Goal: Task Accomplishment & Management: Complete application form

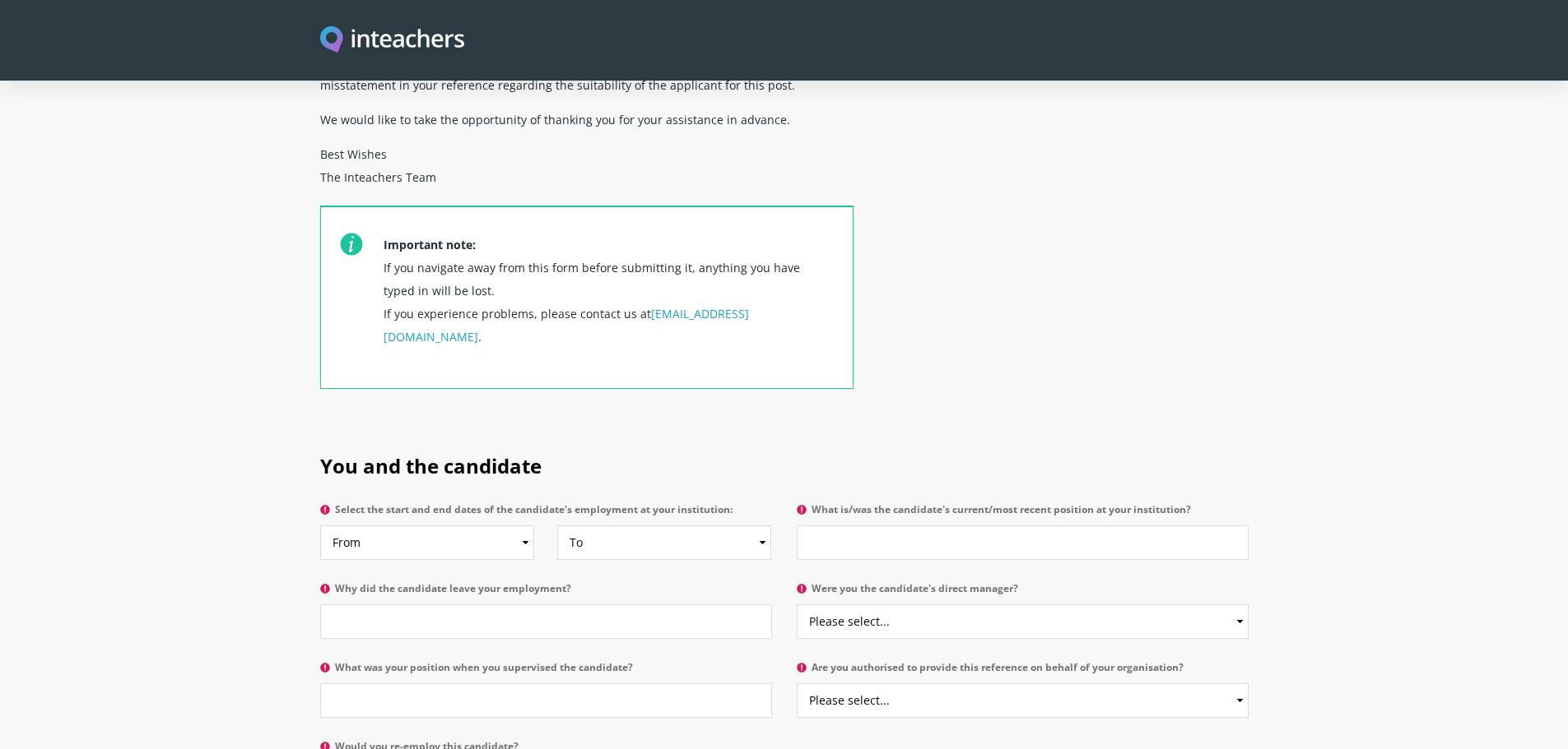
scroll to position [575, 0]
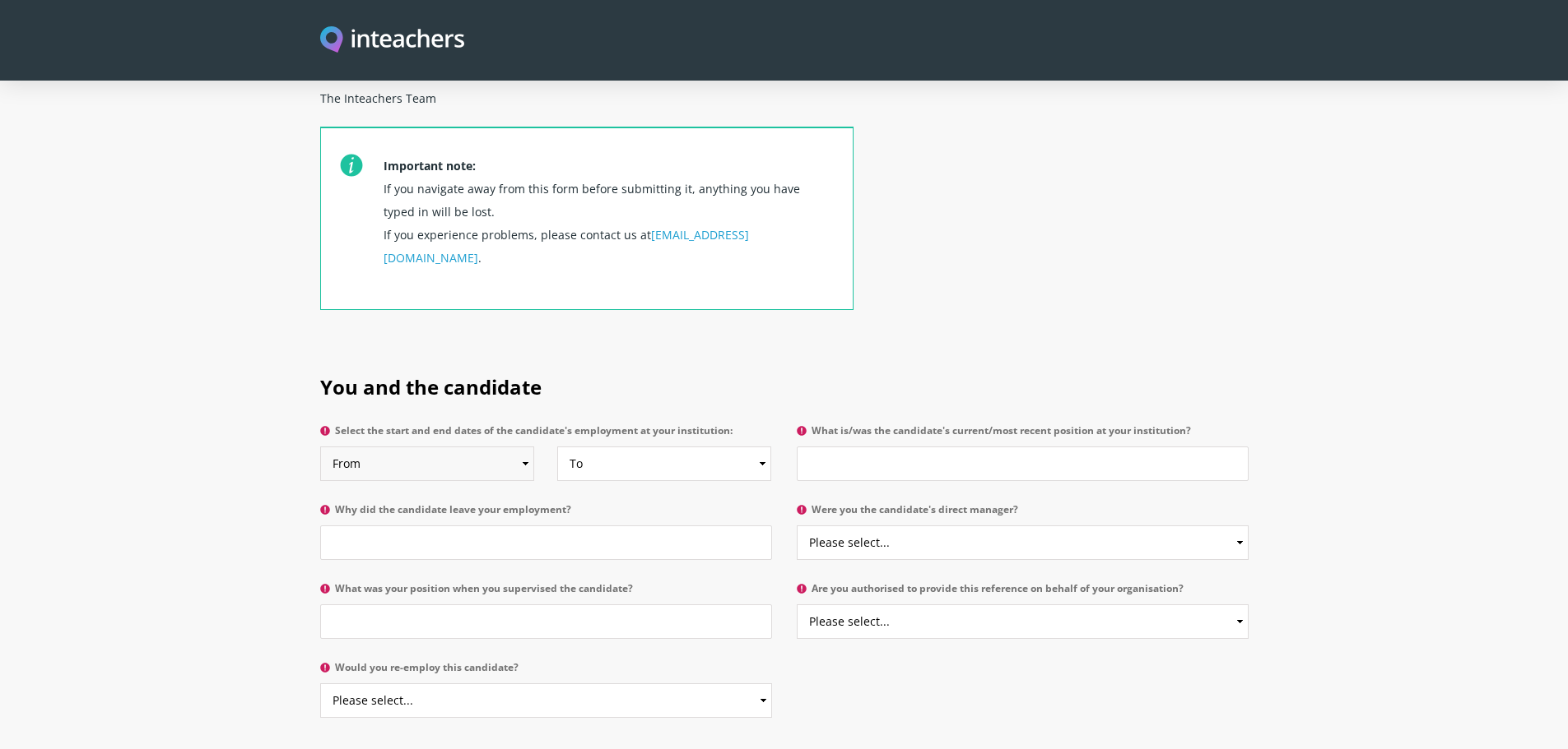
click at [488, 447] on select "From 2025 2024 2023 2022 2021 2020 2019 2018 2017 2016 2015 2014 2013 2012 2011…" at bounding box center [428, 464] width 215 height 35
select select "2023"
click at [320, 447] on select "From 2025 2024 2023 2022 2021 2020 2019 2018 2017 2016 2015 2014 2013 2012 2011…" at bounding box center [428, 464] width 215 height 35
click at [651, 447] on select "To Currently 2025 2024 2023 2022 2021 2020 2019 2018 2017 2016 2015 2014 2013 2…" at bounding box center [665, 464] width 215 height 35
select select "2024"
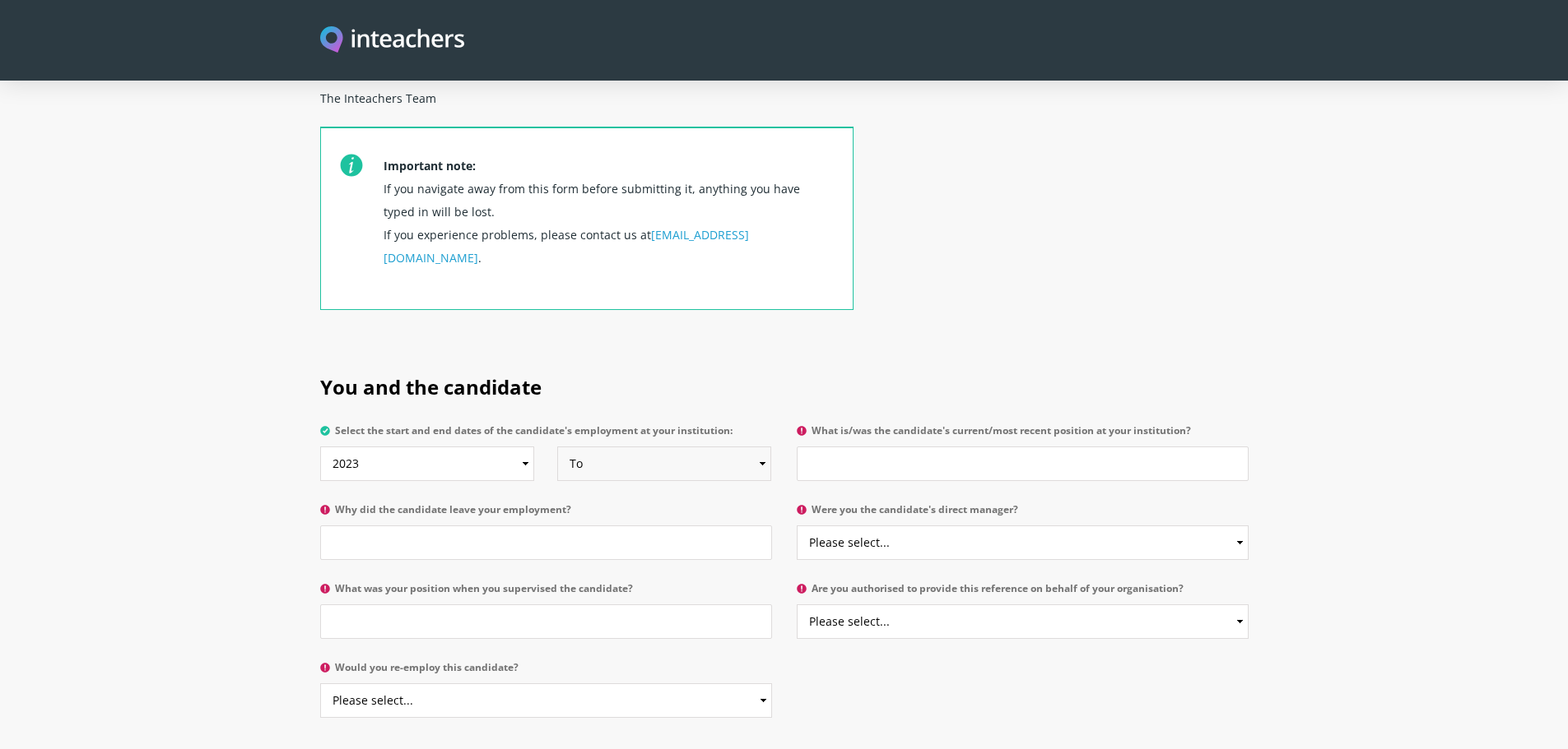
click at [557, 447] on select "To Currently 2025 2024 2023 2022 2021 2020 2019 2018 2017 2016 2015 2014 2013 2…" at bounding box center [665, 464] width 215 height 35
click at [923, 447] on input "What is/was the candidate's current/most recent position at your institution?" at bounding box center [1023, 464] width 452 height 35
type input "Football Manager"
type input "Career Opportunity Abroad"
click at [937, 526] on select "Please select... Yes No" at bounding box center [1023, 543] width 452 height 35
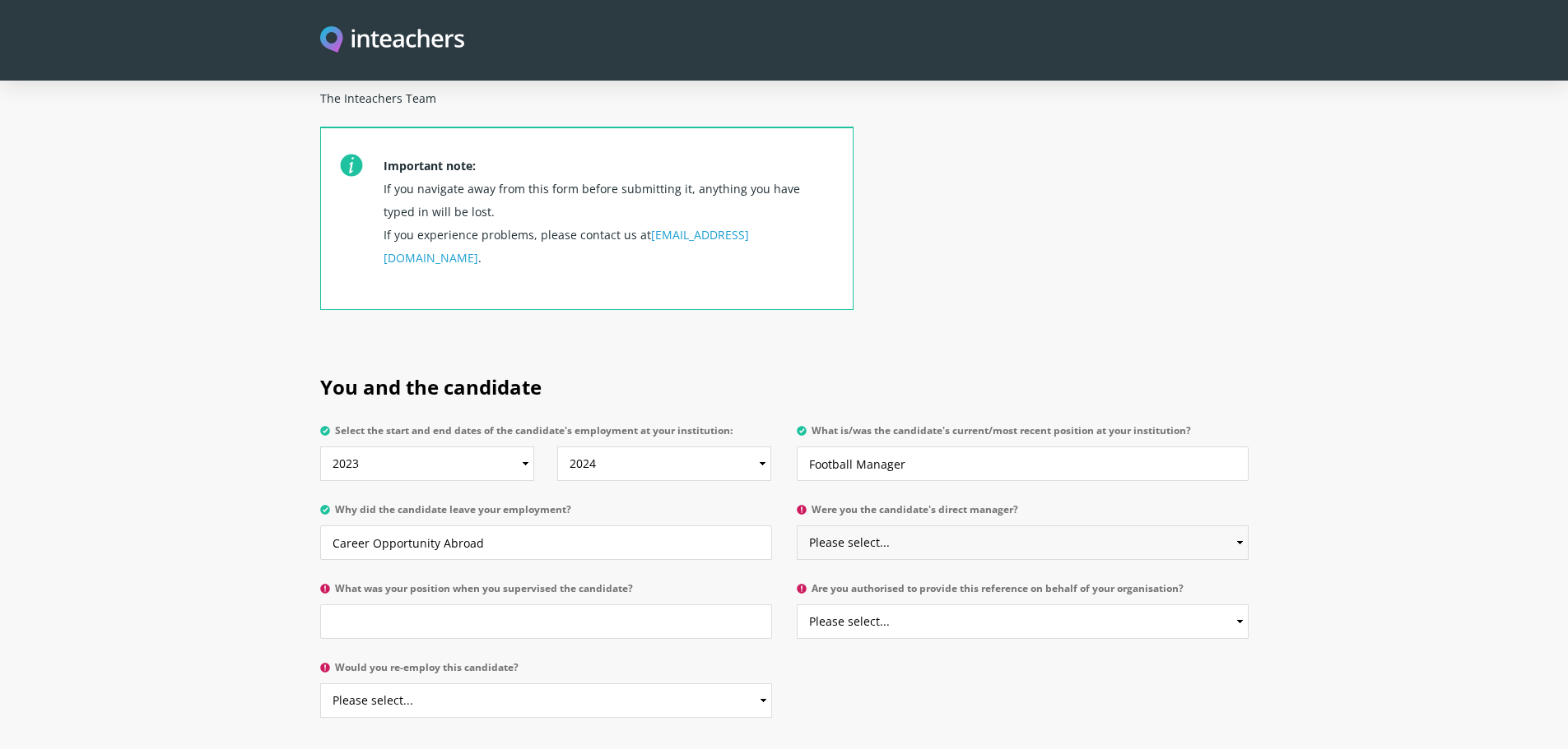
select select "Yes"
click at [797, 526] on select "Please select... Yes No" at bounding box center [1023, 543] width 452 height 35
click at [558, 605] on input "What was your position when you supervised the candidate?" at bounding box center [546, 622] width 452 height 35
type input "General Manager"
click at [916, 605] on select "Please select... Yes No" at bounding box center [1023, 622] width 452 height 35
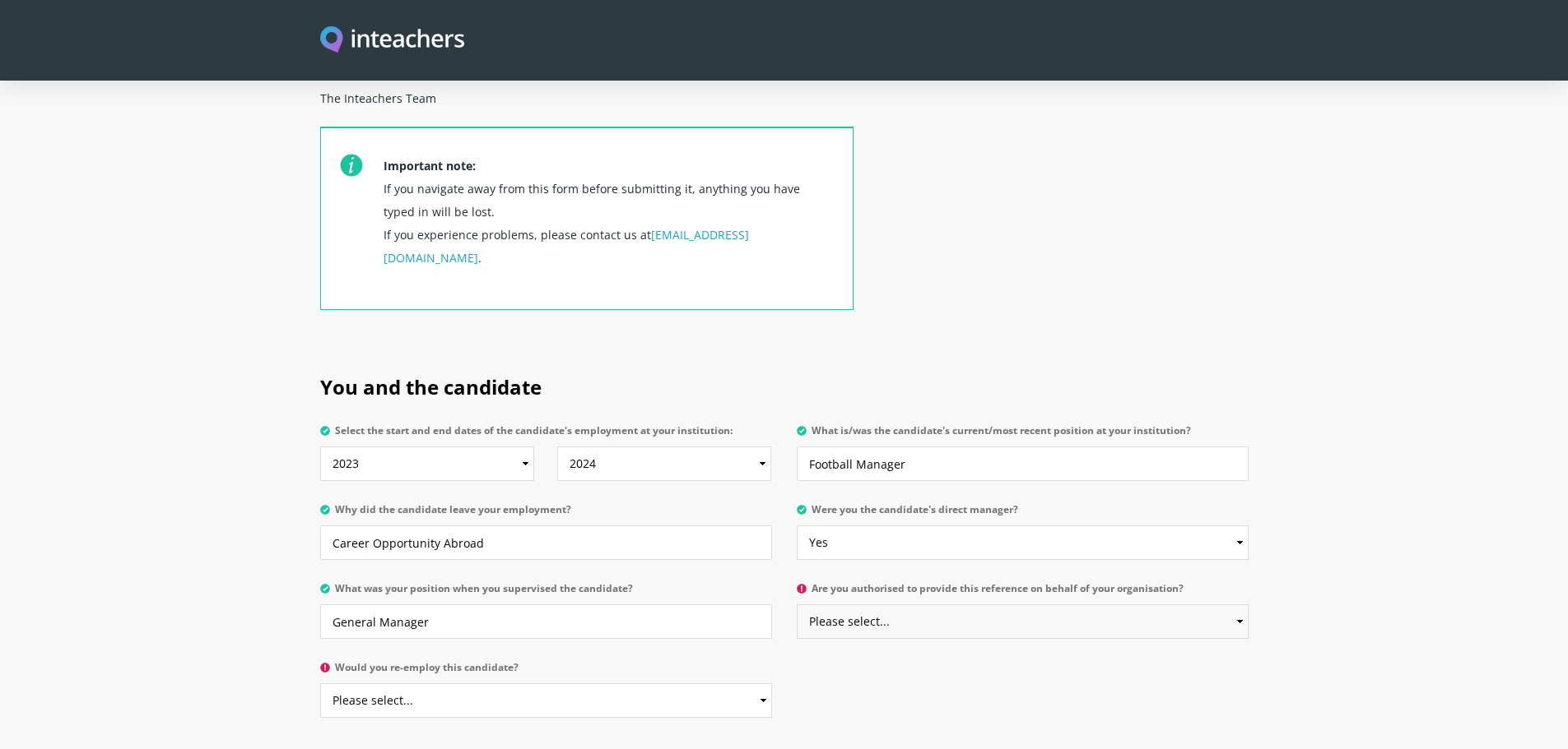
select select "Yes"
click at [797, 605] on select "Please select... Yes No" at bounding box center [1023, 622] width 452 height 35
click at [593, 684] on select "Please select... Yes No" at bounding box center [546, 701] width 452 height 35
select select "Yes"
click at [320, 684] on select "Please select... Yes No" at bounding box center [546, 701] width 452 height 35
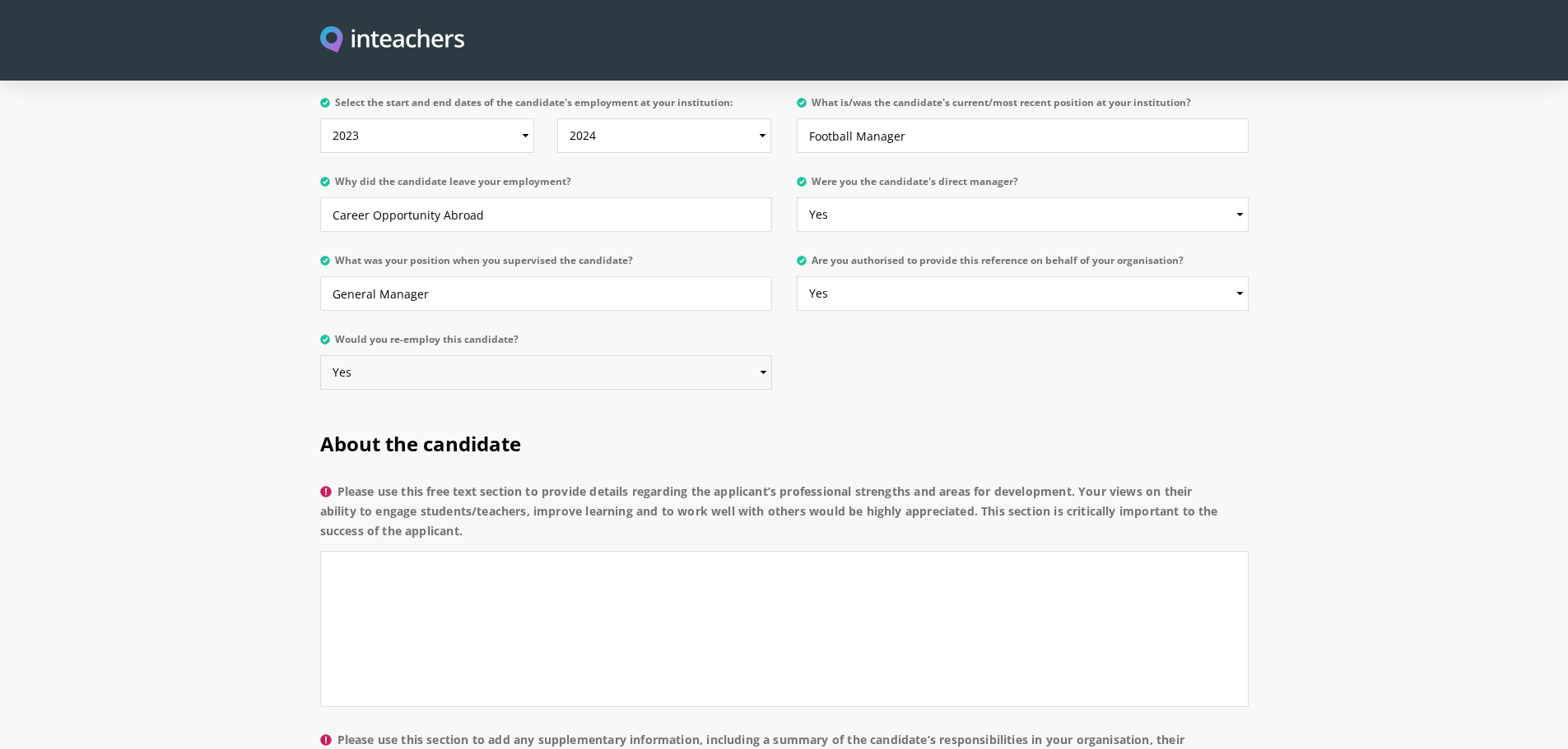
scroll to position [905, 0]
click at [487, 551] on textarea "Please use this free text section to provide details regarding the applicant’s …" at bounding box center [784, 629] width 928 height 156
type textarea "T"
drag, startPoint x: 338, startPoint y: 442, endPoint x: 452, endPoint y: 472, distance: 117.9
click at [482, 487] on label "Please use this free text section to provide details regarding the applicant’s …" at bounding box center [784, 516] width 928 height 69
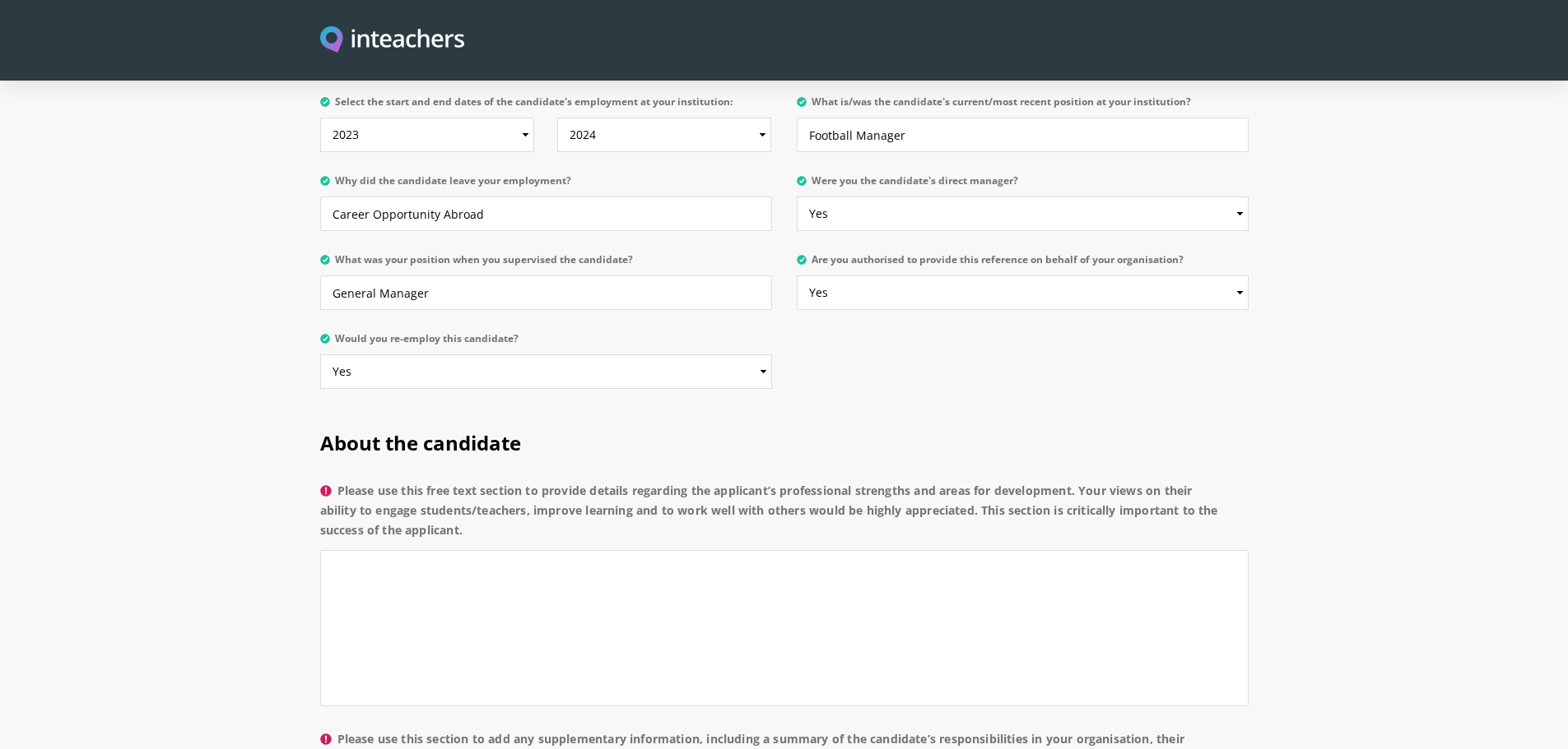
copy label "Please use this free text section to provide details regarding the applicant’s …"
click at [452, 551] on textarea "Please use this free text section to provide details regarding the applicant’s …" at bounding box center [784, 629] width 928 height 156
paste textarea "A true team player, [Applicant’s Name] works well with colleagues and actively …"
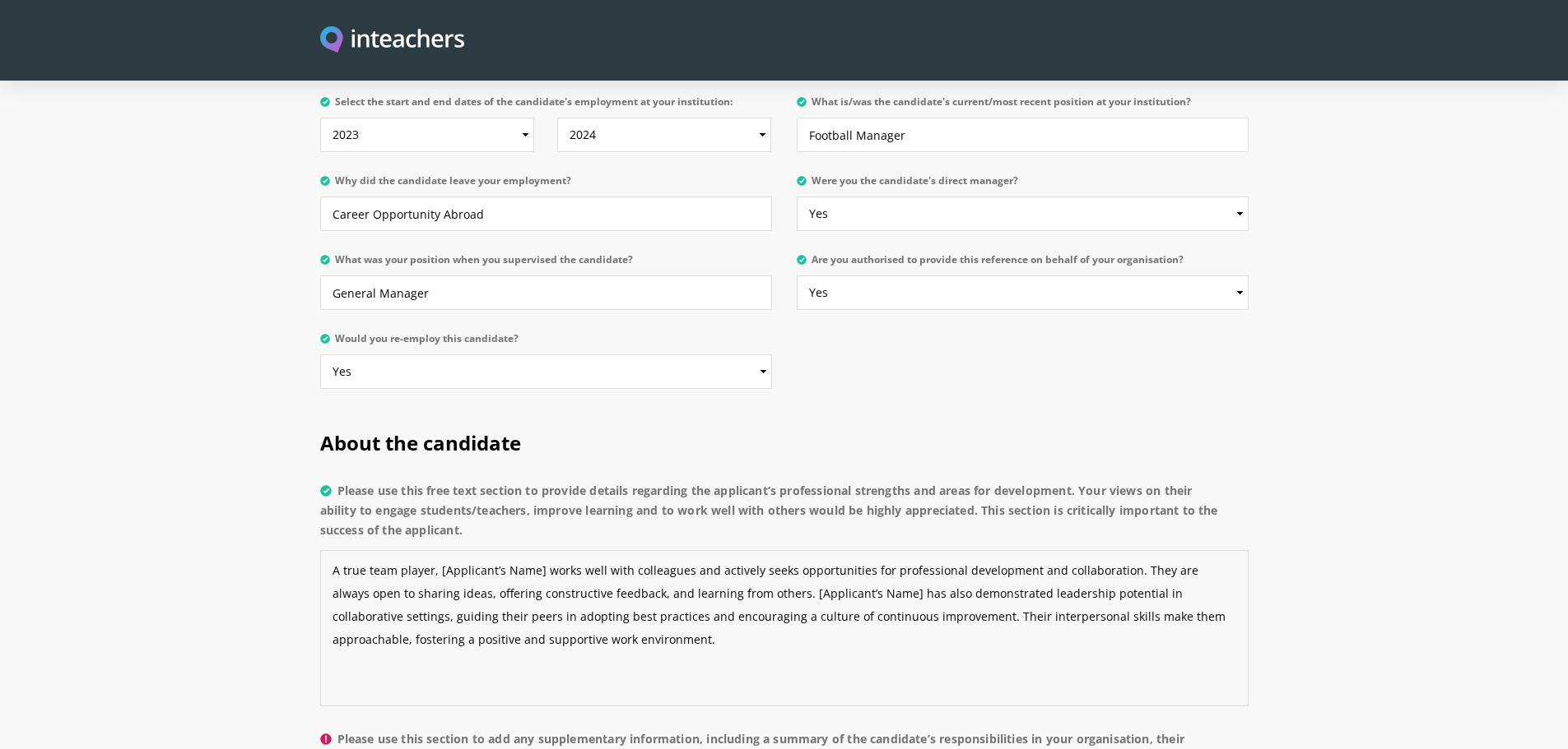
drag, startPoint x: 435, startPoint y: 528, endPoint x: 537, endPoint y: 530, distance: 102.0
click at [537, 551] on textarea "A true team player, [Applicant’s Name] works well with colleagues and actively …" at bounding box center [784, 629] width 928 height 156
drag, startPoint x: 720, startPoint y: 546, endPoint x: 820, endPoint y: 541, distance: 100.1
click at [823, 551] on textarea "A true team player, [PERSON_NAME] works well with colleagues and actively seeks…" at bounding box center [784, 629] width 928 height 156
click at [880, 551] on textarea "A true team player, [PERSON_NAME] works well with colleagues and actively seeks…" at bounding box center [784, 629] width 928 height 156
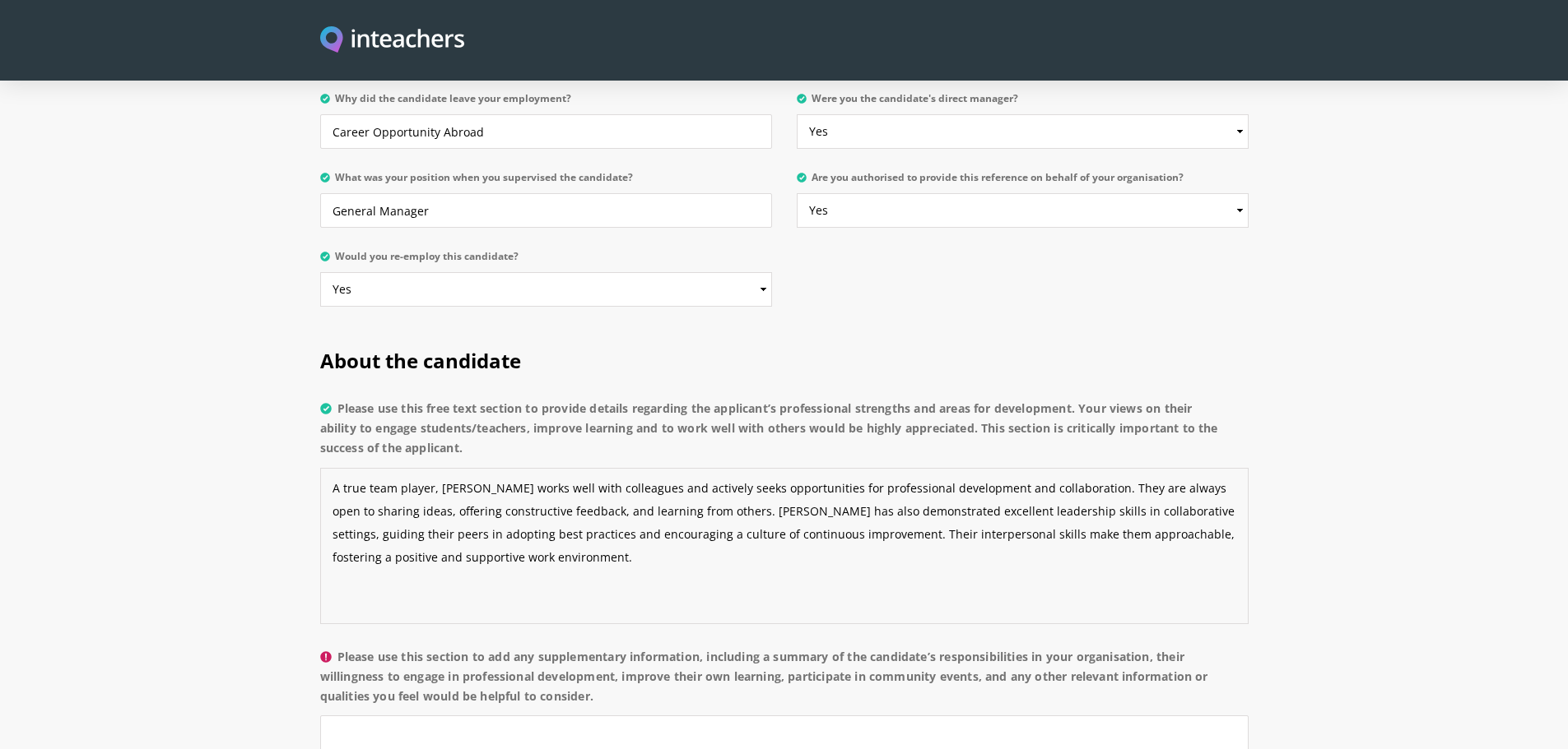
scroll to position [1152, 0]
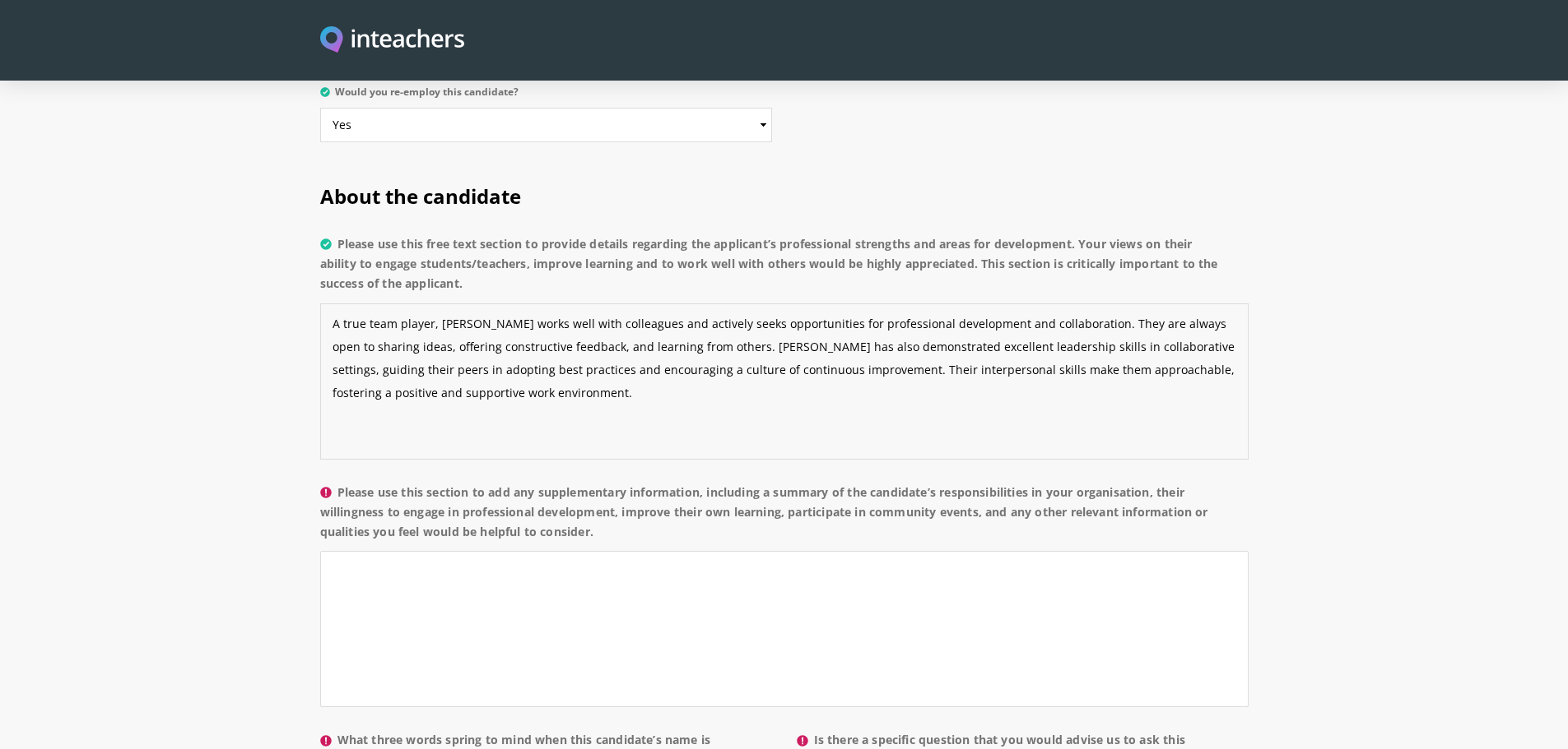
type textarea "A true team player, [PERSON_NAME] works well with colleagues and actively seeks…"
drag, startPoint x: 339, startPoint y: 444, endPoint x: 611, endPoint y: 496, distance: 276.9
click at [611, 496] on label "Please use this section to add any supplementary information, including a summa…" at bounding box center [784, 517] width 928 height 69
copy label "Please use this section to add any supplementary information, including a summa…"
click at [423, 551] on textarea "Please use this section to add any supplementary information, including a summa…" at bounding box center [784, 629] width 928 height 156
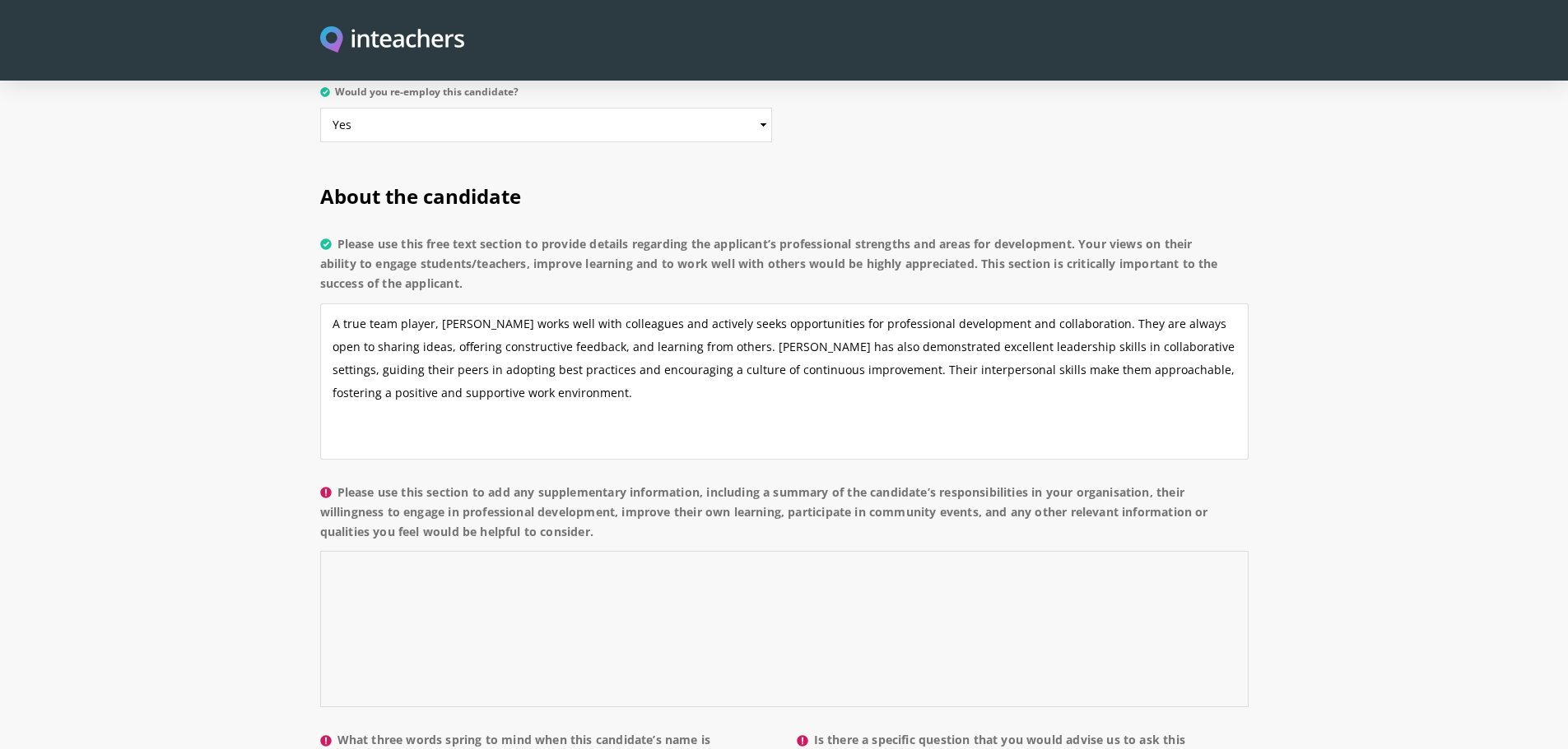
paste textarea "has served as the Football Stadium Manager at [Stadium Name] for the past [X ye…"
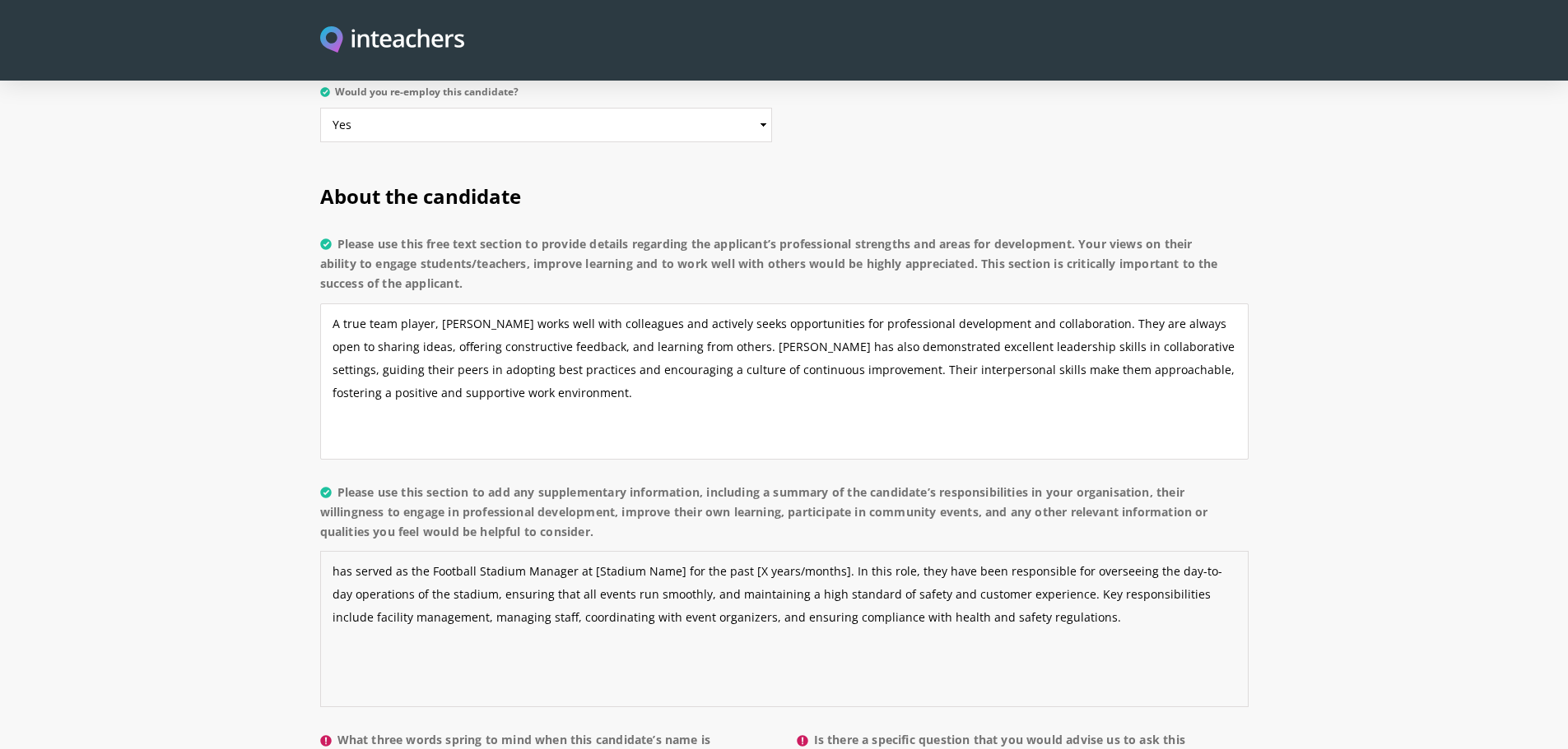
click at [348, 551] on textarea "has served as the Football Stadium Manager at [Stadium Name] for the past [X ye…" at bounding box center [784, 629] width 928 height 156
click at [512, 551] on textarea "[PERSON_NAME] has served as the Football Stadium Manager at [Stadium Name] for …" at bounding box center [784, 629] width 928 height 156
drag, startPoint x: 700, startPoint y: 569, endPoint x: 693, endPoint y: 606, distance: 37.7
click at [701, 571] on textarea "[PERSON_NAME] has served as the Football Manager at [GEOGRAPHIC_DATA] and [GEOG…" at bounding box center [784, 629] width 928 height 156
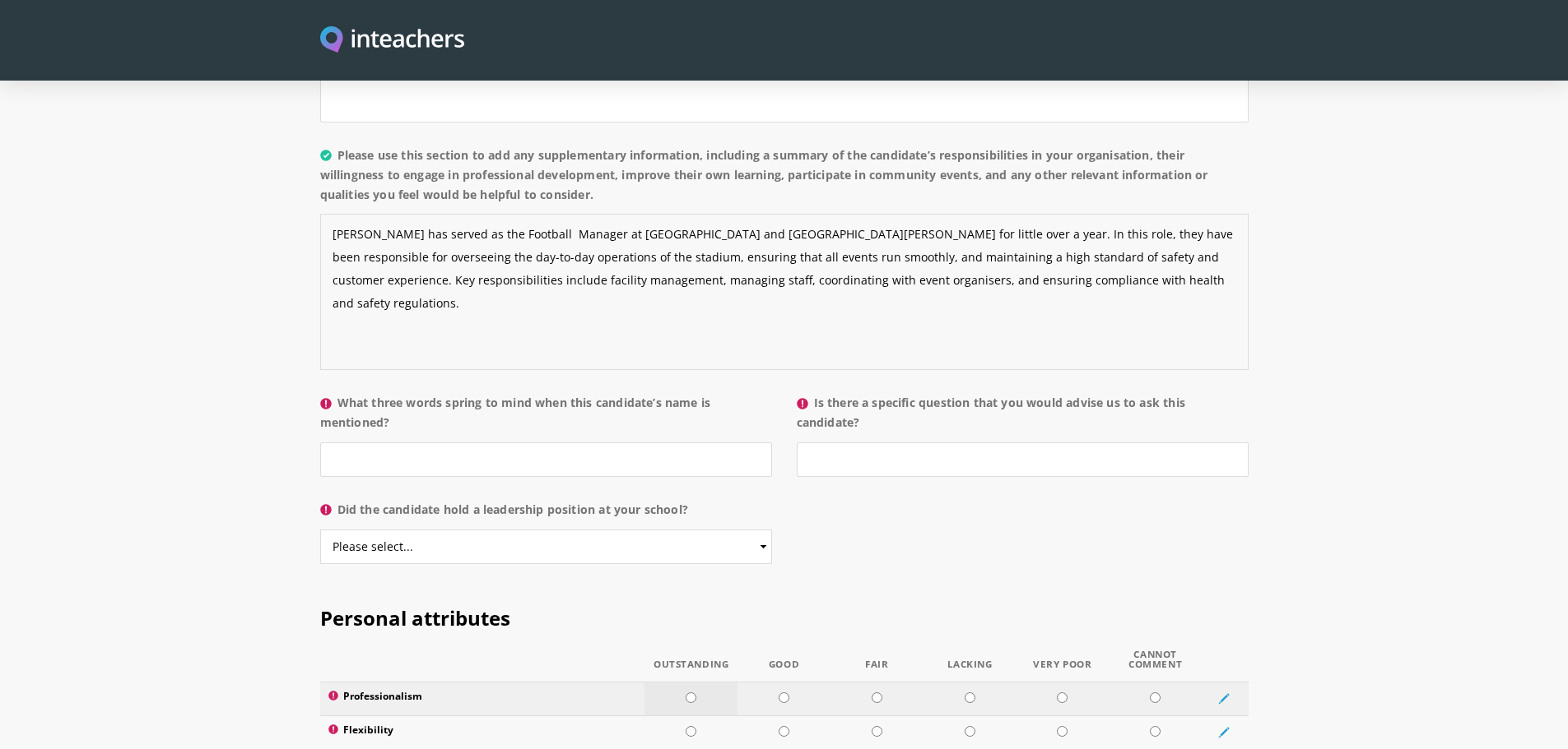
scroll to position [1563, 0]
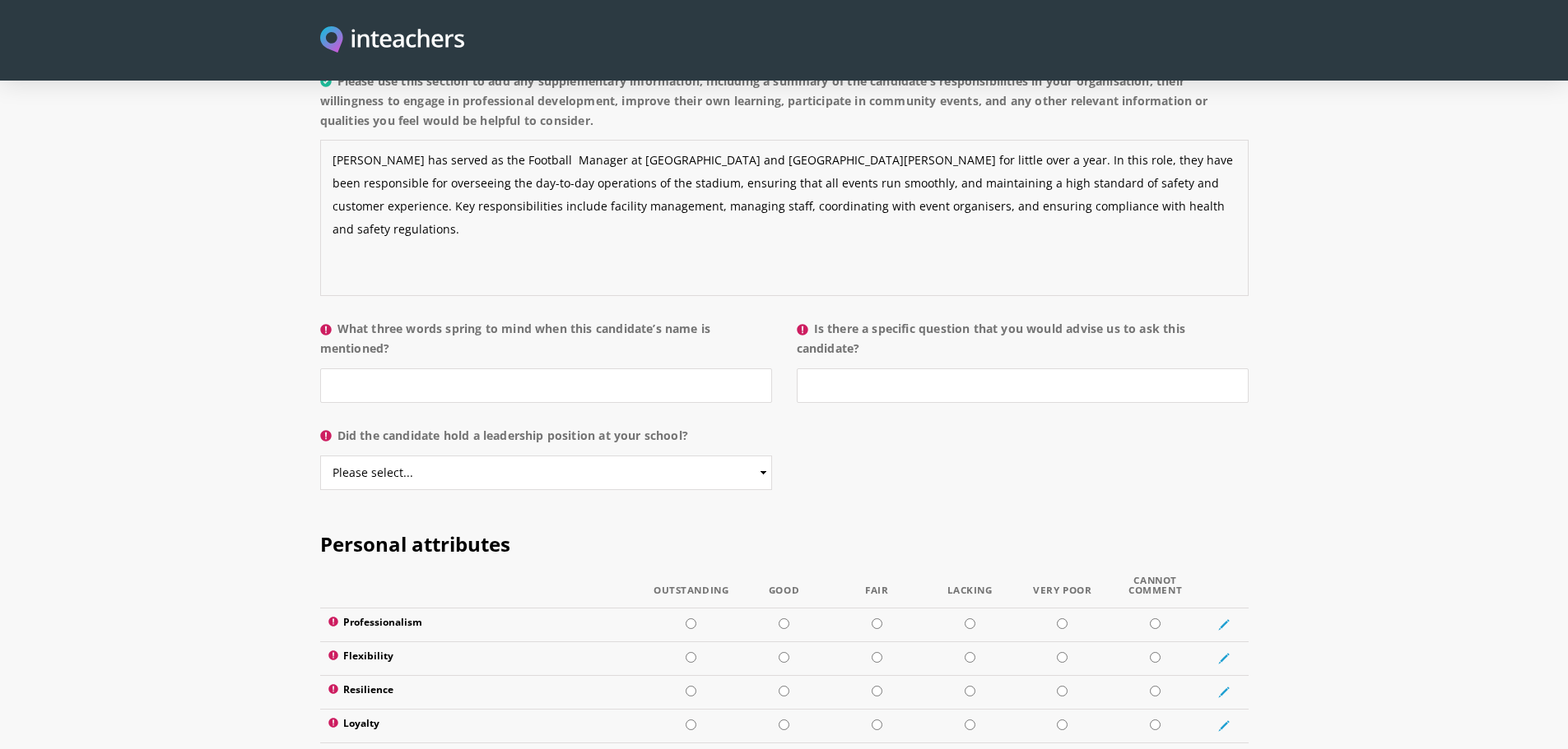
type textarea "[PERSON_NAME] has served as the Football Manager at [GEOGRAPHIC_DATA] and [GEOG…"
click at [590, 368] on input "What three words spring to mind when this candidate’s name is mentioned?" at bounding box center [546, 385] width 452 height 35
type input "Professional Engaging Supportive"
click at [554, 456] on select "Please select... Yes No" at bounding box center [546, 473] width 452 height 35
select select "Yes"
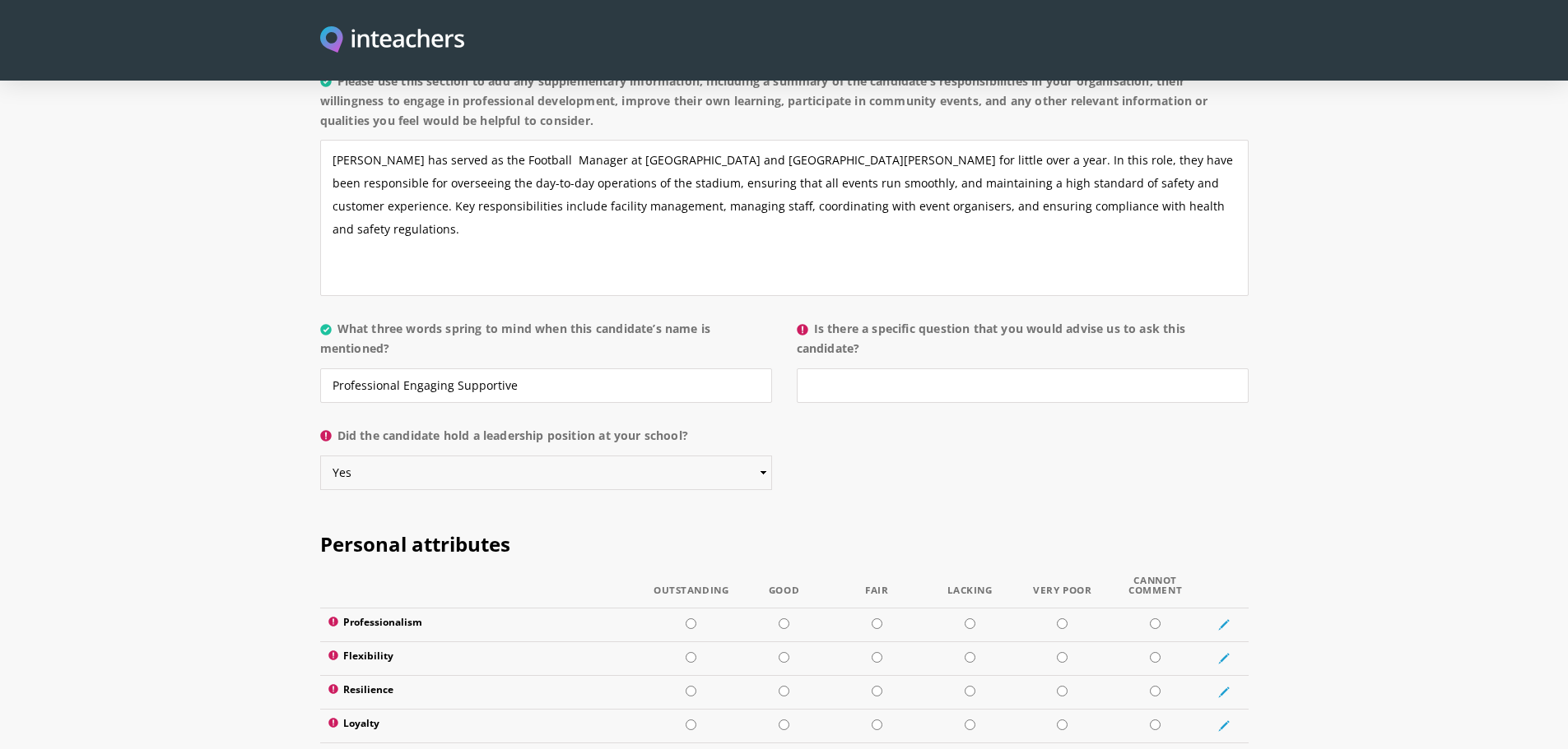
click at [320, 456] on select "Please select... Yes No" at bounding box center [546, 473] width 452 height 35
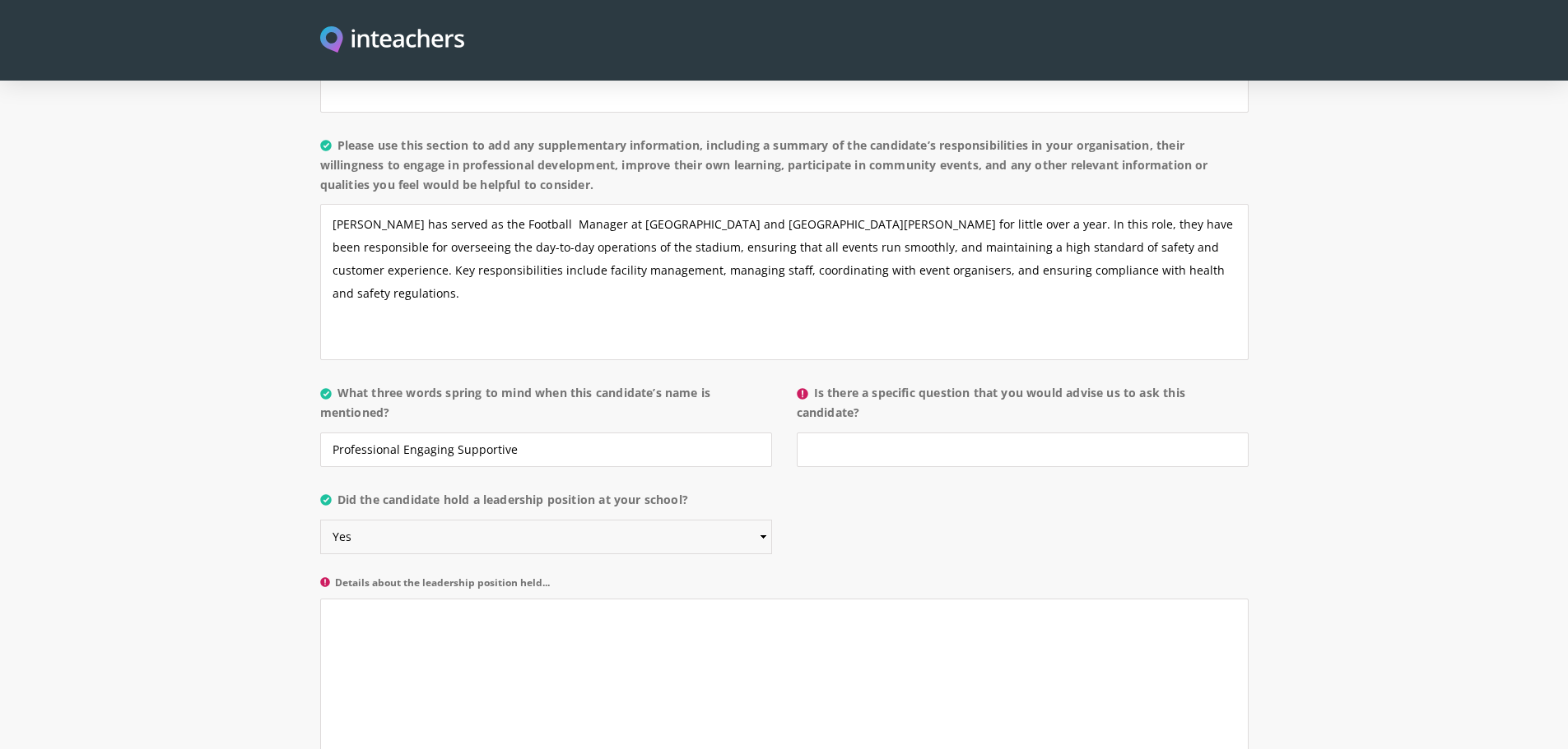
scroll to position [1480, 0]
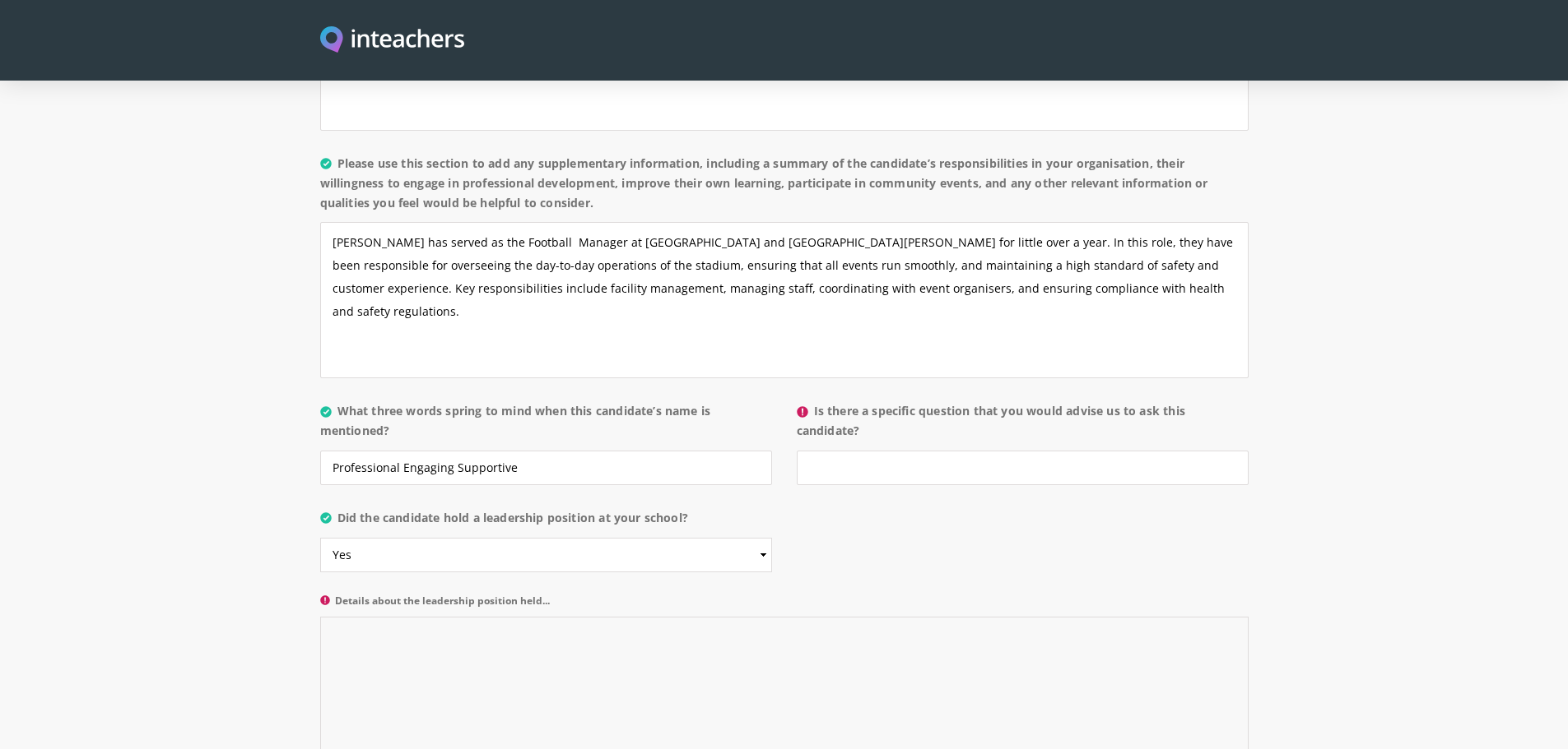
click at [437, 617] on textarea "Details about the leadership position held..." at bounding box center [784, 695] width 928 height 156
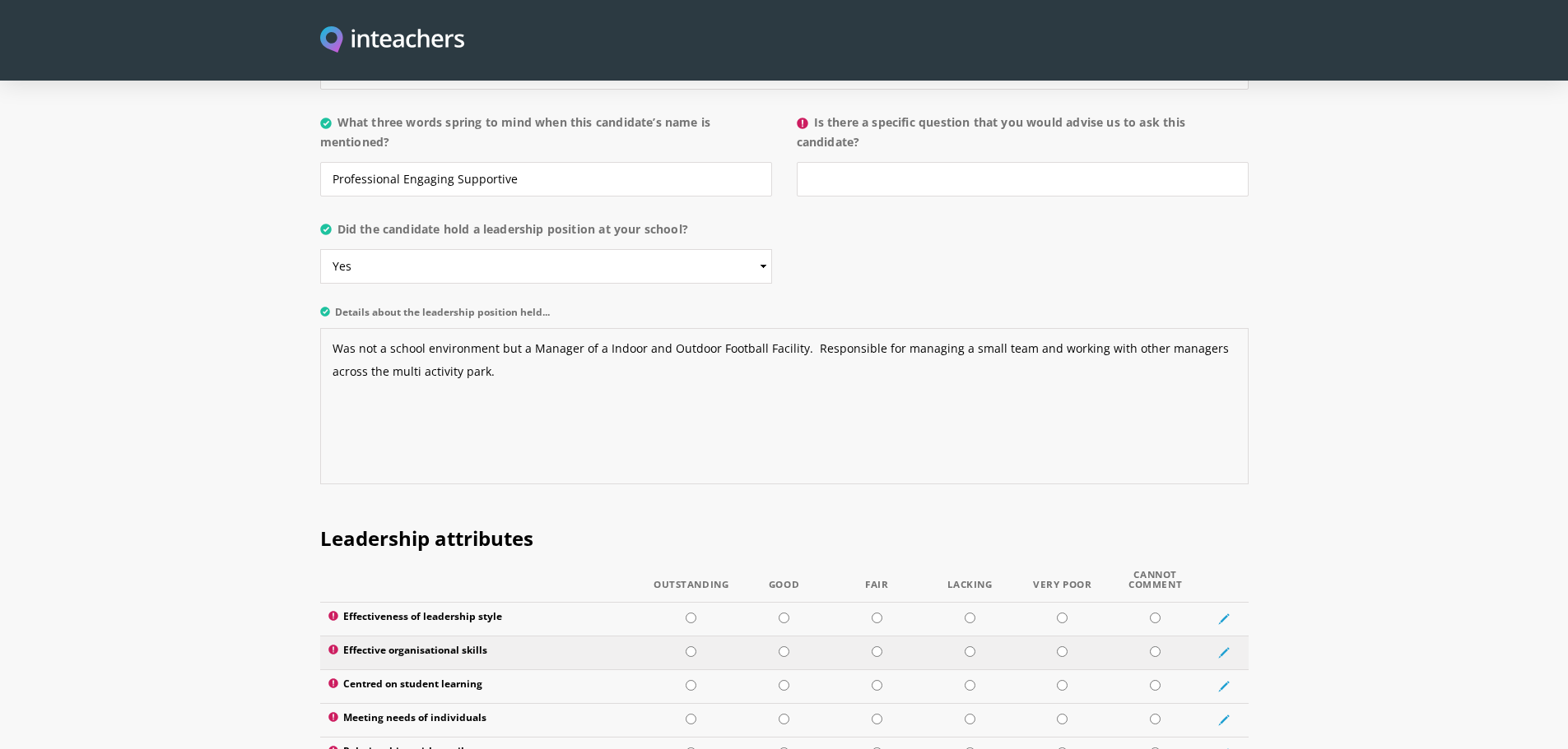
scroll to position [1892, 0]
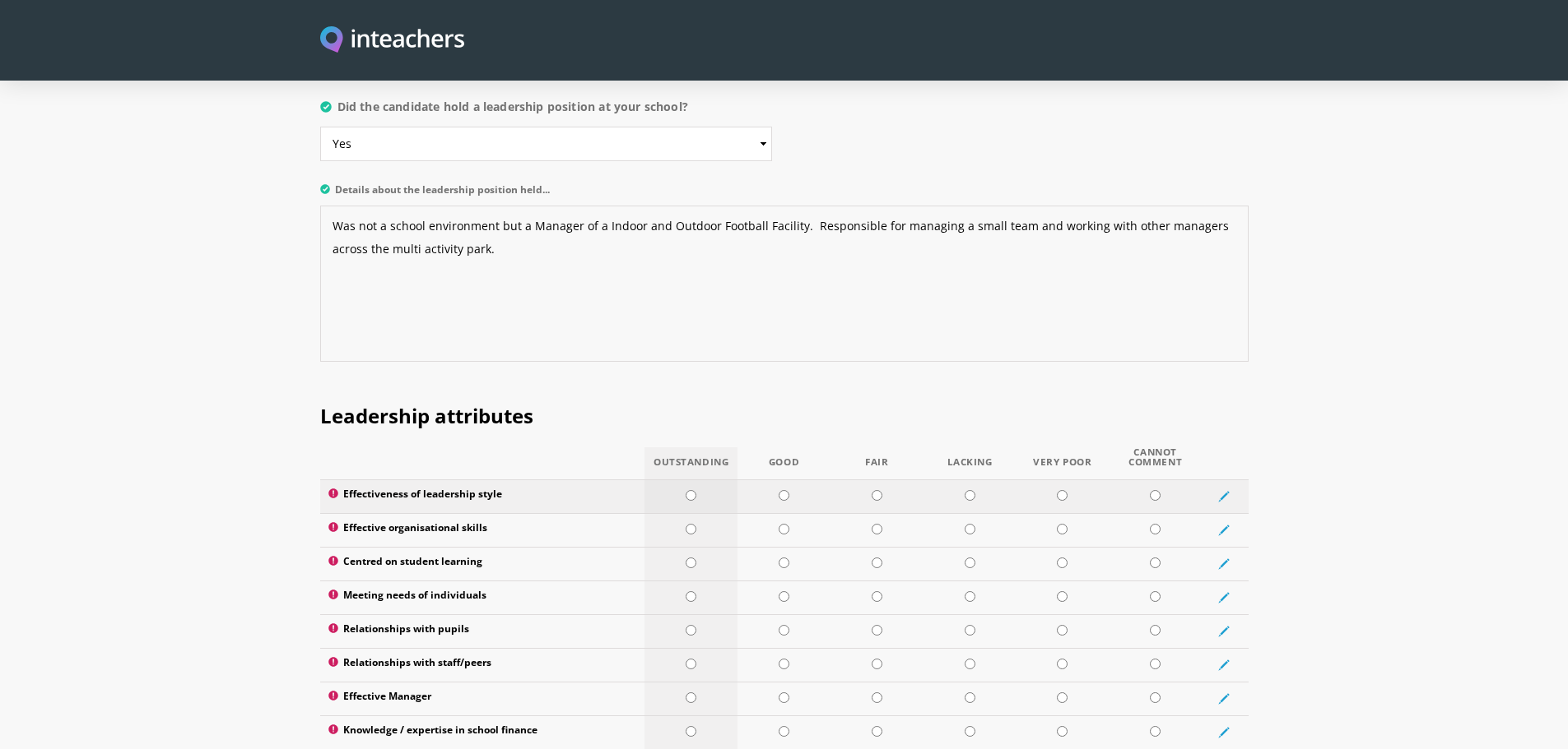
type textarea "Was not a school environment but a Manager of a Indoor and Outdoor Football Fac…"
click at [690, 490] on input "radio" at bounding box center [690, 495] width 11 height 11
radio input "true"
click at [693, 524] on input "radio" at bounding box center [690, 529] width 11 height 11
radio input "true"
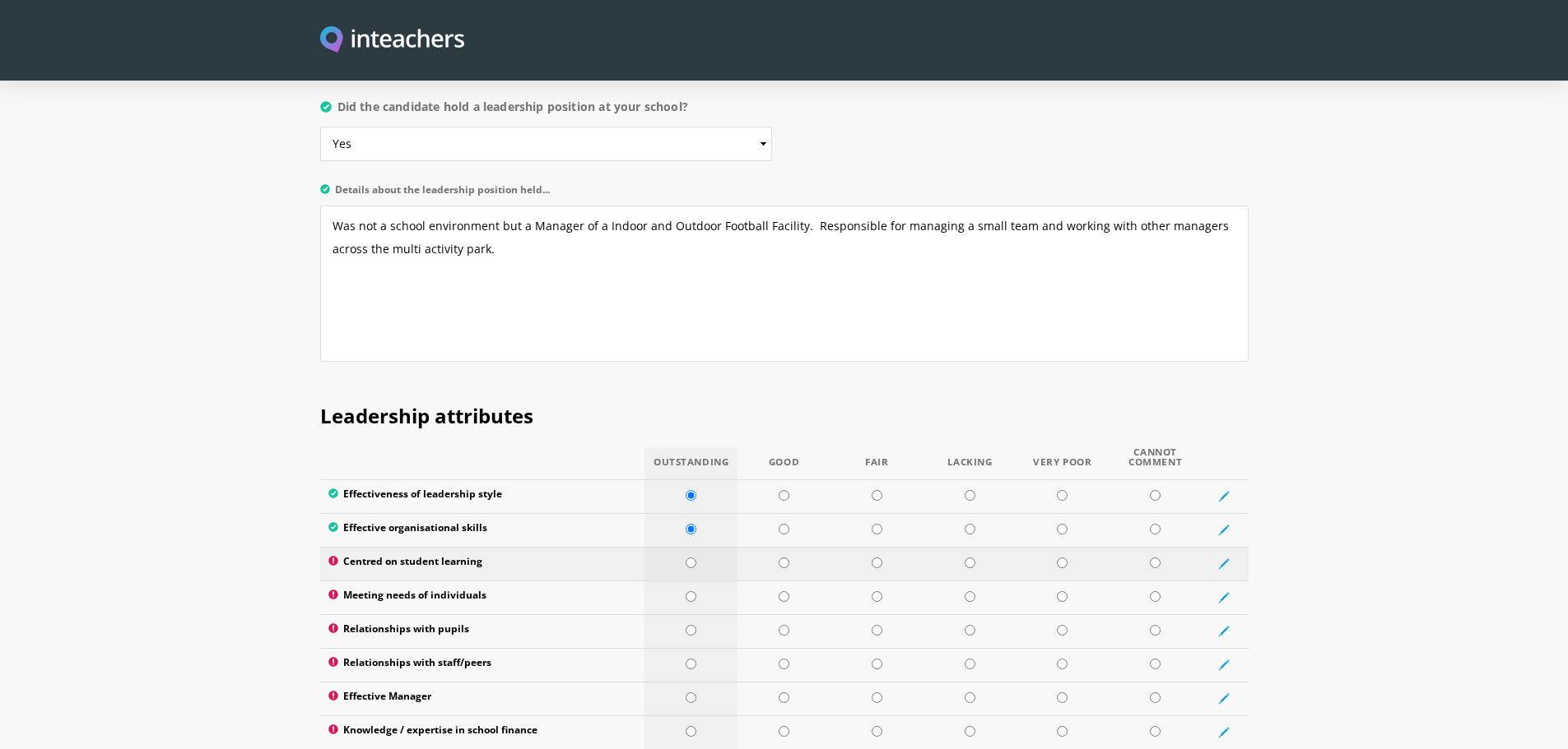
click at [690, 558] on input "radio" at bounding box center [690, 562] width 11 height 11
radio input "true"
click at [686, 591] on input "radio" at bounding box center [690, 596] width 11 height 11
radio input "true"
click at [690, 626] on input "radio" at bounding box center [690, 631] width 11 height 11
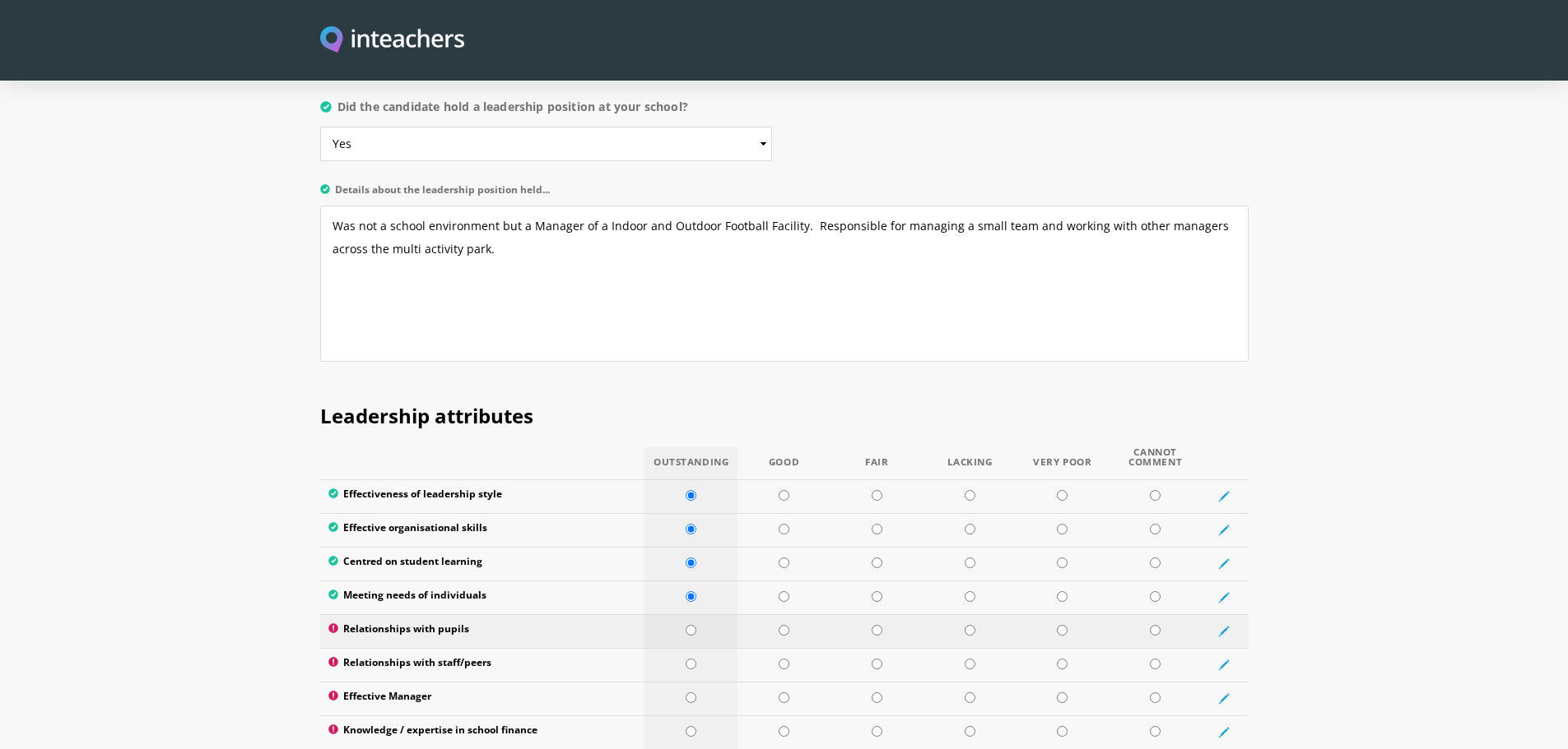
radio input "true"
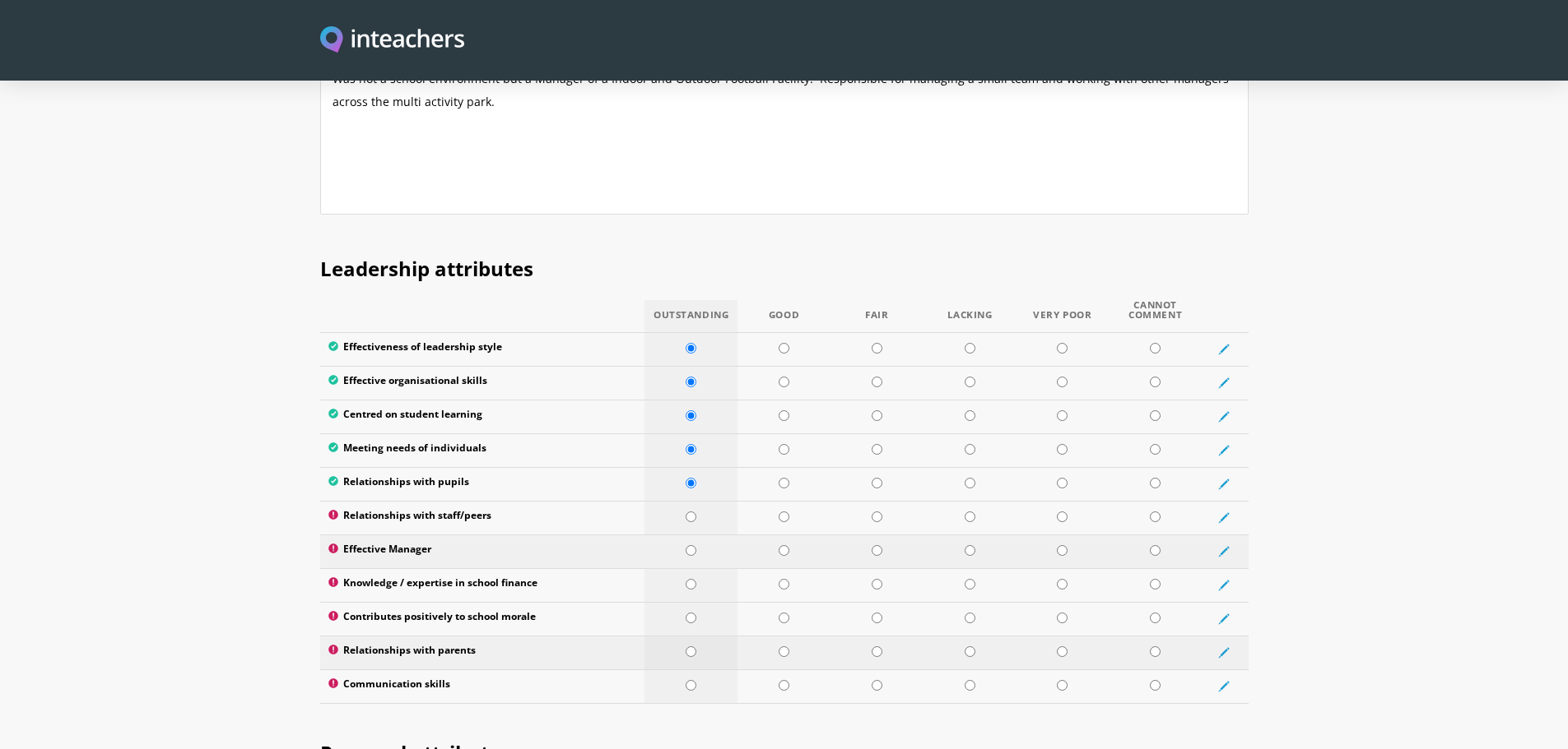
scroll to position [2057, 0]
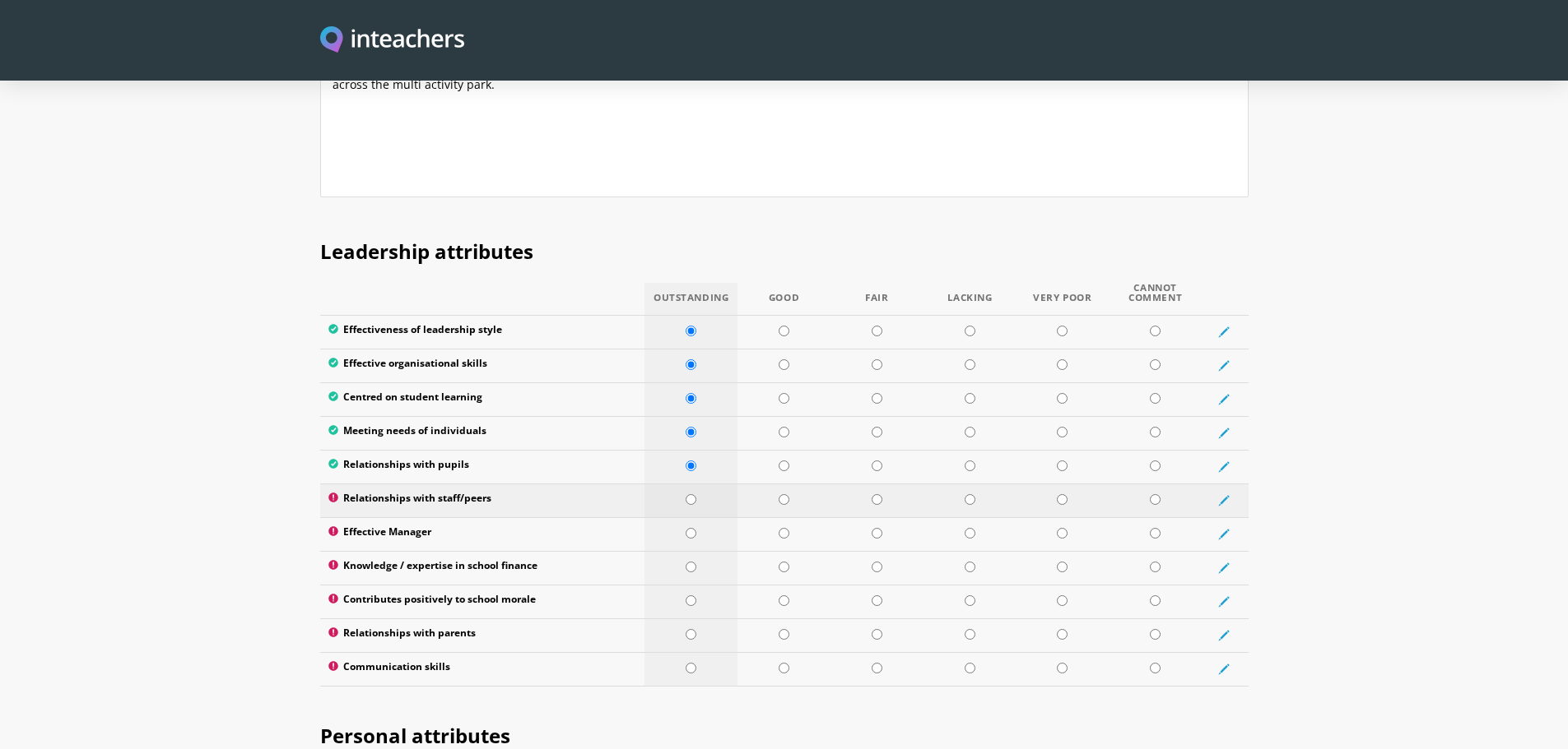
click at [694, 494] on input "radio" at bounding box center [690, 499] width 11 height 11
radio input "true"
click at [1155, 461] on input "radio" at bounding box center [1154, 466] width 11 height 11
radio input "true"
click at [1152, 393] on input "radio" at bounding box center [1154, 398] width 11 height 11
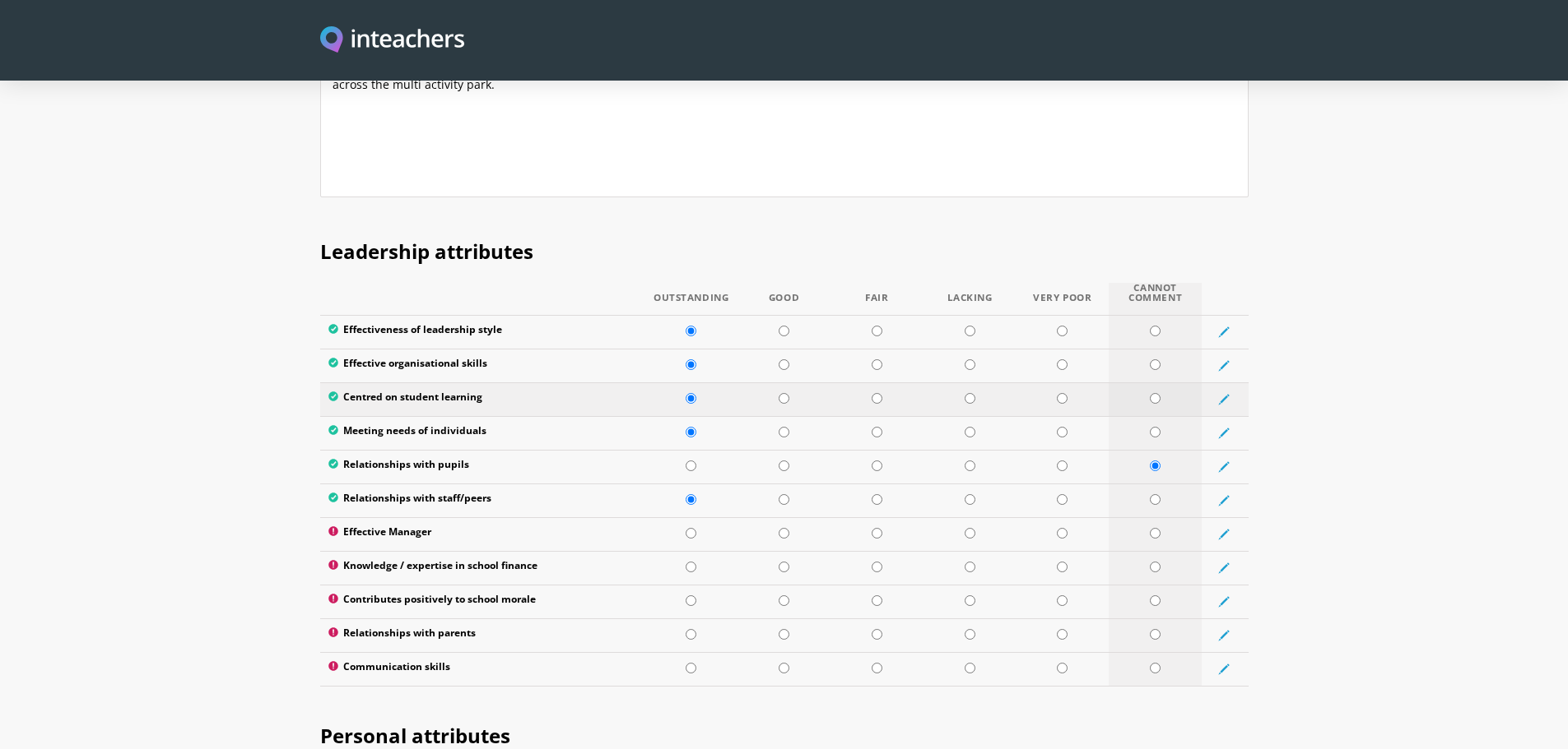
radio input "true"
click at [1226, 394] on icon at bounding box center [1224, 400] width 12 height 12
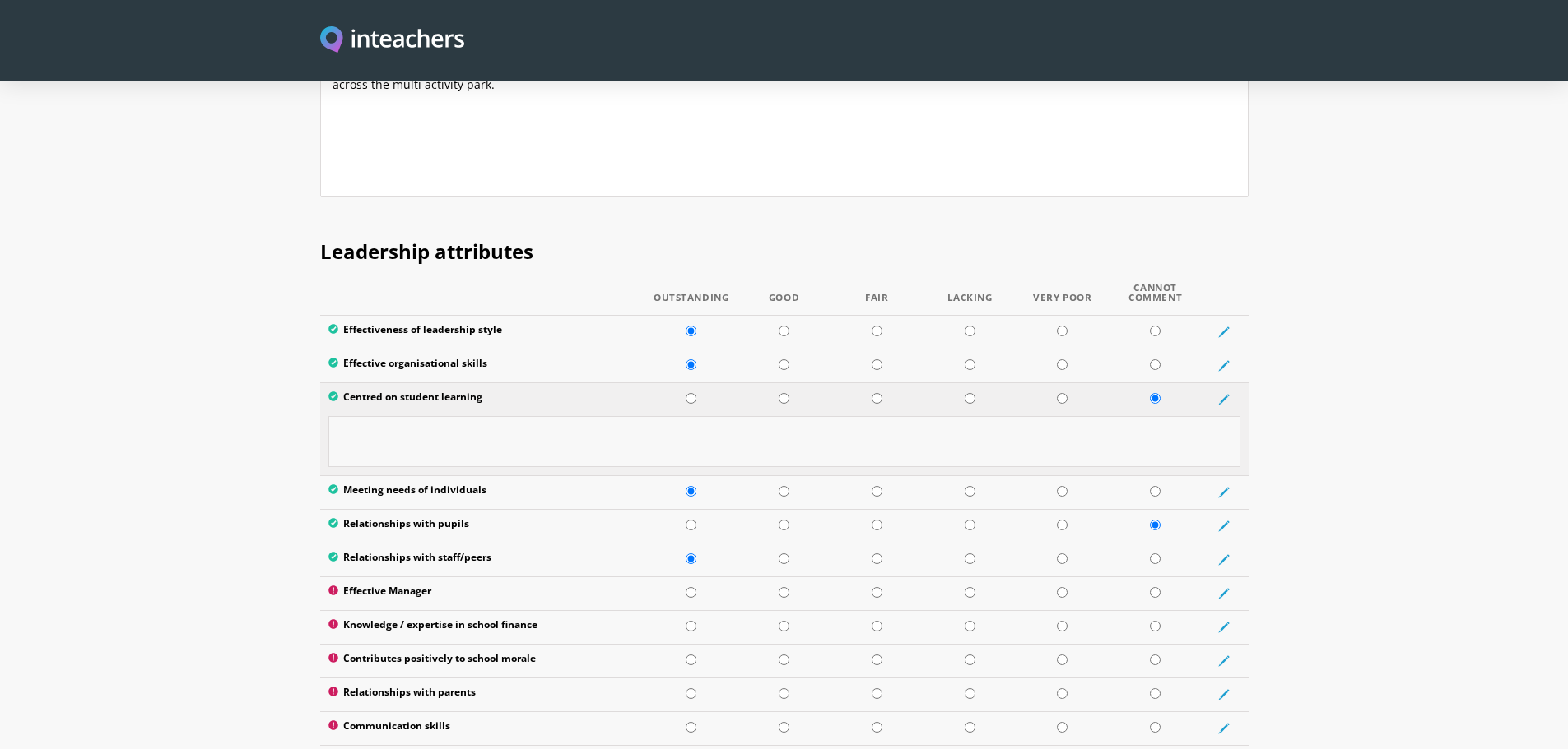
click at [1139, 416] on textarea at bounding box center [785, 442] width 912 height 51
type textarea "N/A"
click at [1225, 521] on icon at bounding box center [1224, 527] width 12 height 12
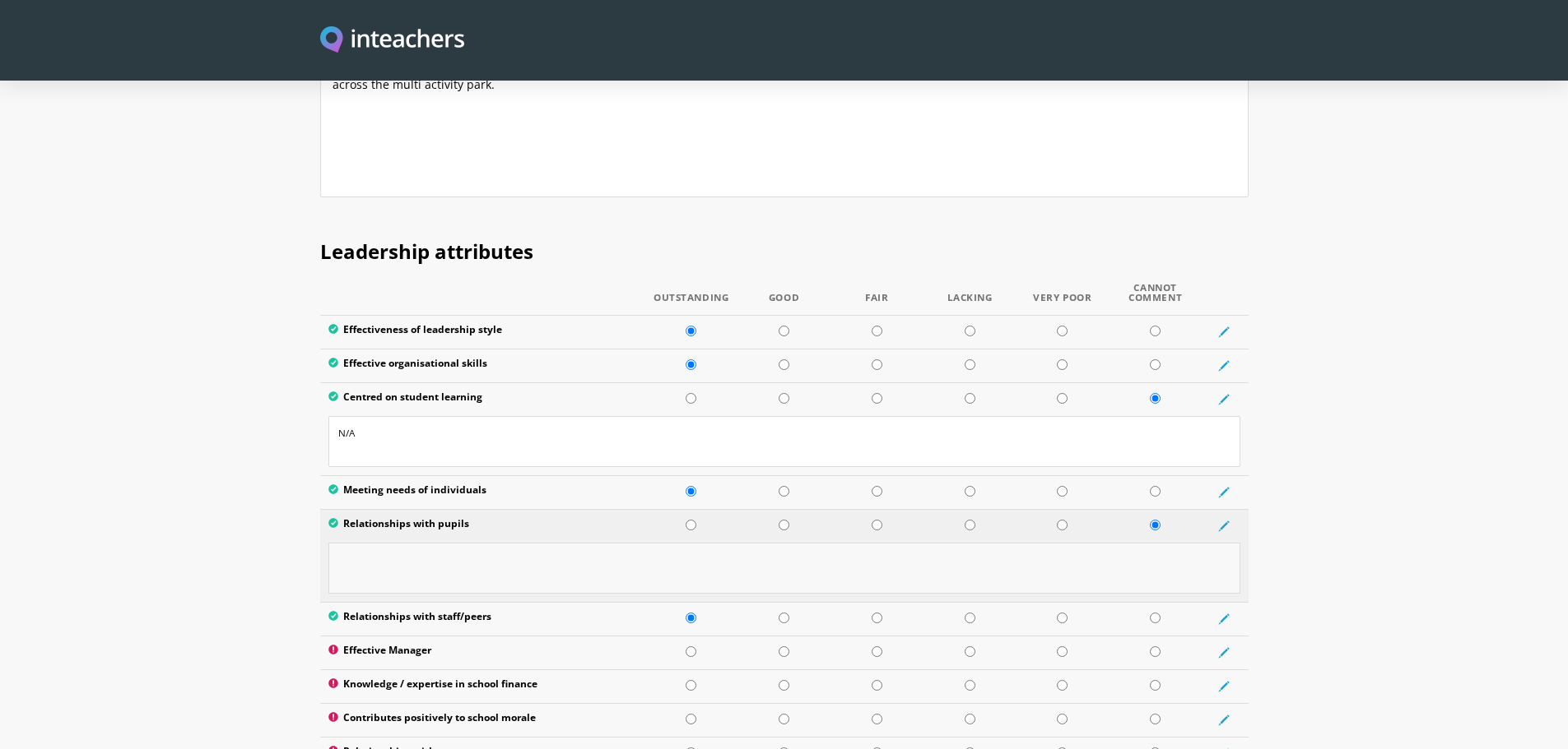
click at [1193, 543] on textarea at bounding box center [785, 568] width 912 height 51
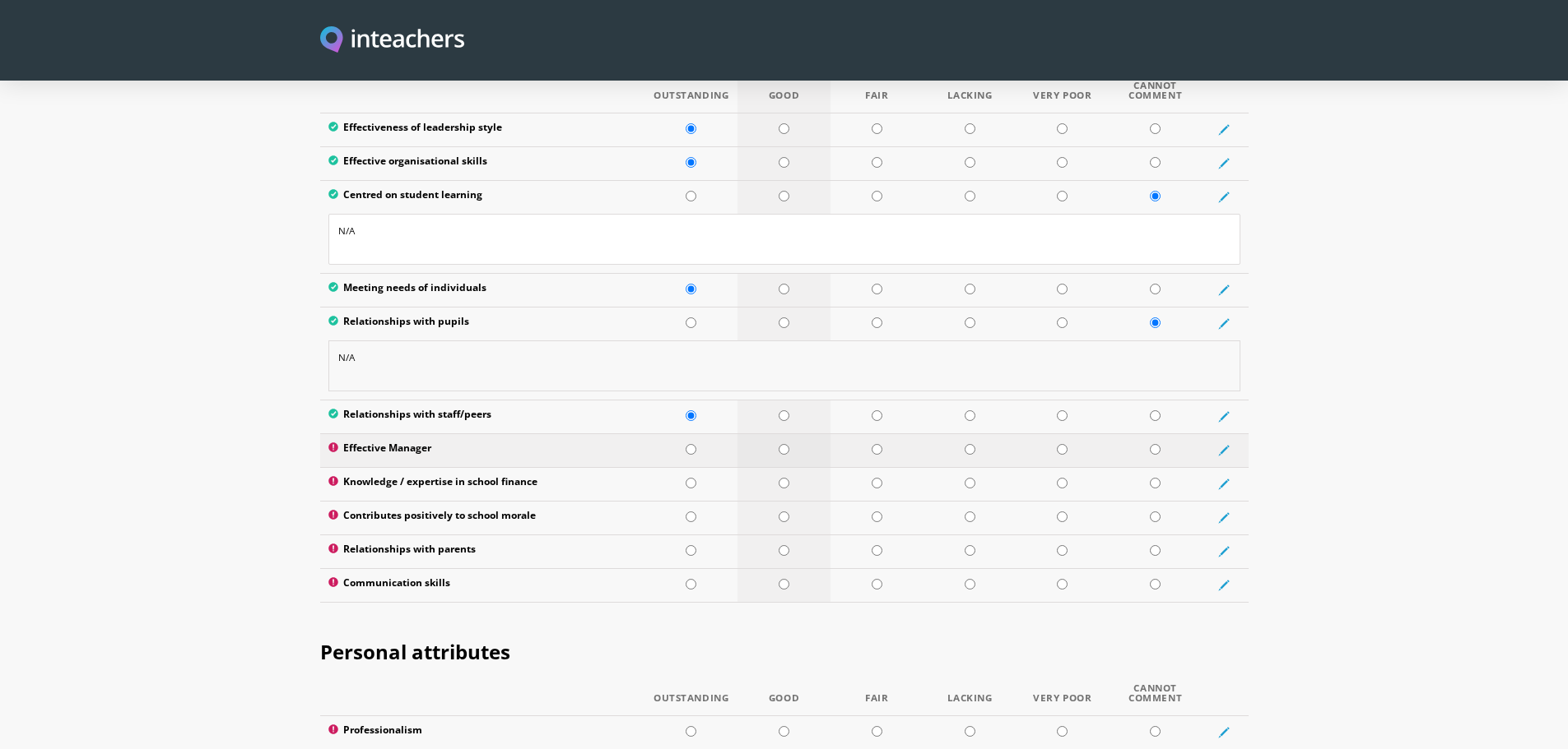
scroll to position [2303, 0]
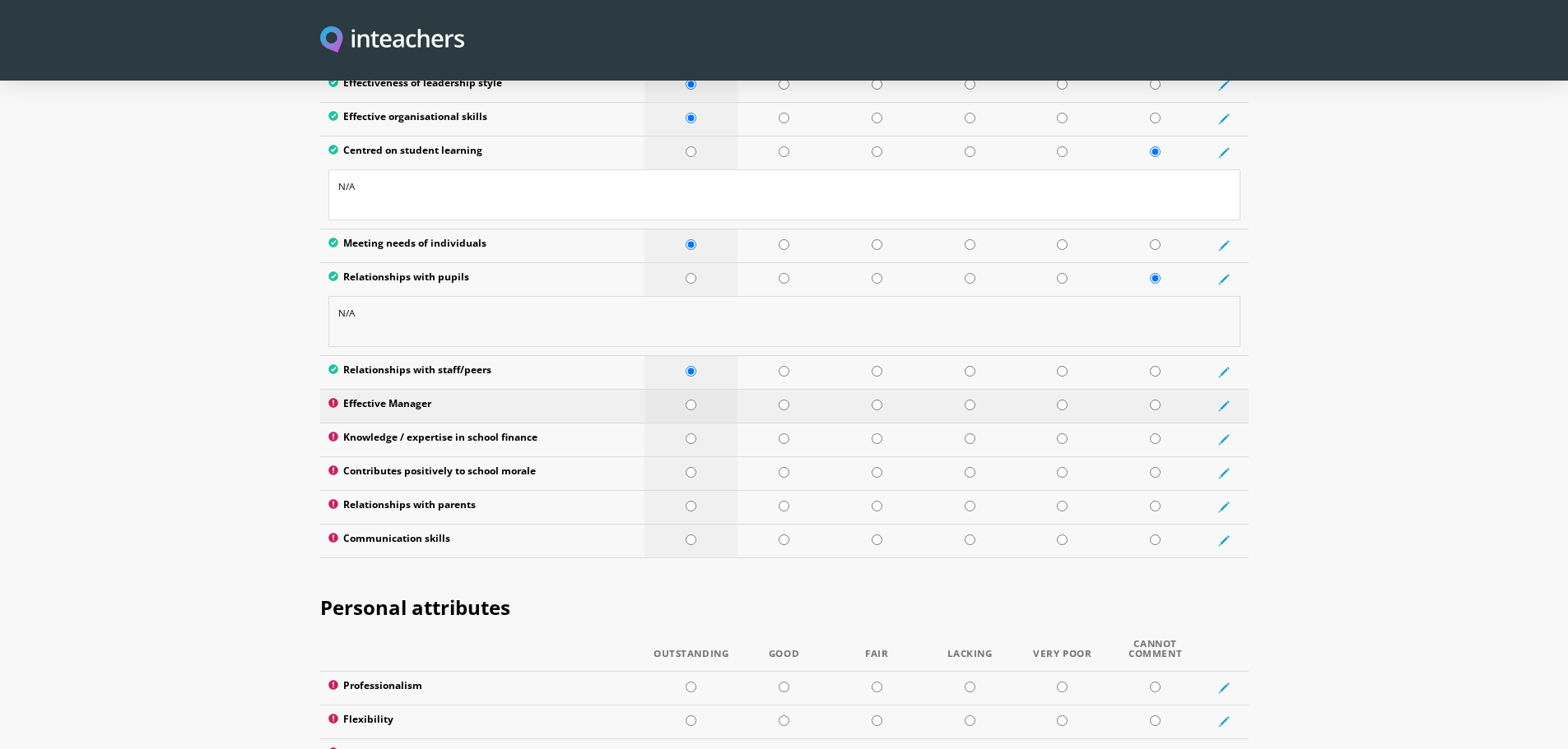
type textarea "N/A"
click at [690, 400] on input "radio" at bounding box center [690, 405] width 11 height 11
radio input "true"
click at [1229, 434] on icon at bounding box center [1224, 440] width 12 height 12
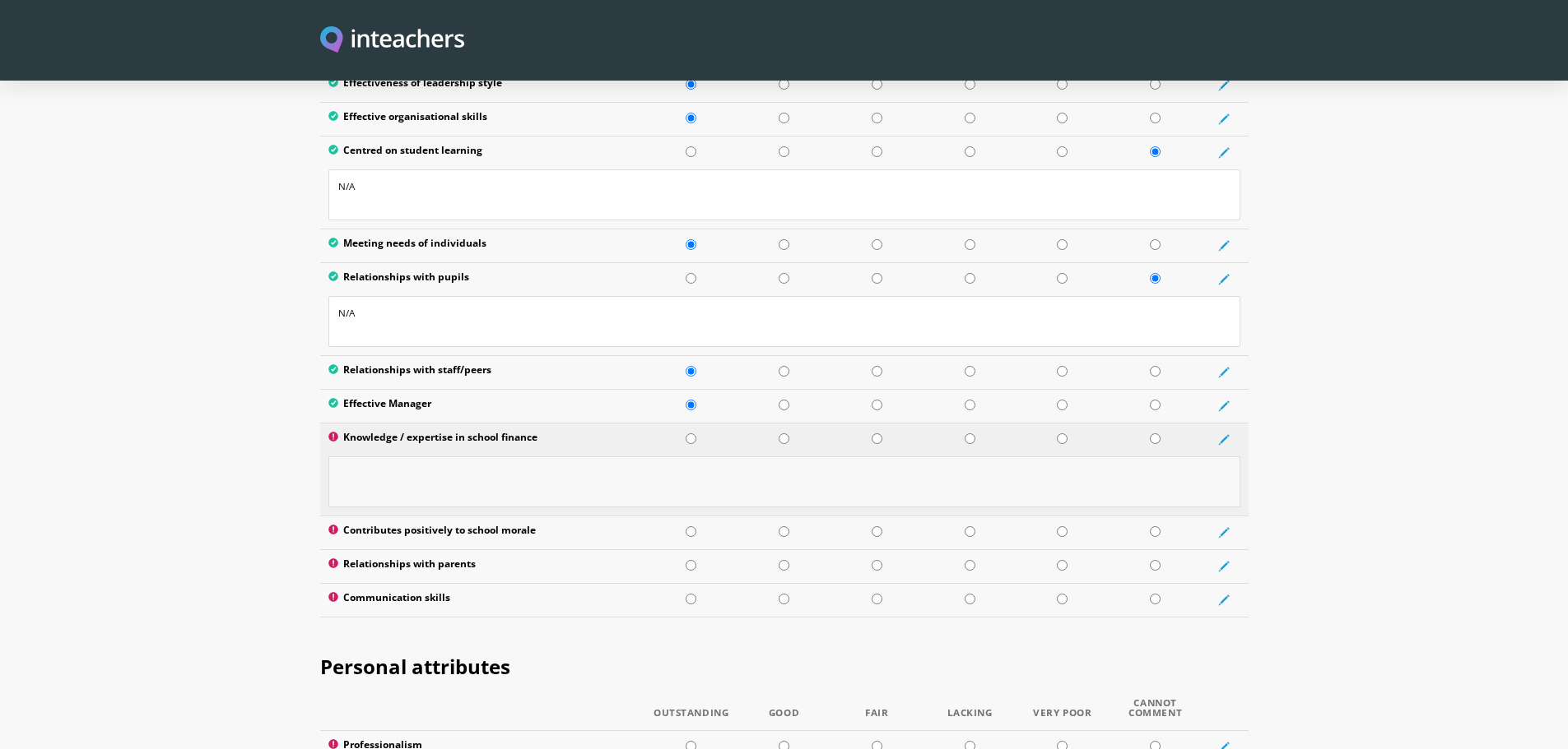
click at [1179, 457] on textarea at bounding box center [785, 483] width 912 height 51
type textarea "N/A"
click at [1153, 273] on input "radio" at bounding box center [1154, 278] width 11 height 11
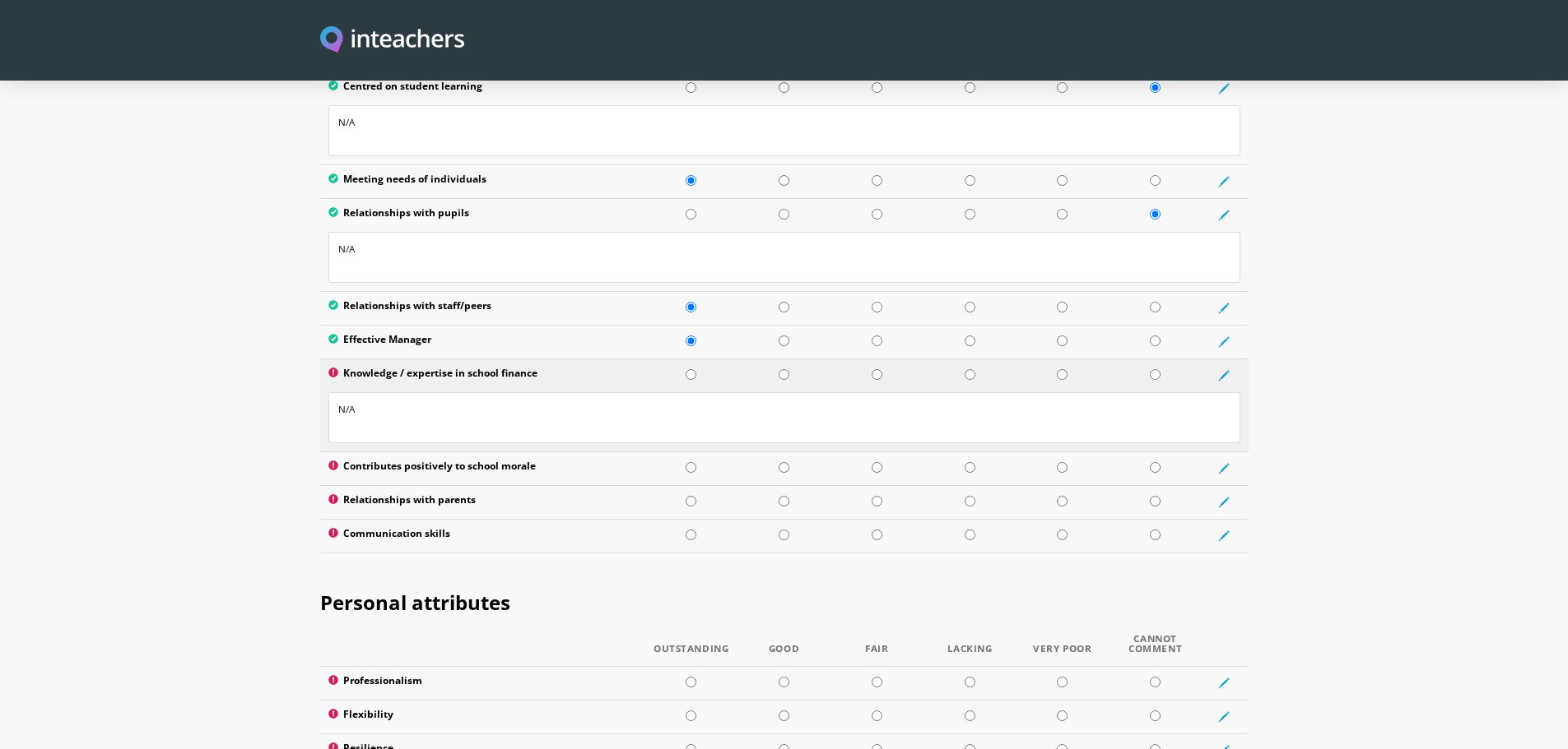
scroll to position [2468, 0]
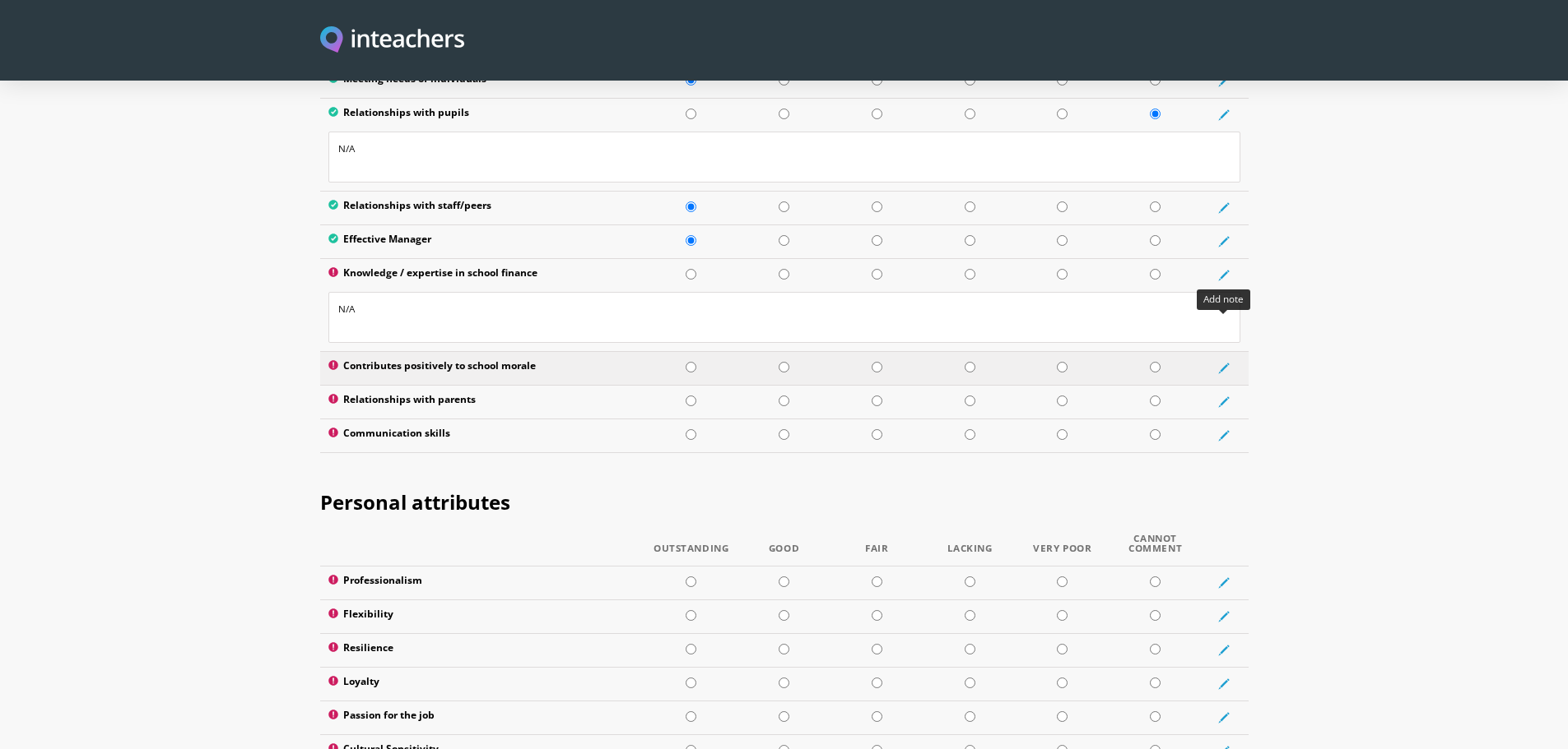
click at [1227, 364] on icon at bounding box center [1223, 368] width 8 height 8
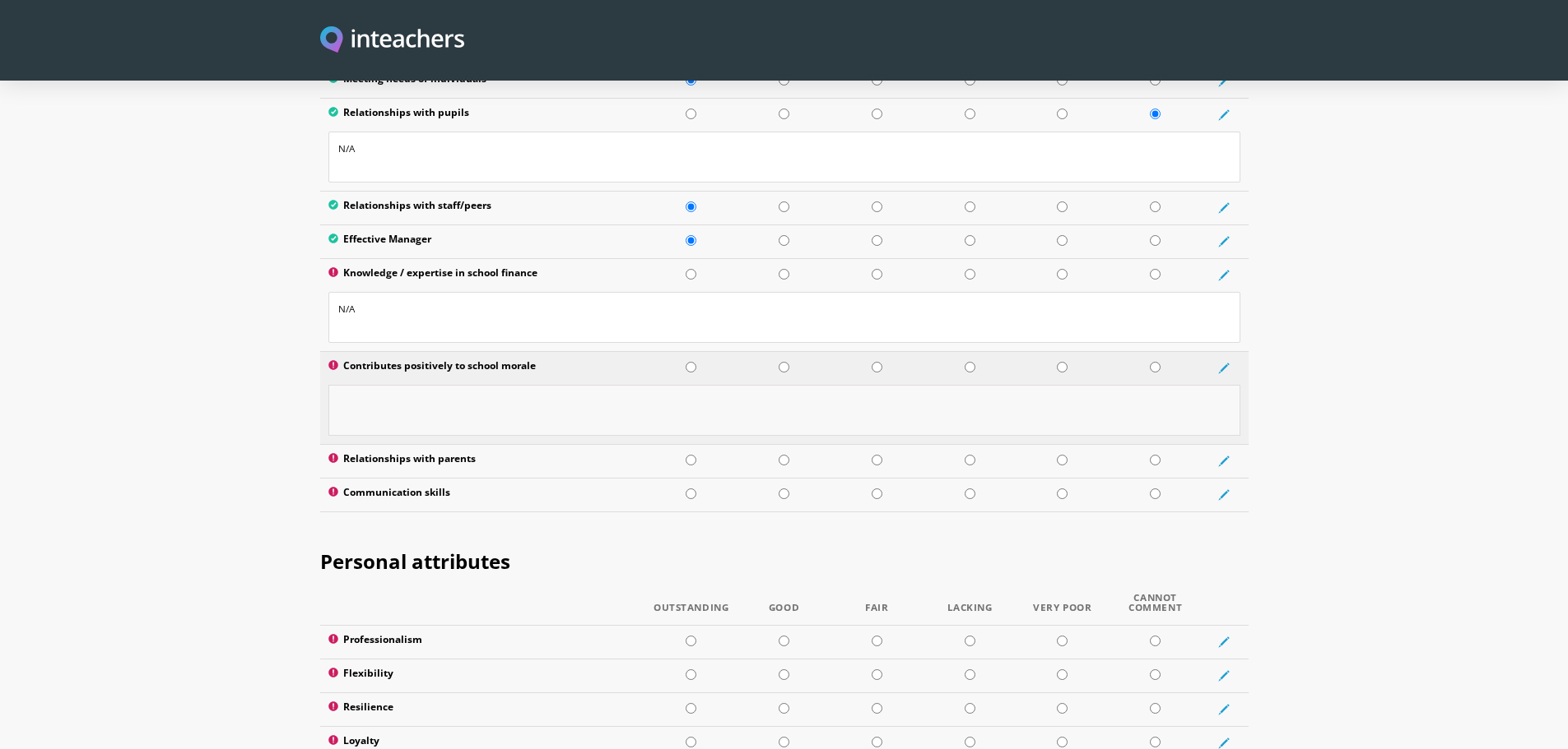
click at [746, 385] on textarea at bounding box center [785, 411] width 912 height 51
type textarea "N/A"
click at [1223, 456] on icon at bounding box center [1224, 462] width 12 height 12
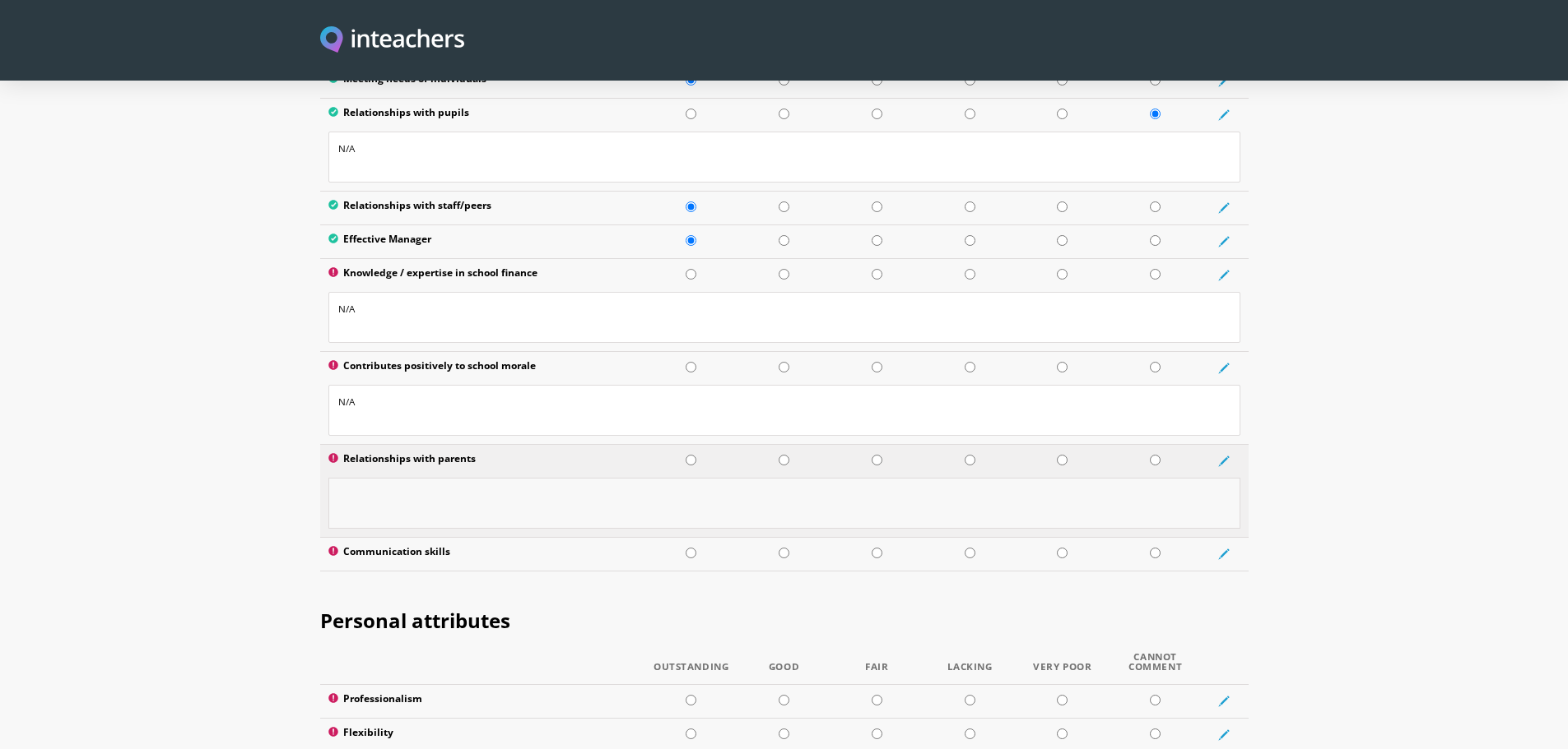
click at [1185, 478] on textarea at bounding box center [785, 503] width 912 height 51
type textarea "N/A"
click at [687, 548] on input "radio" at bounding box center [690, 553] width 11 height 11
radio input "true"
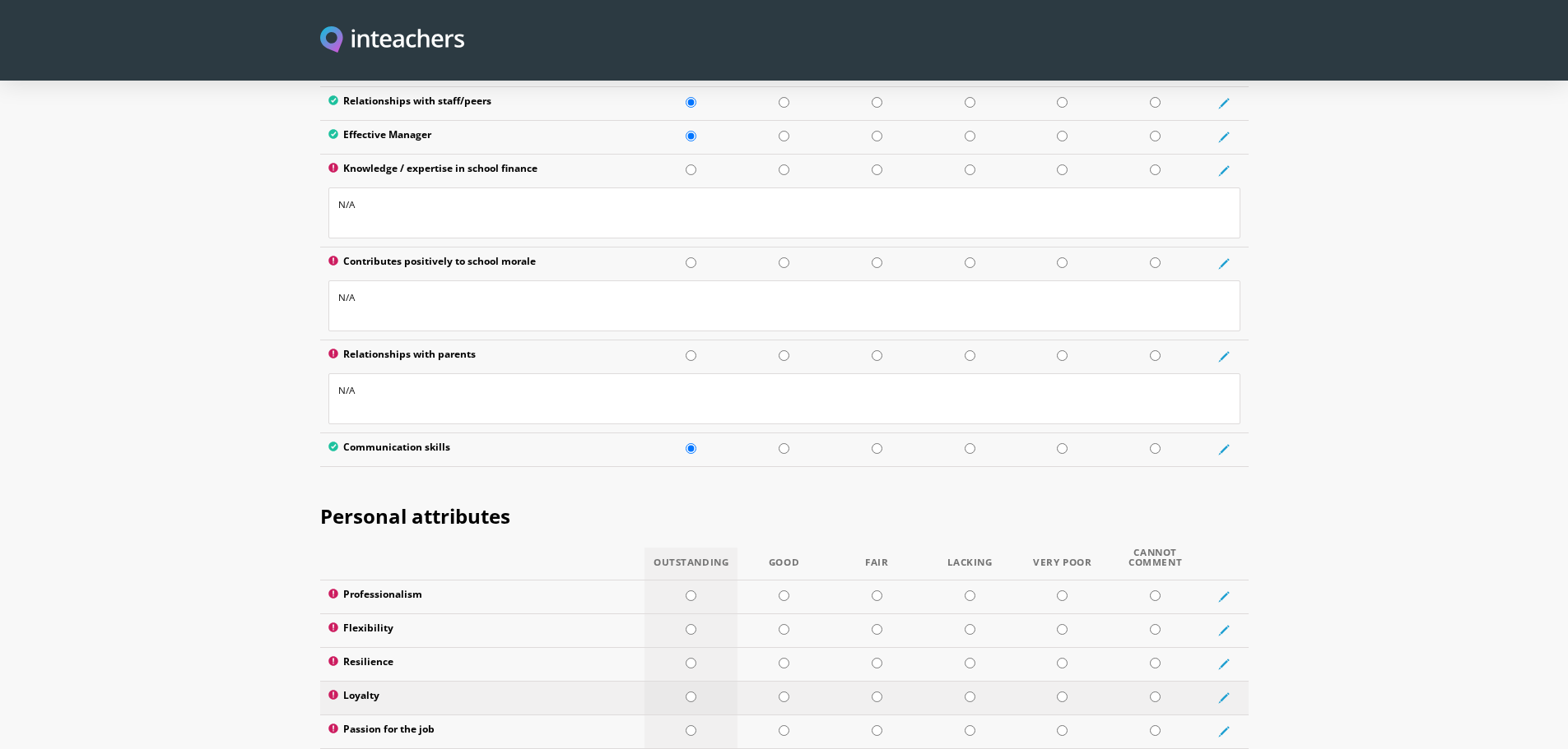
scroll to position [2715, 0]
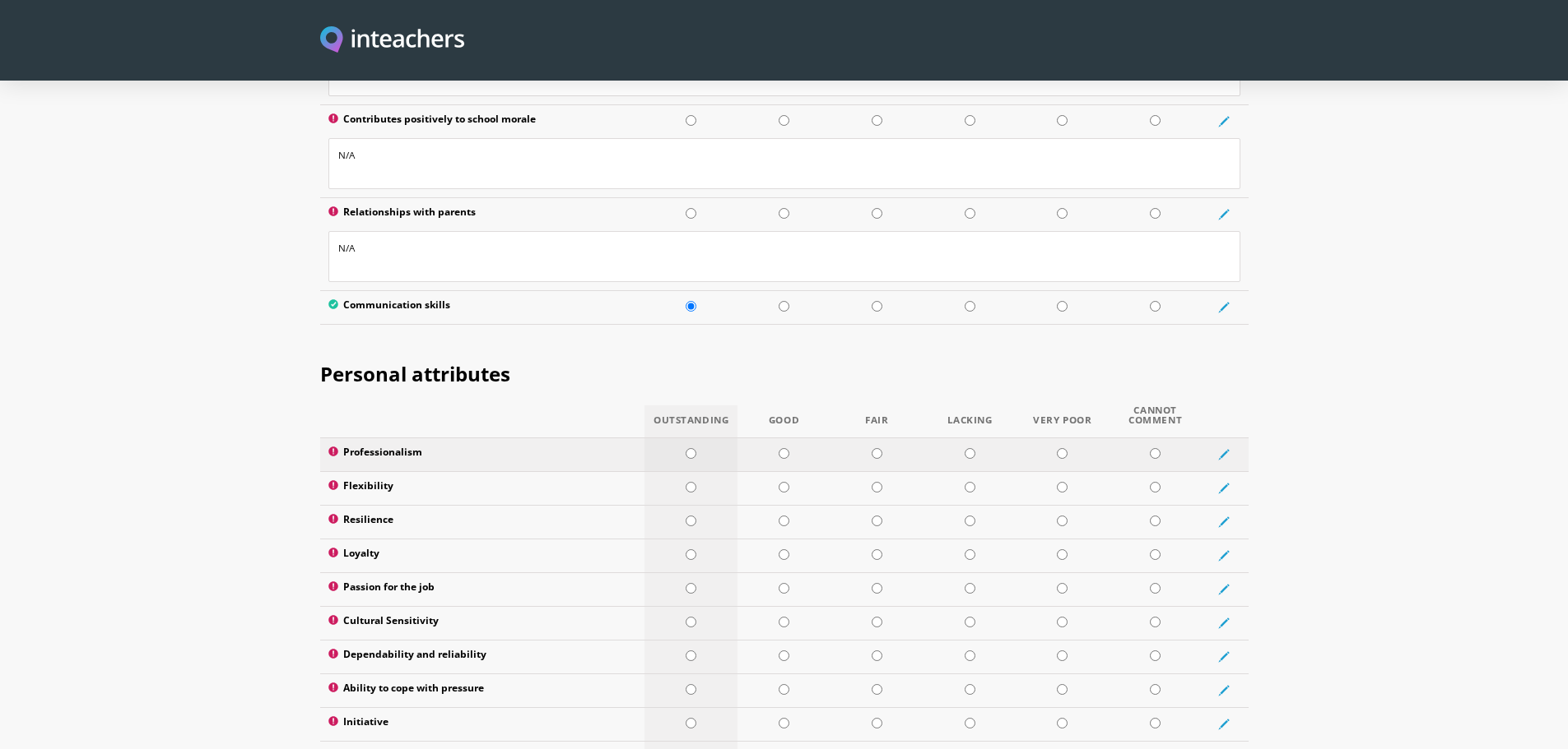
click at [690, 448] on input "radio" at bounding box center [690, 453] width 11 height 11
radio input "true"
click at [689, 482] on input "radio" at bounding box center [690, 487] width 11 height 11
radio input "true"
click at [690, 516] on input "radio" at bounding box center [690, 521] width 11 height 11
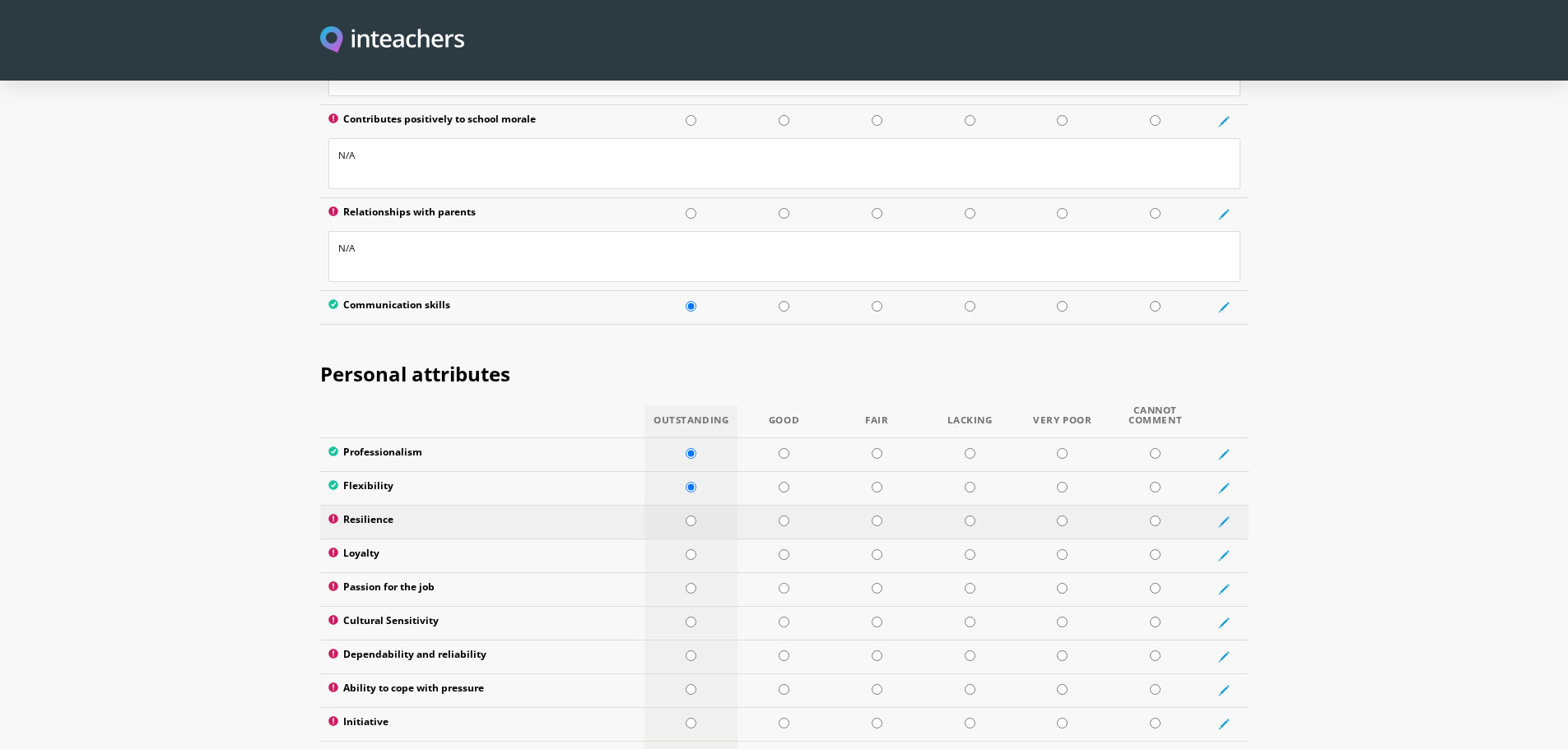
radio input "true"
click at [692, 550] on input "radio" at bounding box center [690, 555] width 11 height 11
radio input "true"
click at [691, 583] on input "radio" at bounding box center [690, 588] width 11 height 11
radio input "true"
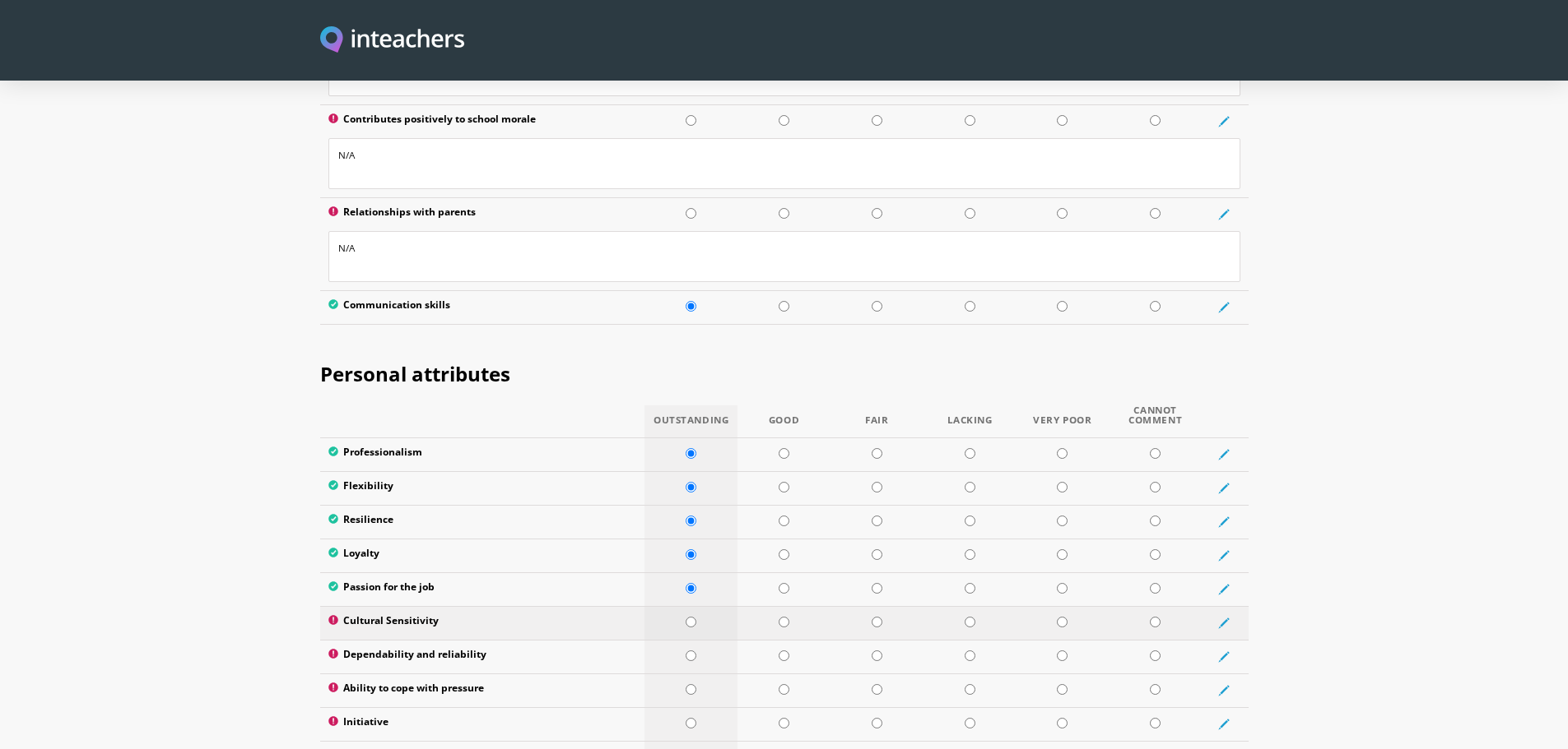
click at [691, 606] on td at bounding box center [691, 623] width 93 height 34
radio input "true"
click at [687, 650] on input "radio" at bounding box center [690, 655] width 11 height 11
radio input "true"
click at [688, 685] on input "radio" at bounding box center [690, 690] width 11 height 11
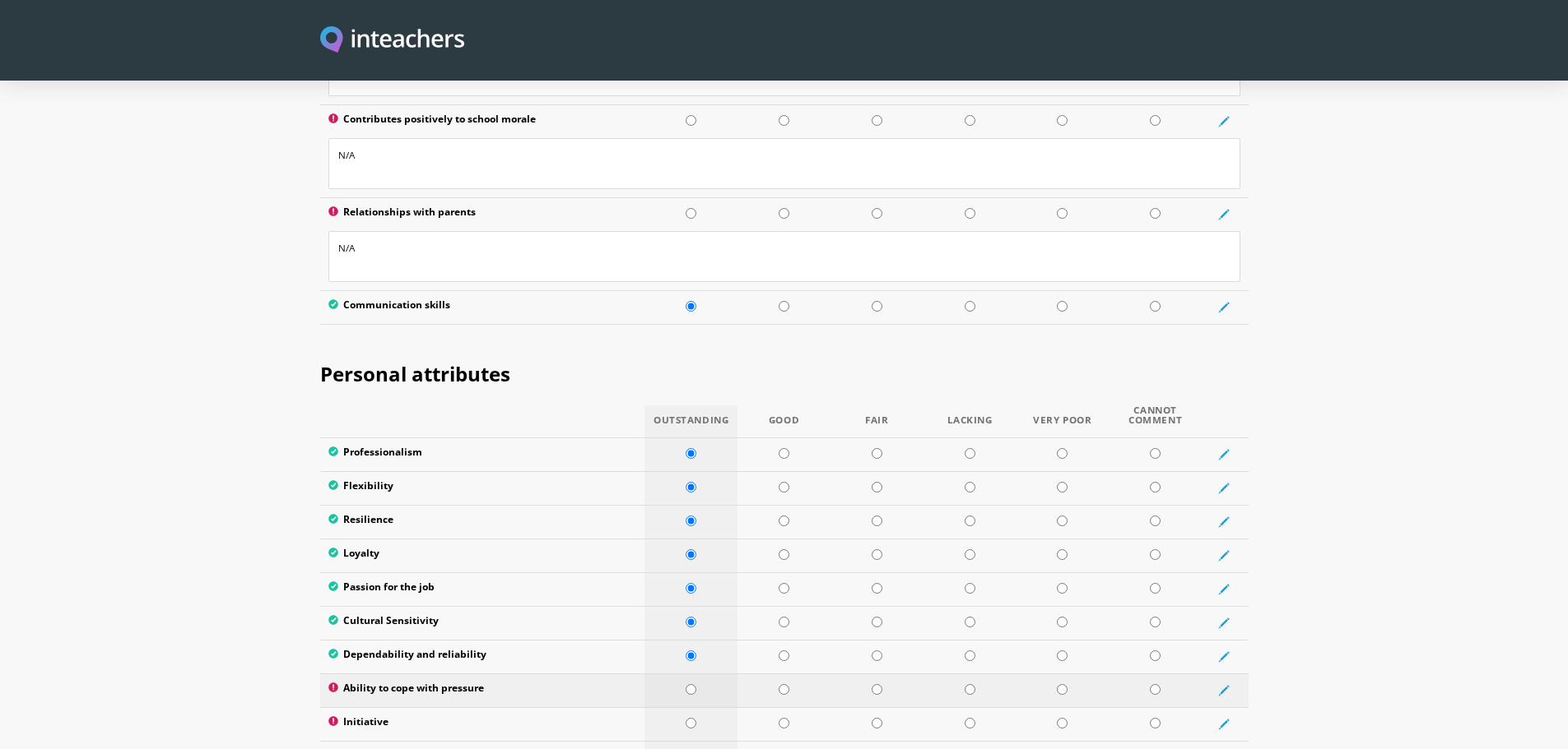
radio input "true"
click at [691, 718] on input "radio" at bounding box center [690, 723] width 11 height 11
radio input "true"
click at [685, 749] on input "radio" at bounding box center [690, 757] width 11 height 11
radio input "true"
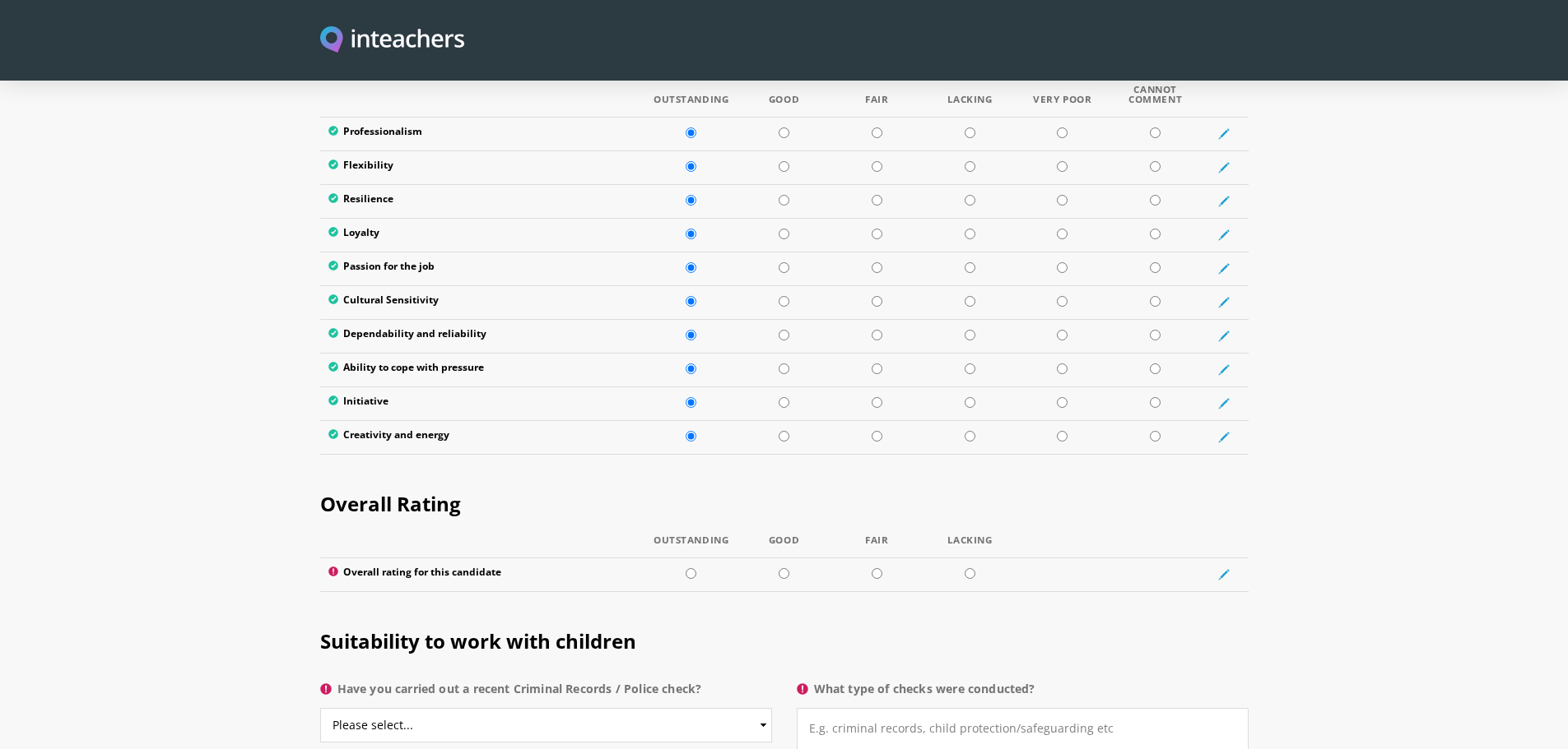
scroll to position [3043, 0]
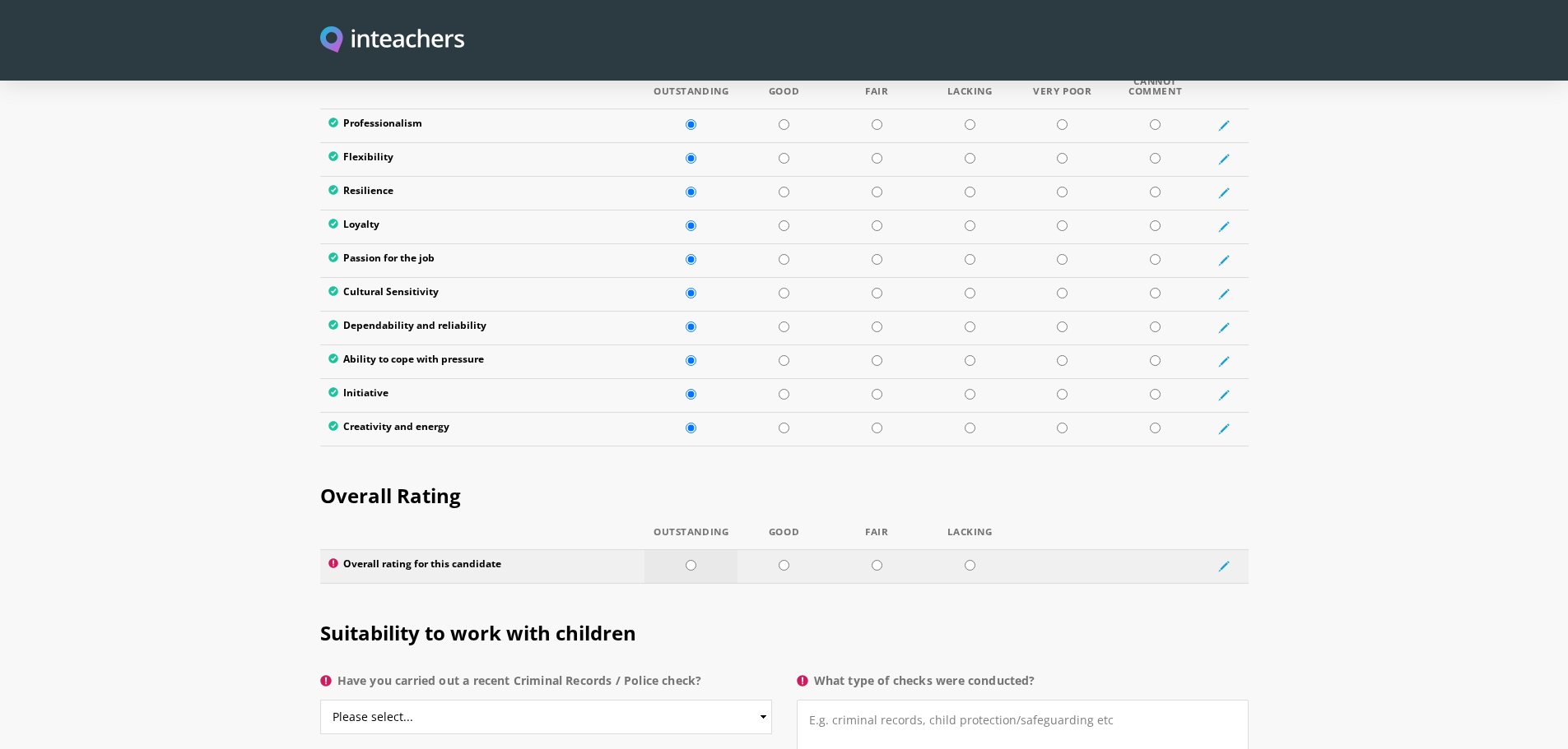
click at [689, 561] on input "radio" at bounding box center [690, 565] width 11 height 11
radio input "true"
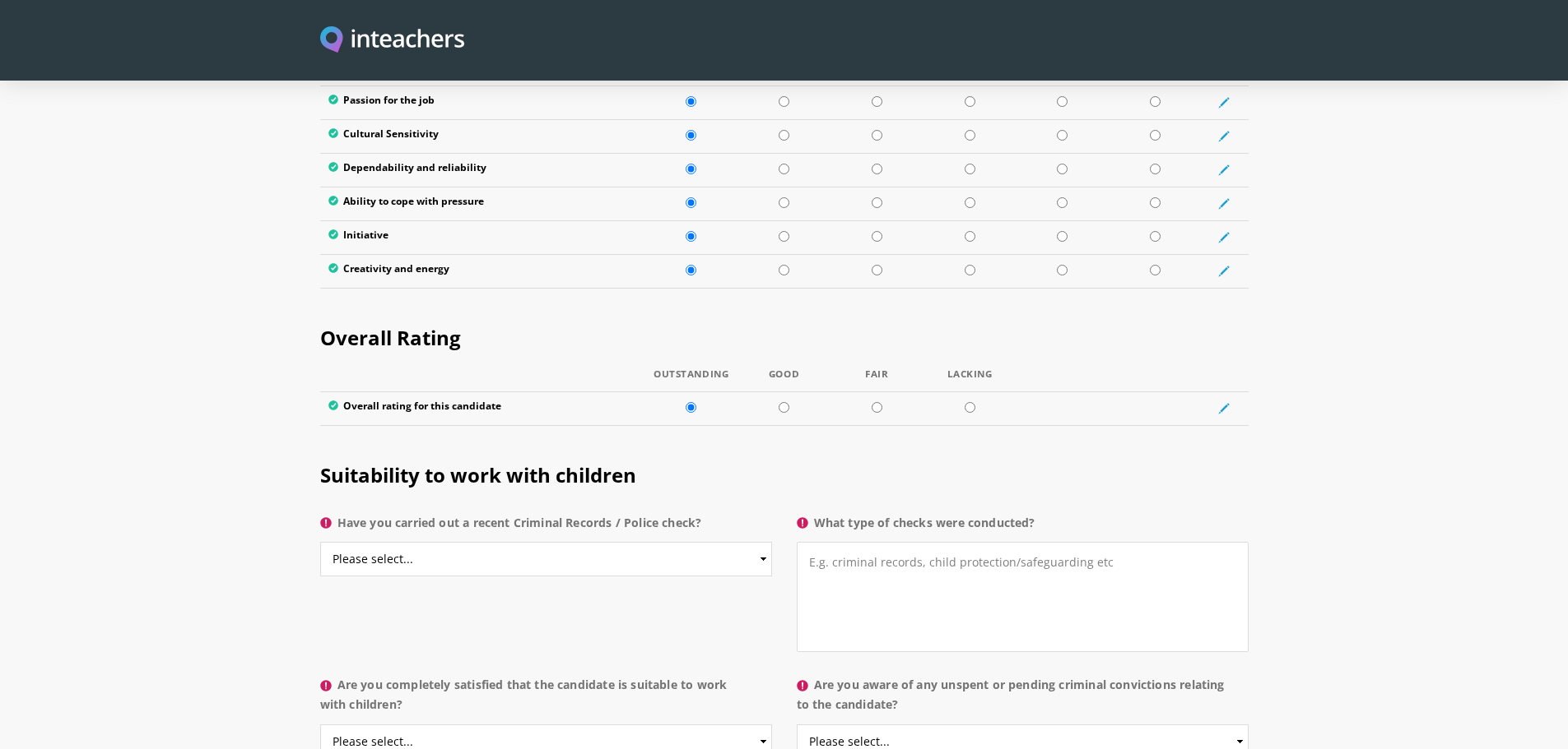
scroll to position [3208, 0]
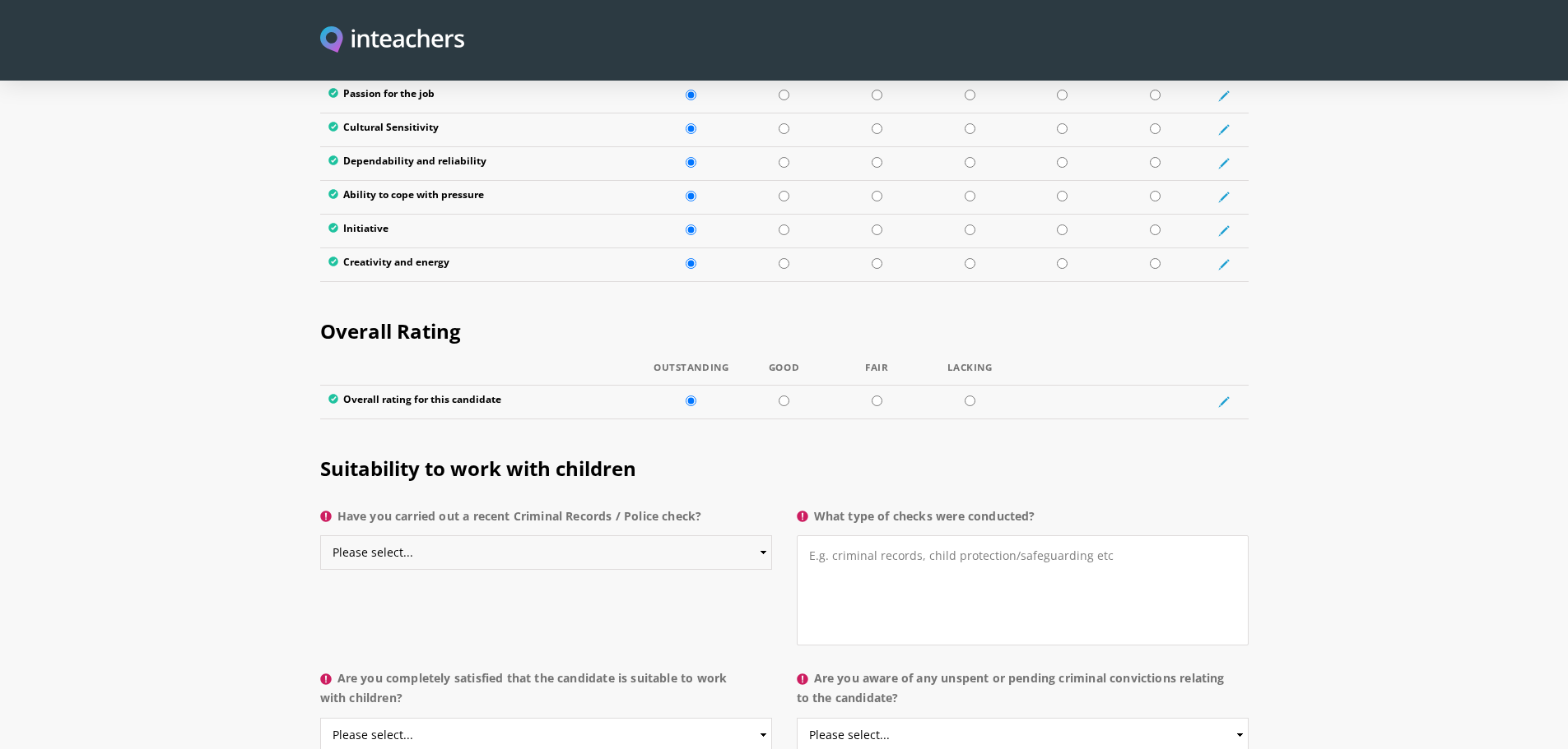
click at [648, 536] on select "Please select... Yes No Do not know" at bounding box center [546, 553] width 452 height 35
select select "No"
click at [320, 536] on select "Please select... Yes No Do not know" at bounding box center [546, 553] width 452 height 35
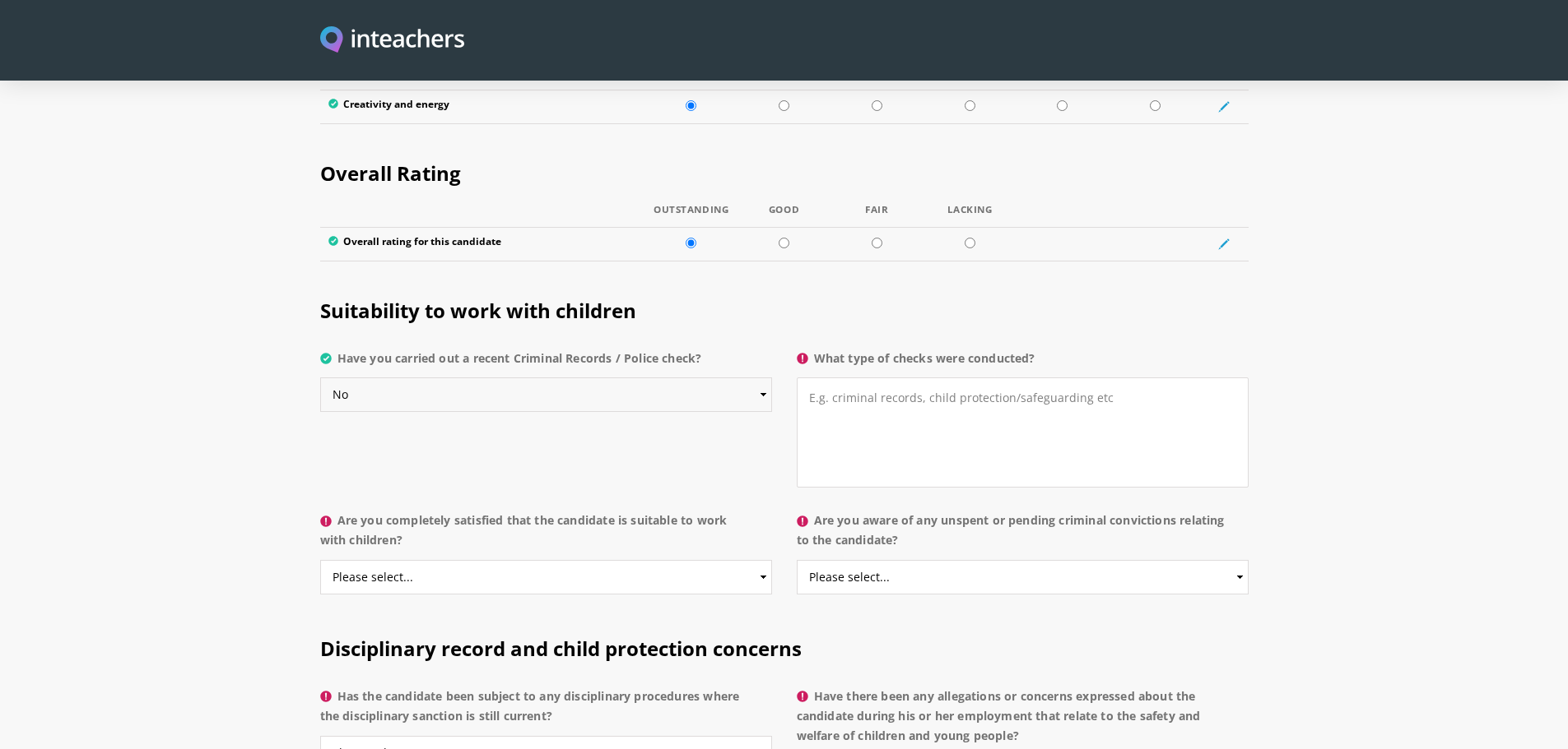
scroll to position [3373, 0]
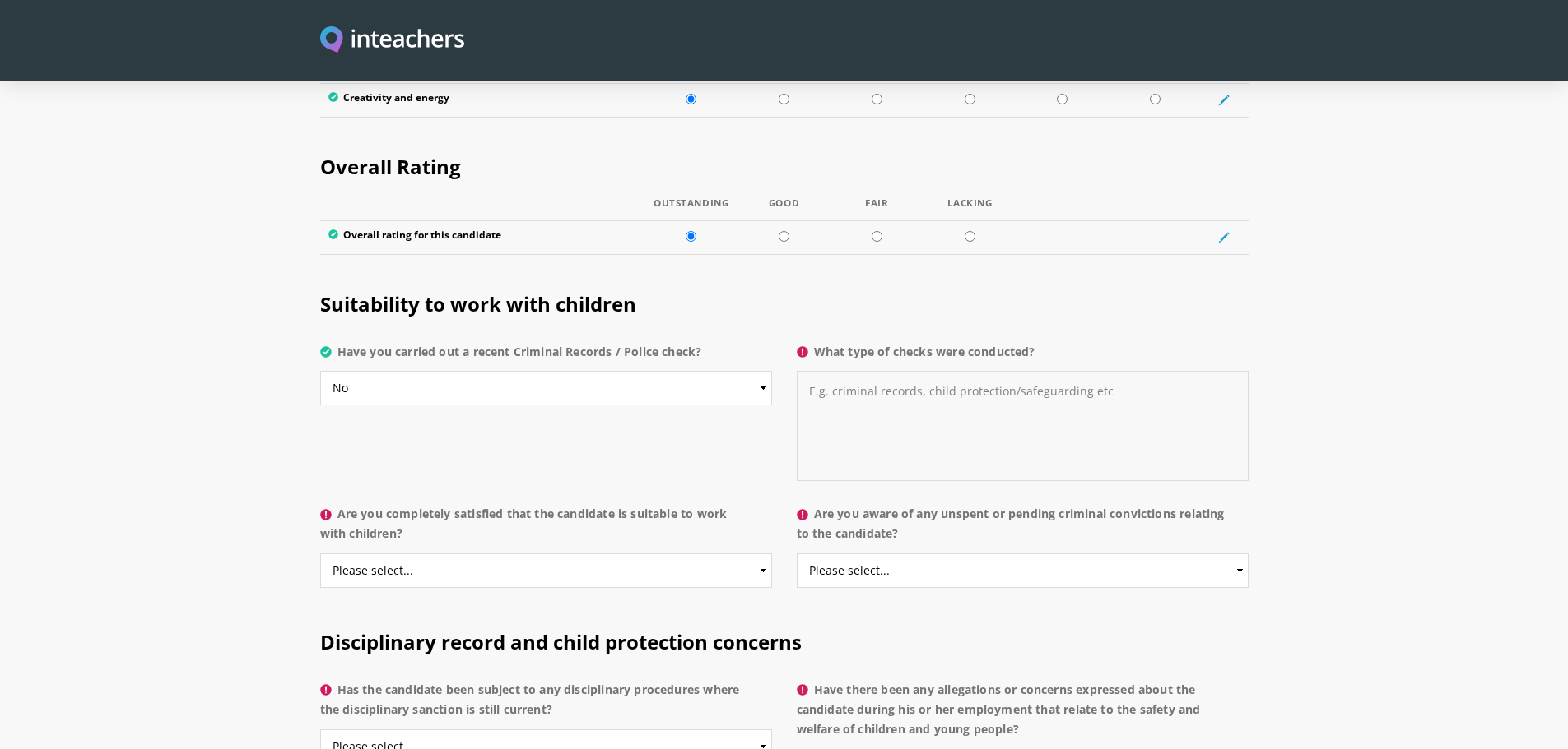
click at [880, 371] on textarea "What type of checks were conducted?" at bounding box center [1023, 426] width 452 height 111
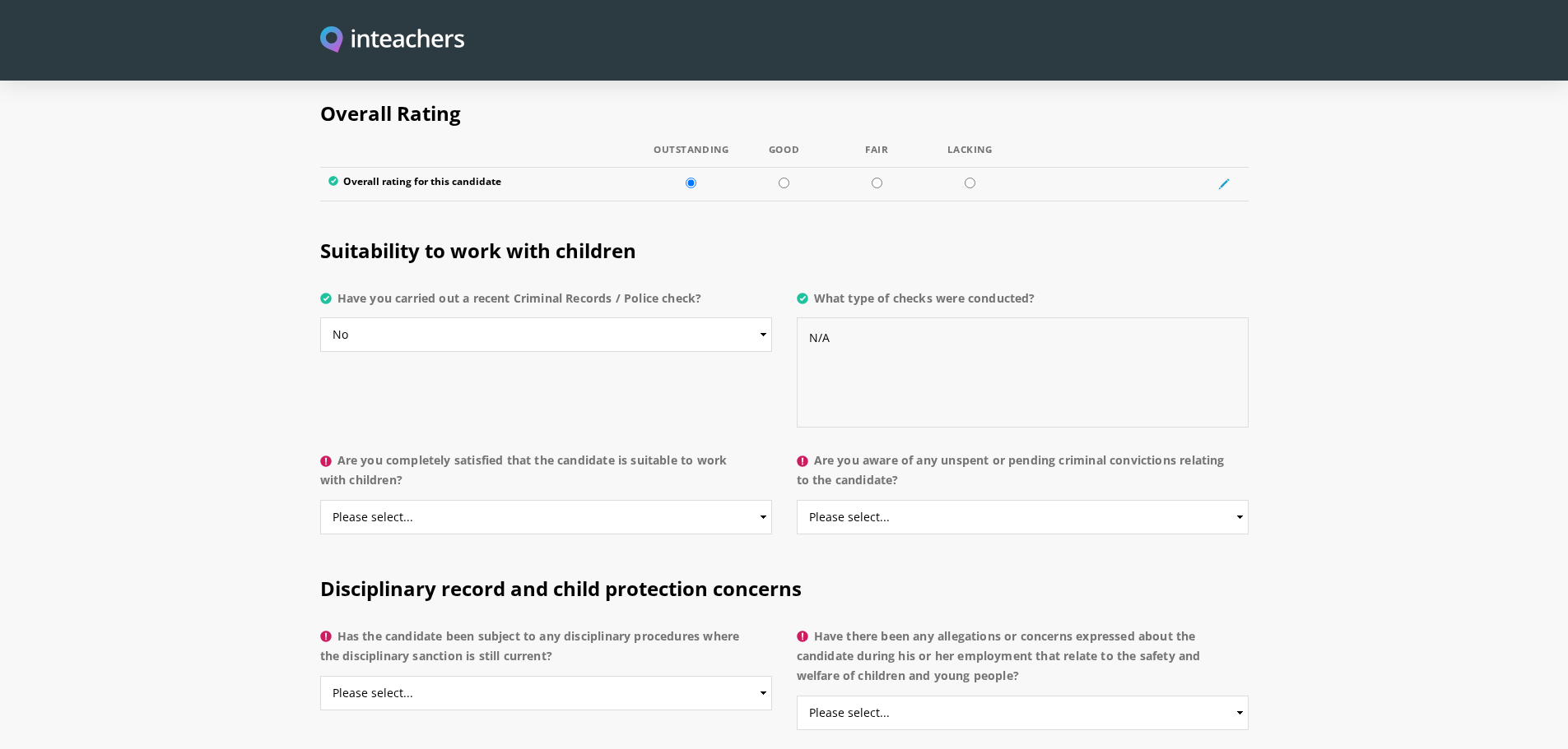
scroll to position [3455, 0]
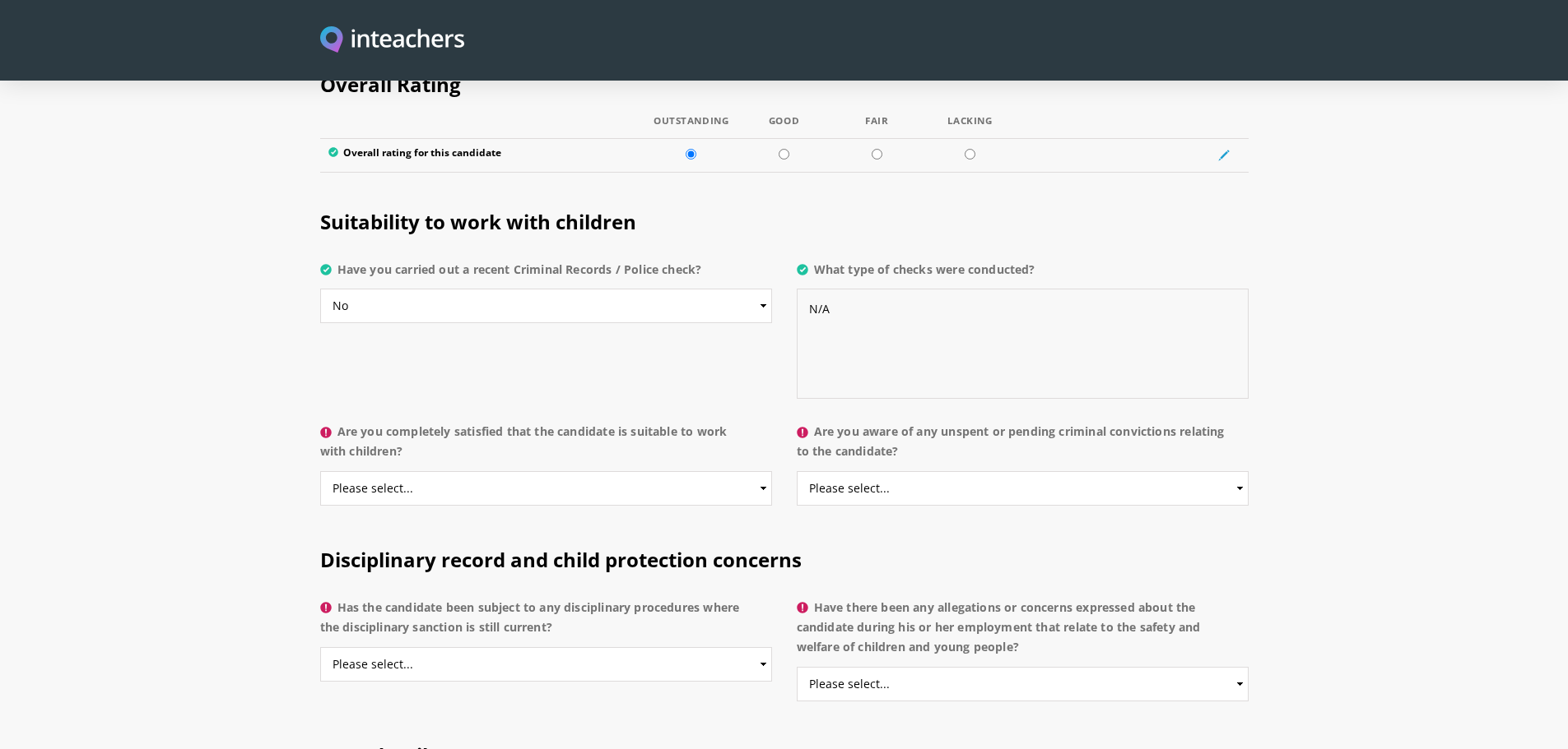
type textarea "N/A"
click at [530, 472] on select "Please select... Yes No Do not know" at bounding box center [546, 488] width 452 height 35
select select "Do not know"
click at [320, 472] on select "Please select... Yes No Do not know" at bounding box center [546, 488] width 452 height 35
click at [944, 472] on select "Please select... Yes No Do not know" at bounding box center [1023, 488] width 452 height 35
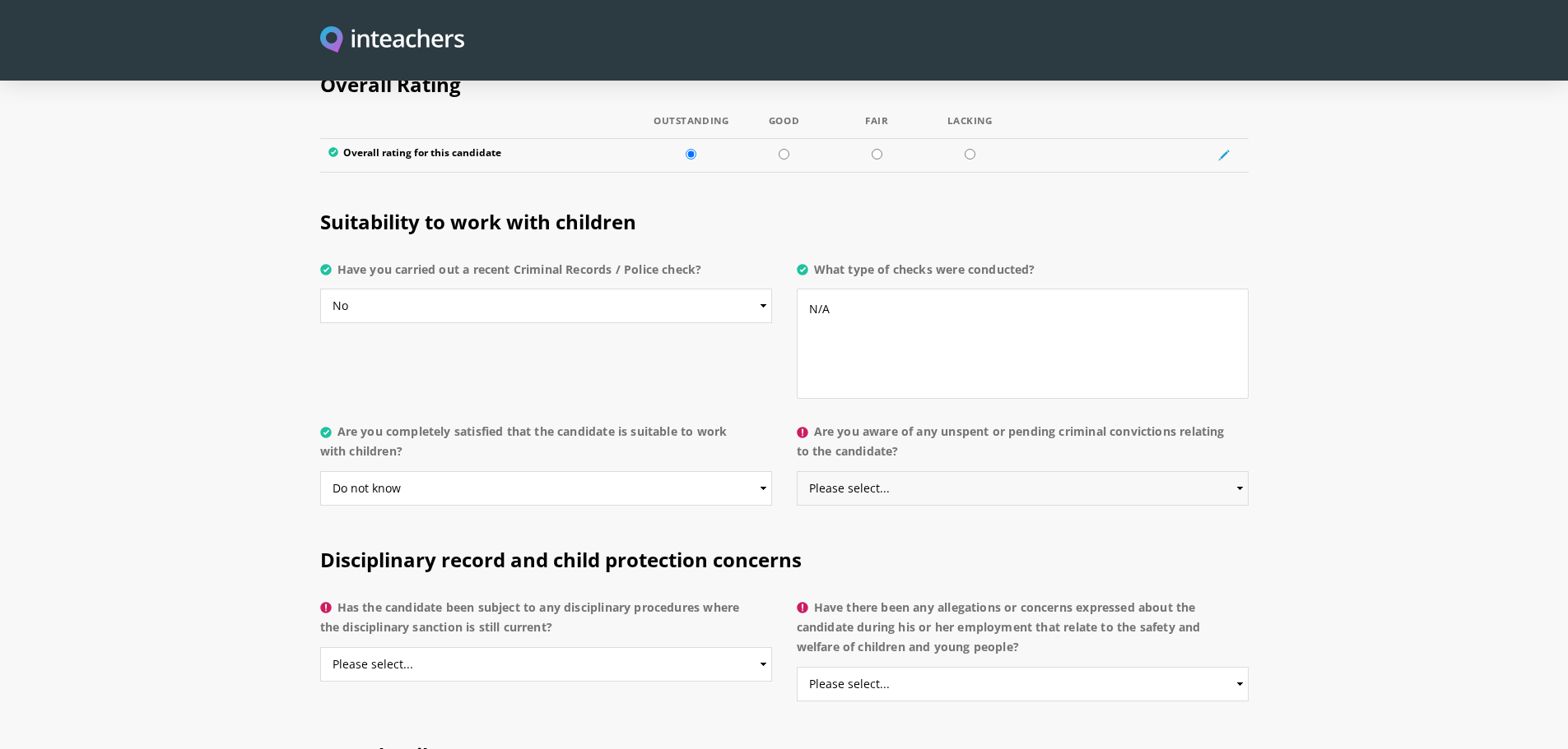
select select "No"
click at [797, 472] on select "Please select... Yes No Do not know" at bounding box center [1023, 488] width 452 height 35
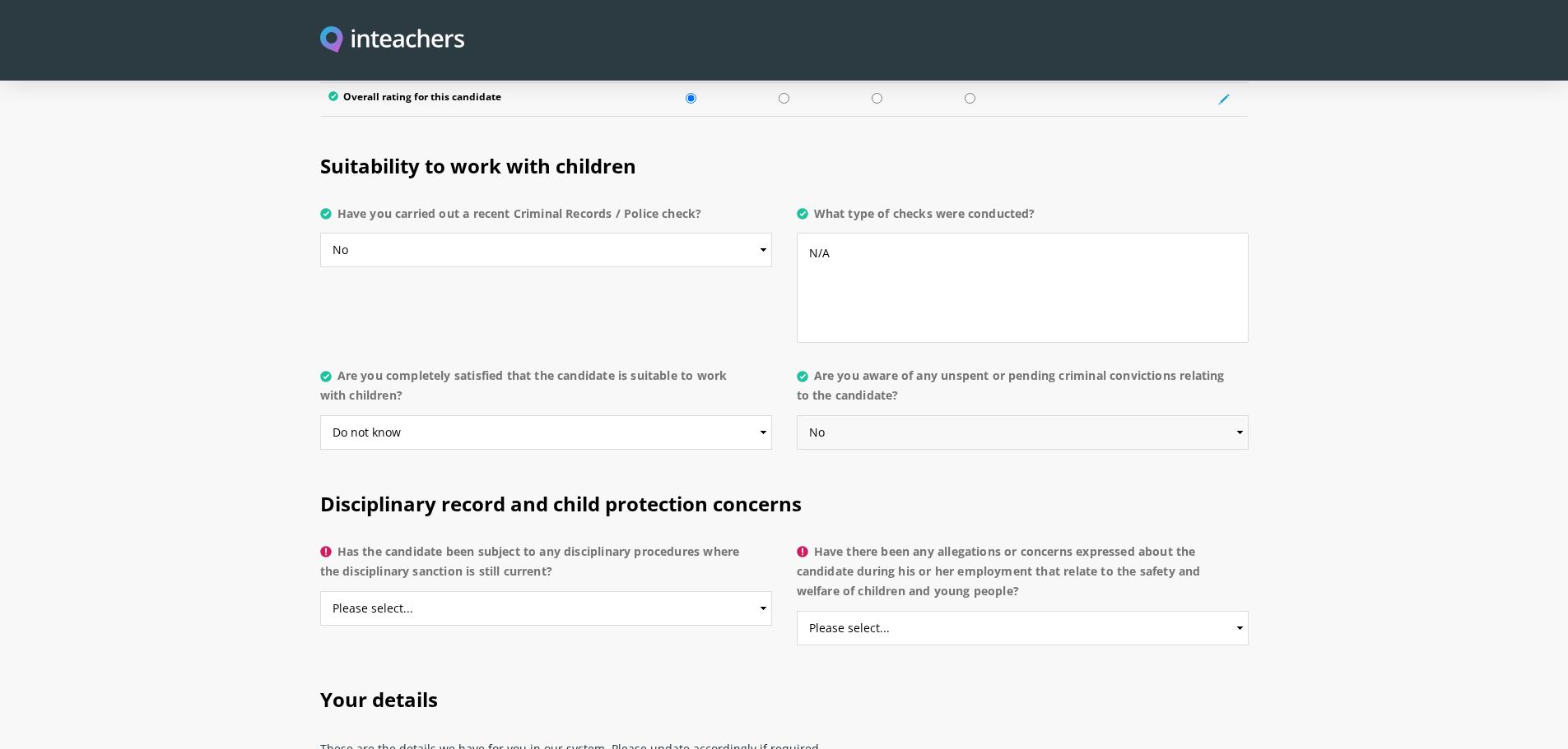
scroll to position [3702, 0]
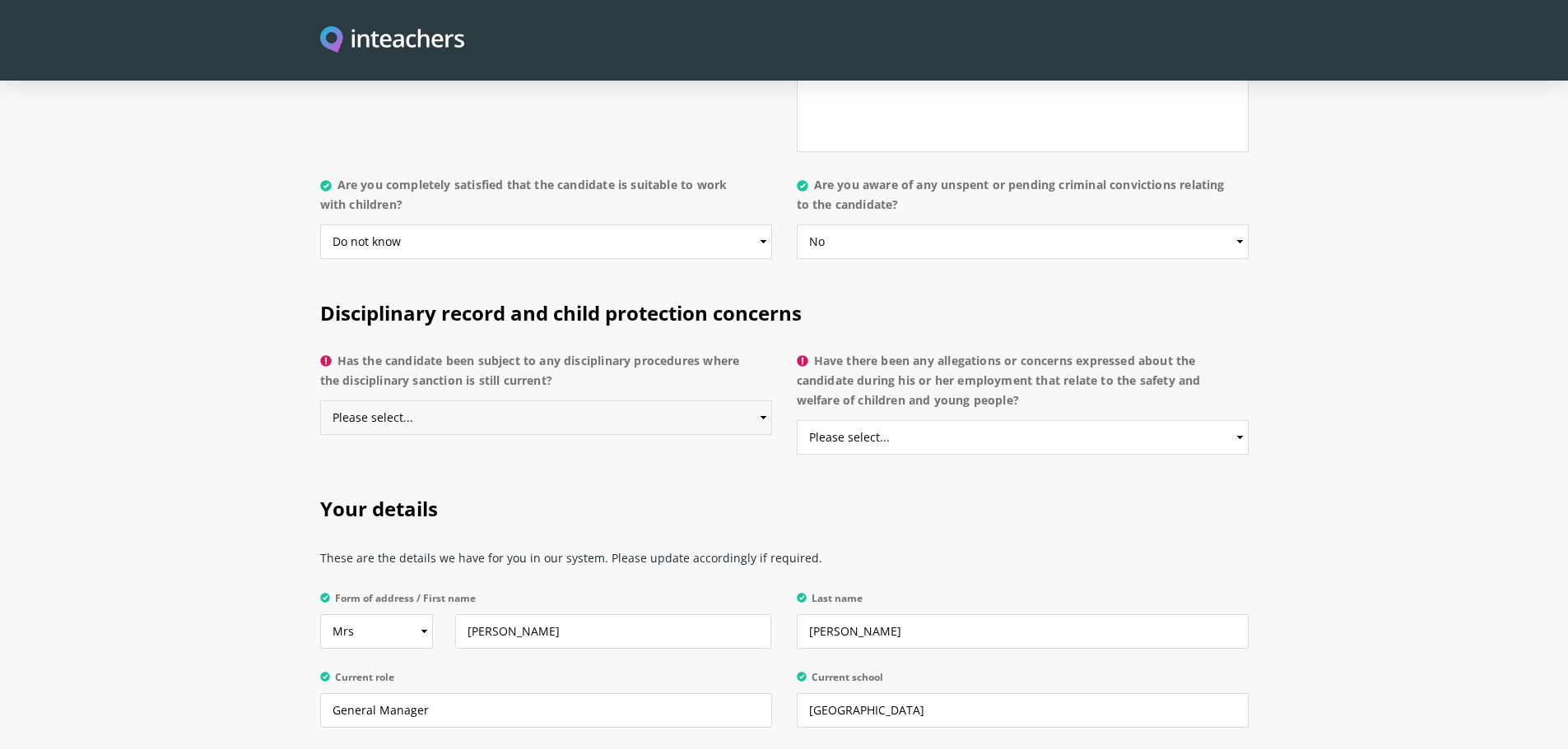
click at [492, 401] on select "Please select... Yes No Do not know" at bounding box center [546, 417] width 452 height 35
select select "No"
click at [320, 401] on select "Please select... Yes No Do not know" at bounding box center [546, 417] width 452 height 35
click at [966, 420] on select "Please select... Yes No Do not know" at bounding box center [1023, 437] width 452 height 35
select select "No"
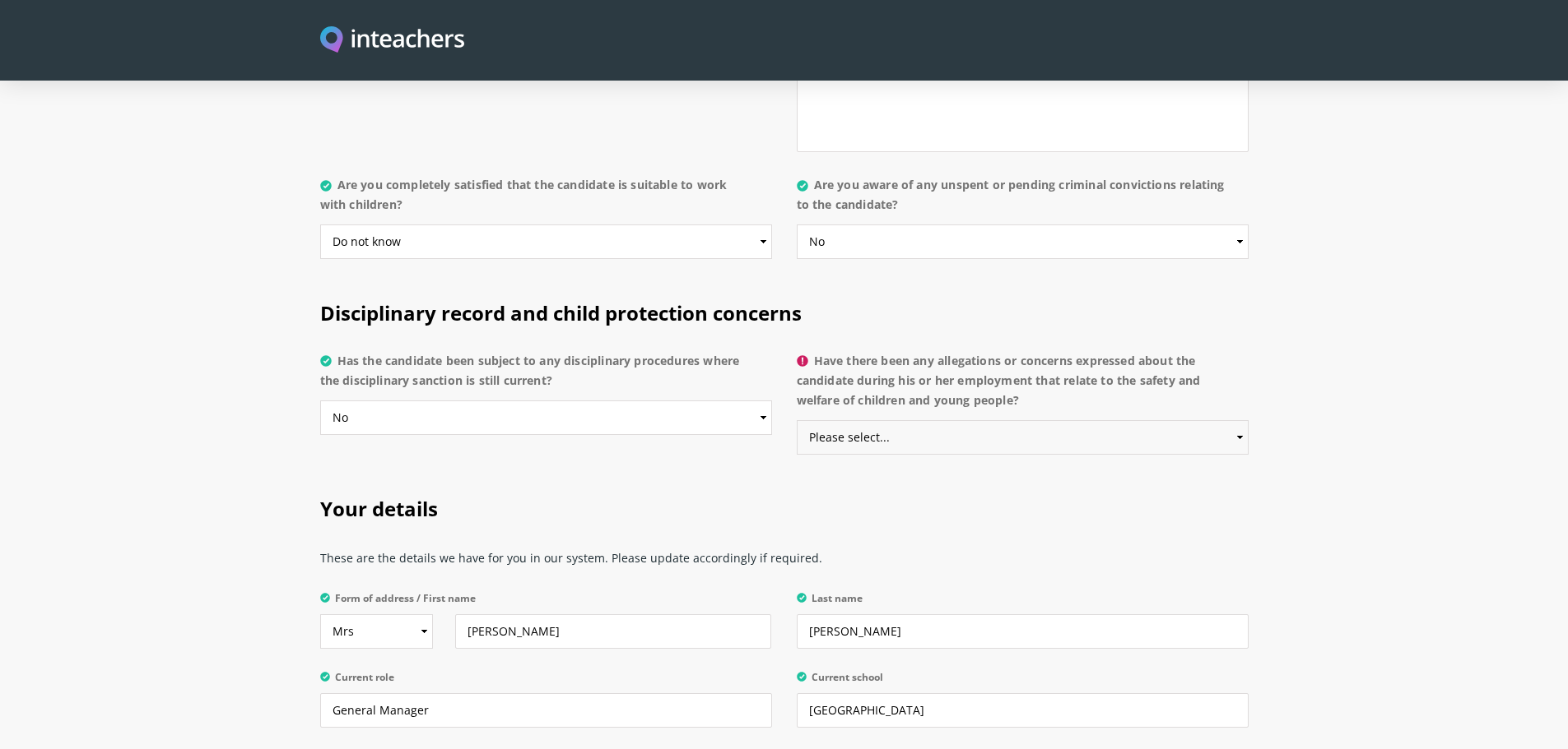
click at [797, 420] on select "Please select... Yes No Do not know" at bounding box center [1023, 437] width 452 height 35
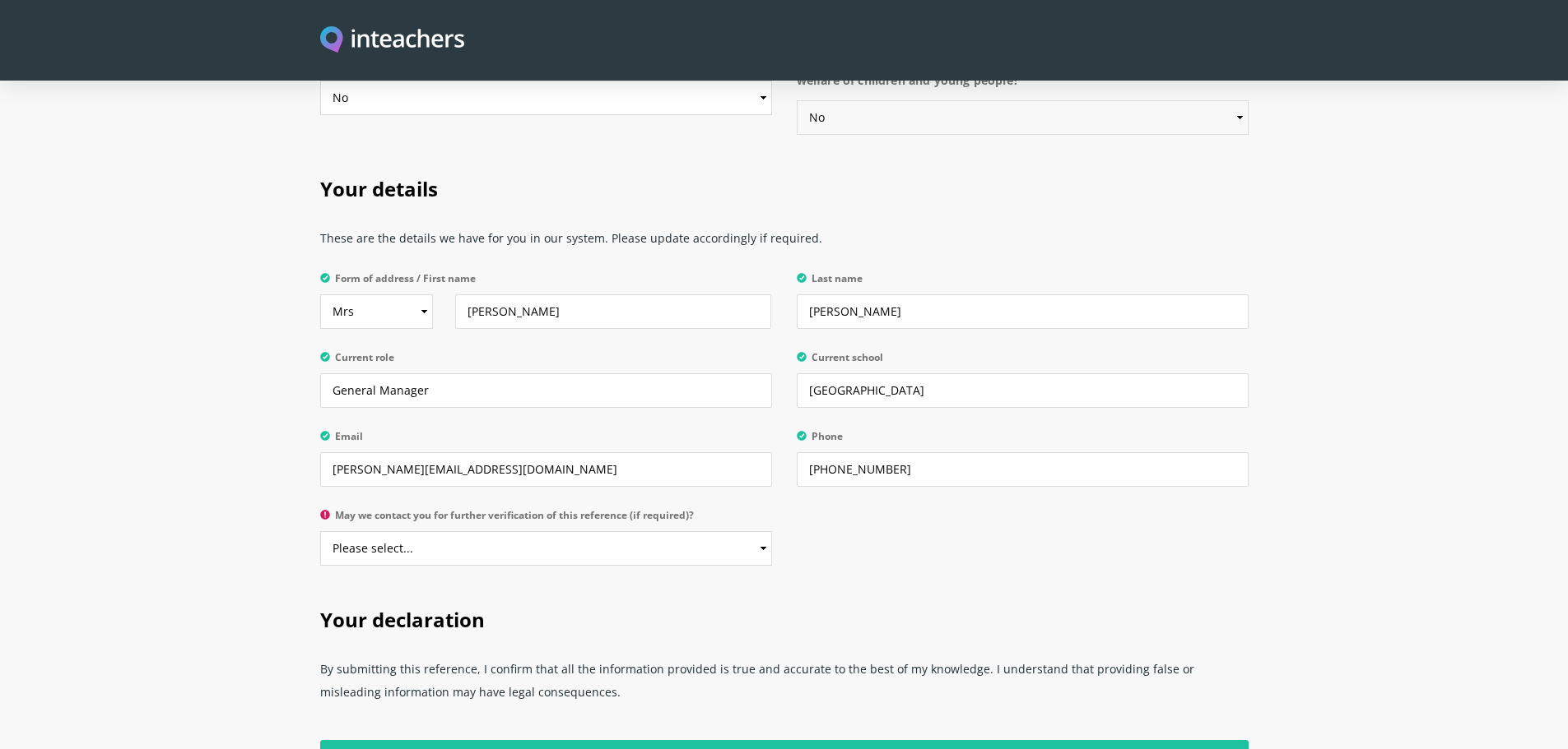
scroll to position [4113, 0]
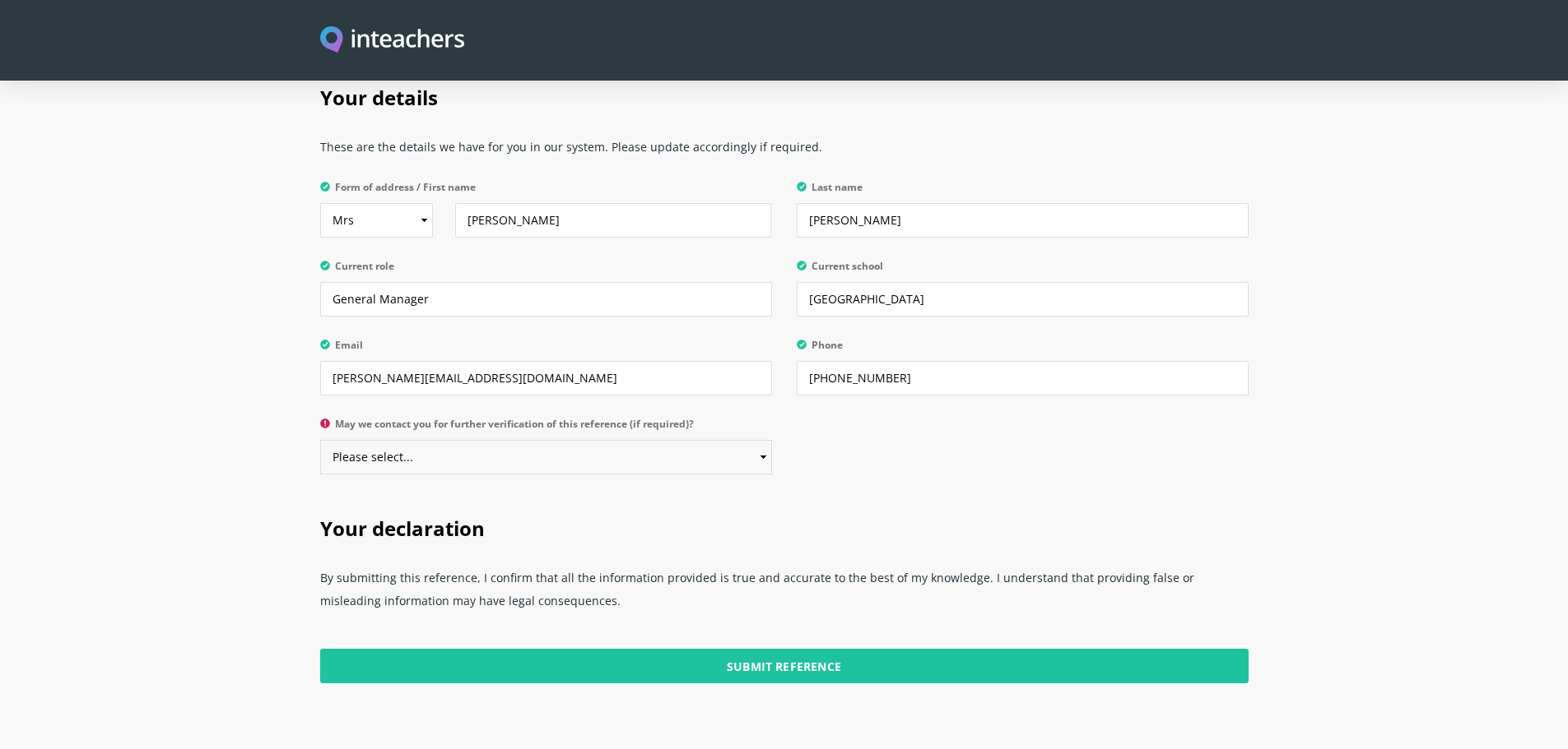
click at [510, 440] on select "Please select... Yes No" at bounding box center [546, 457] width 452 height 35
select select "Yes"
click at [320, 440] on select "Please select... Yes No" at bounding box center [546, 457] width 452 height 35
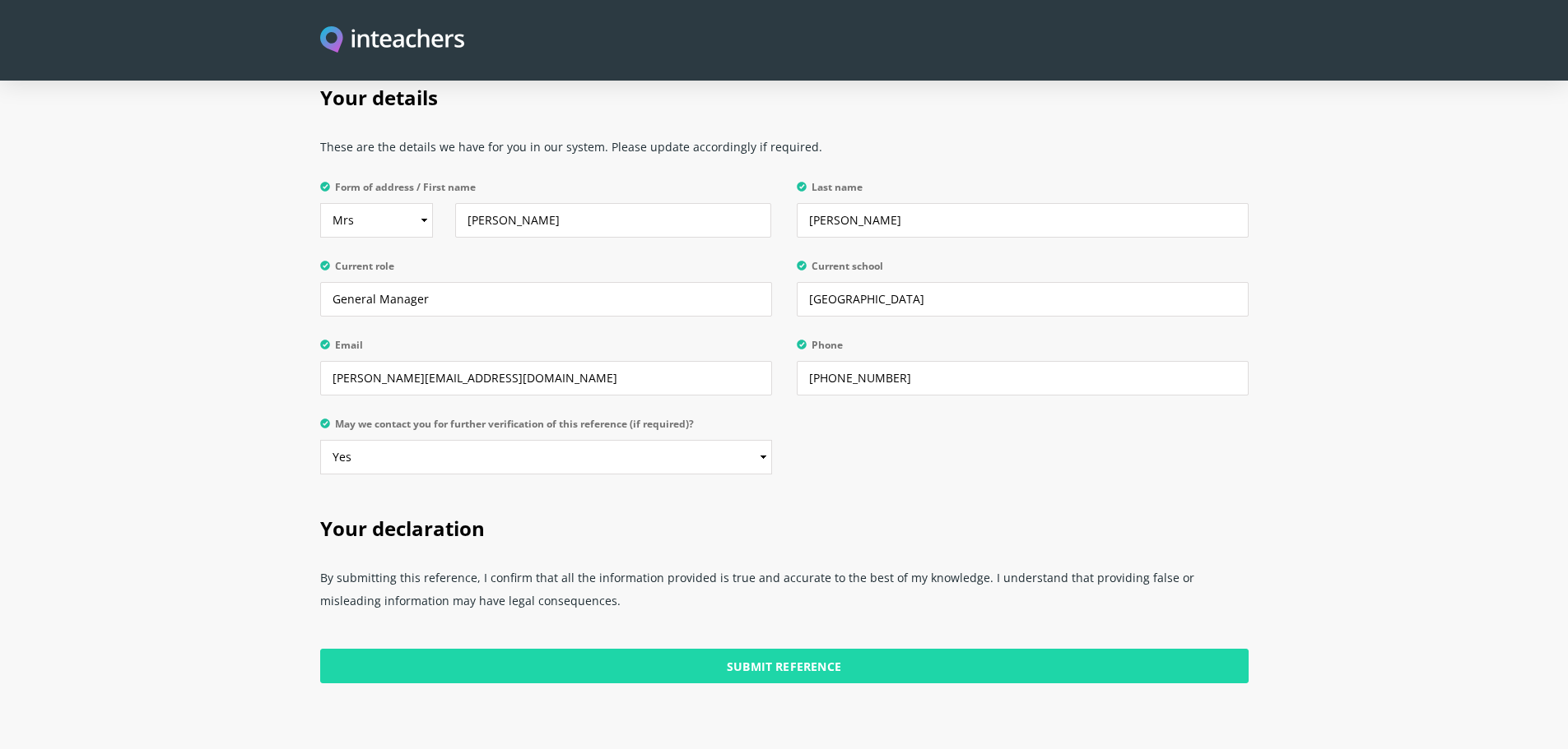
click at [805, 649] on input "Submit Reference" at bounding box center [784, 666] width 928 height 35
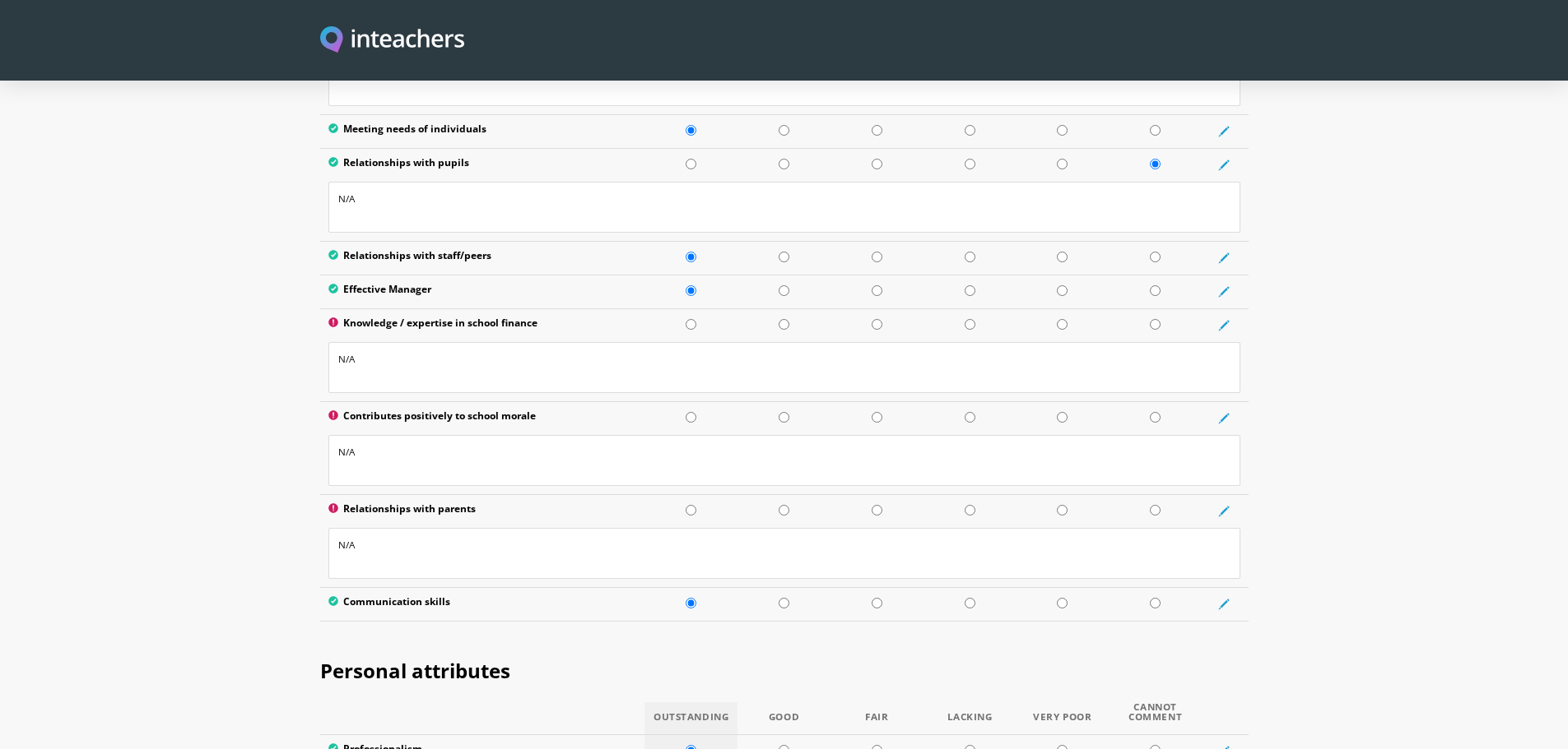
scroll to position [2385, 0]
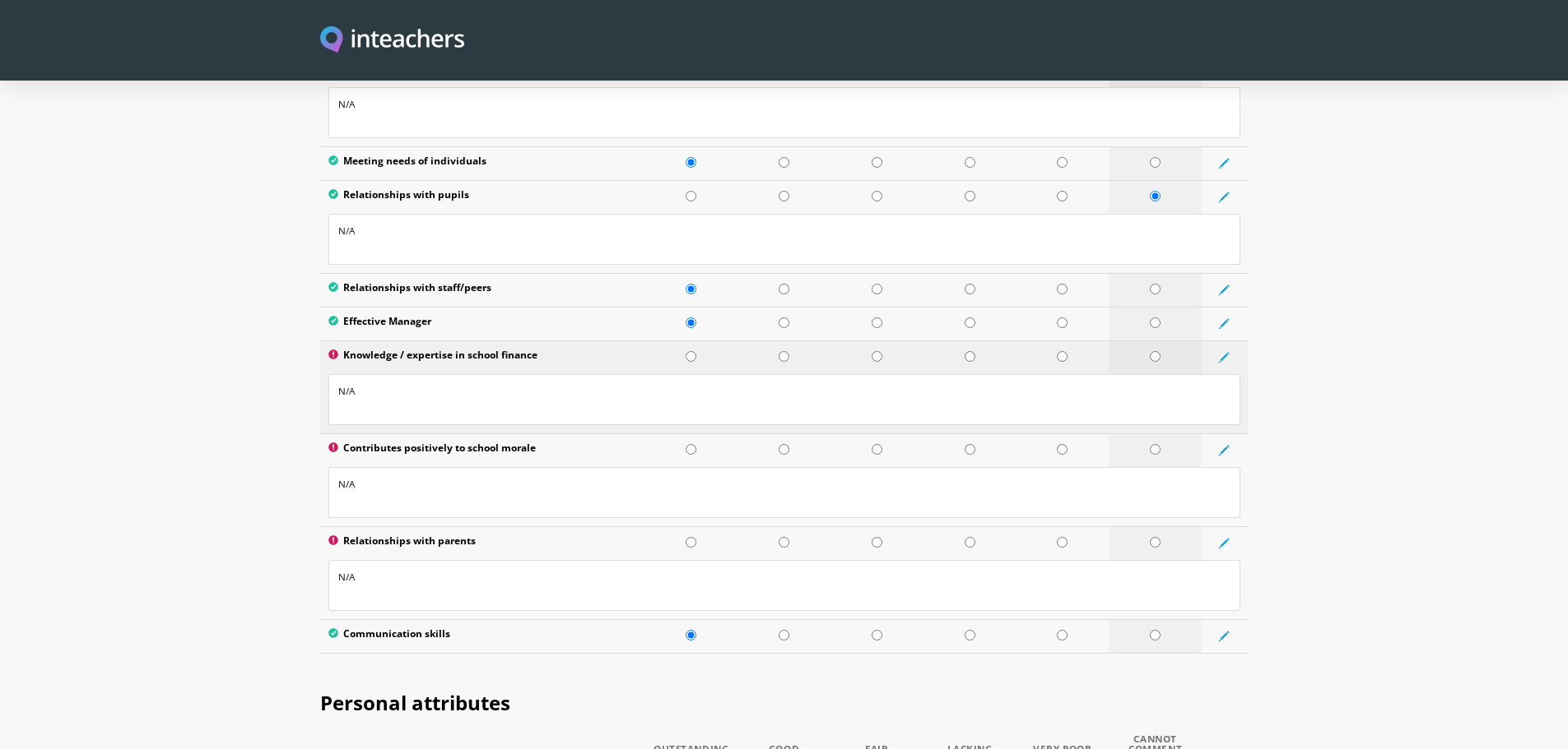
click at [1155, 351] on input "radio" at bounding box center [1154, 356] width 11 height 11
radio input "true"
click at [1156, 444] on input "radio" at bounding box center [1154, 449] width 11 height 11
radio input "true"
click at [1152, 537] on input "radio" at bounding box center [1154, 542] width 11 height 11
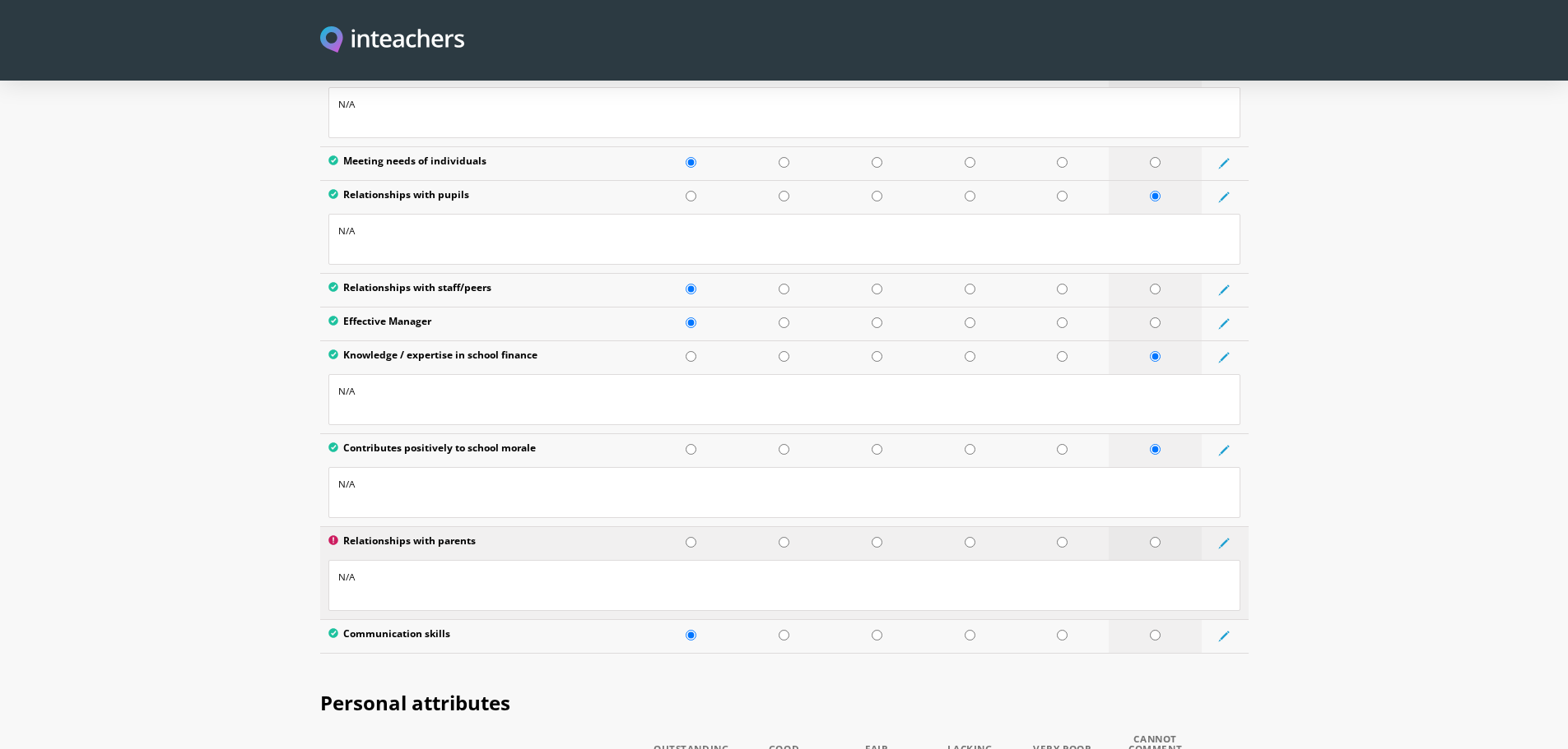
radio input "true"
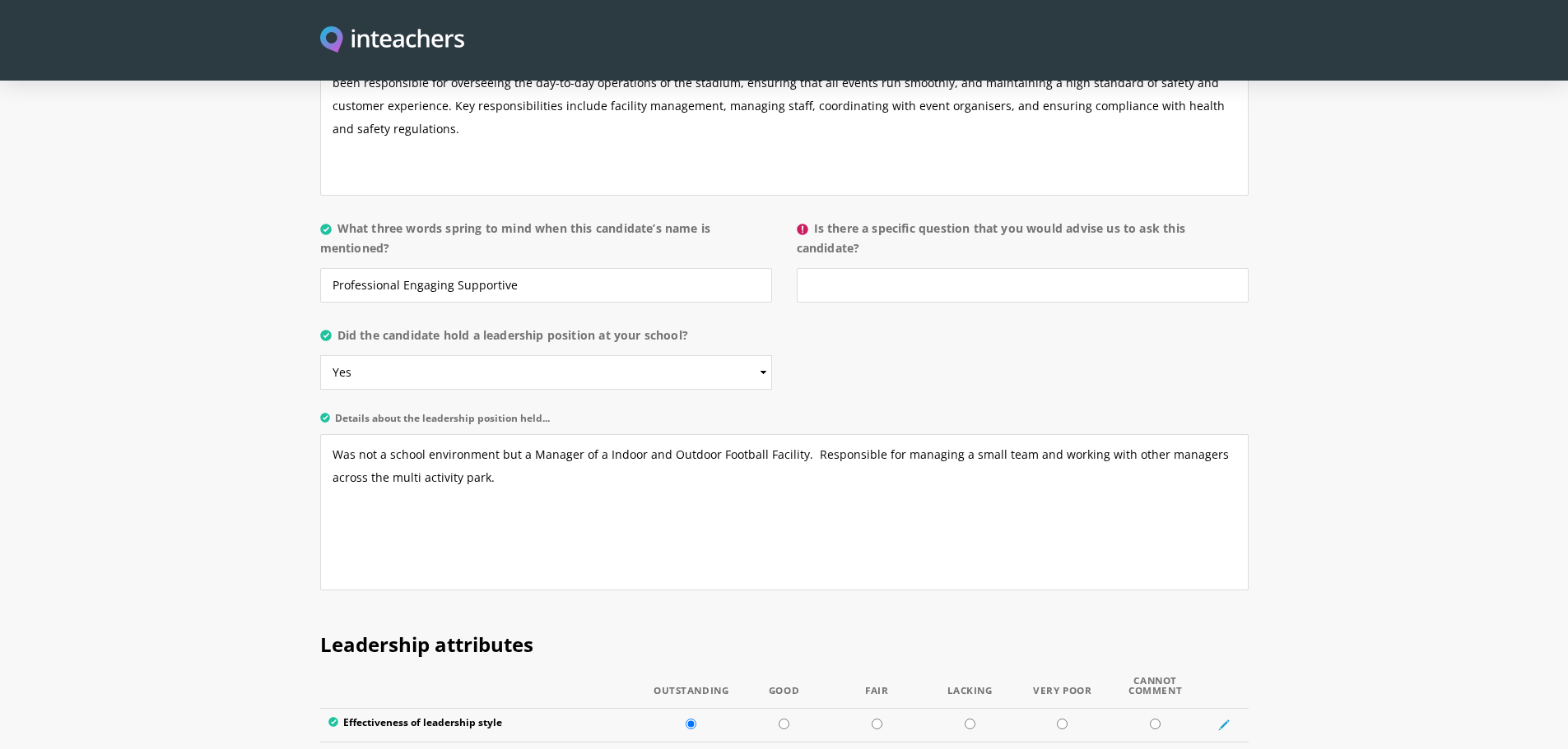
scroll to position [1480, 0]
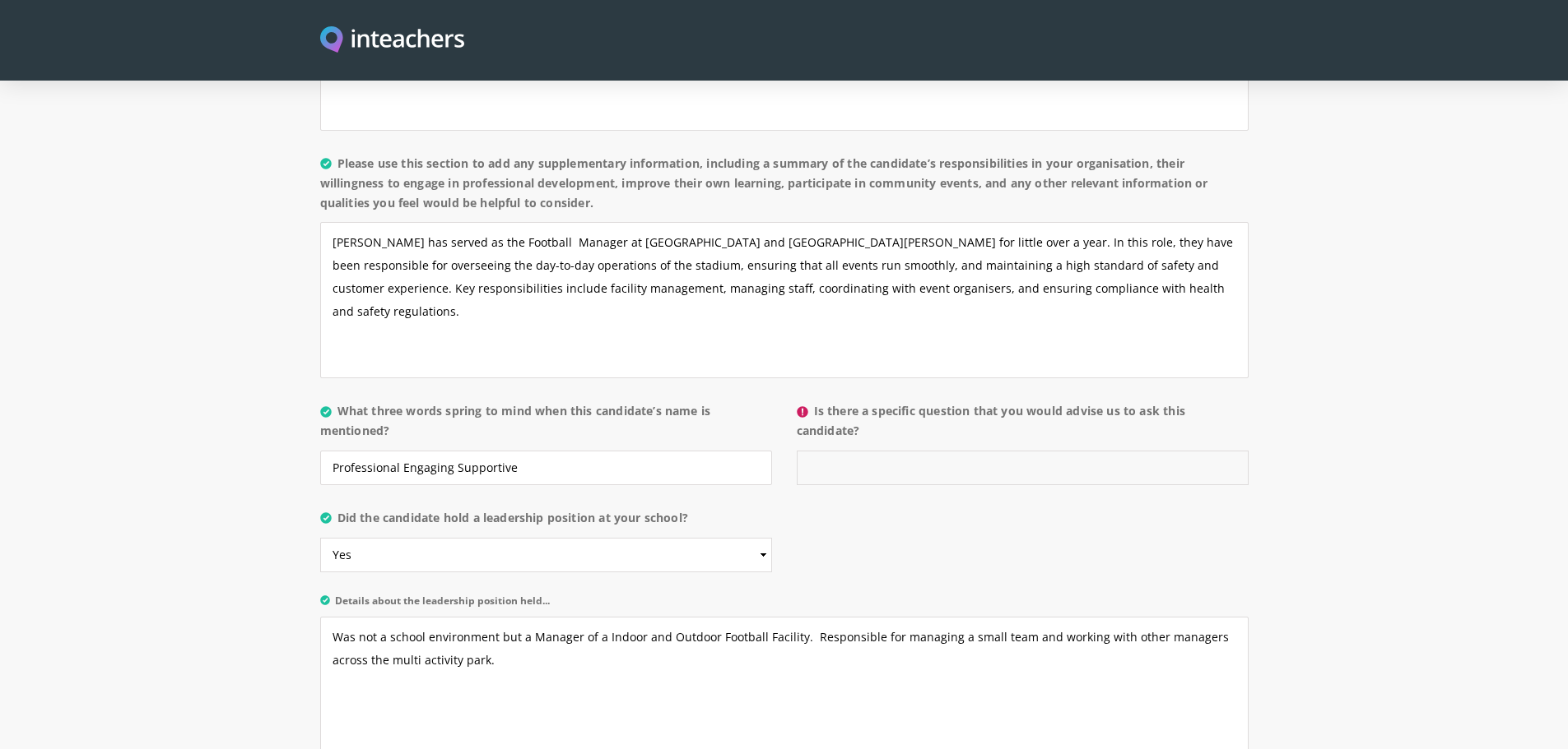
click at [917, 451] on input "Is there a specific question that you would advise us to ask this candidate?" at bounding box center [1023, 468] width 452 height 35
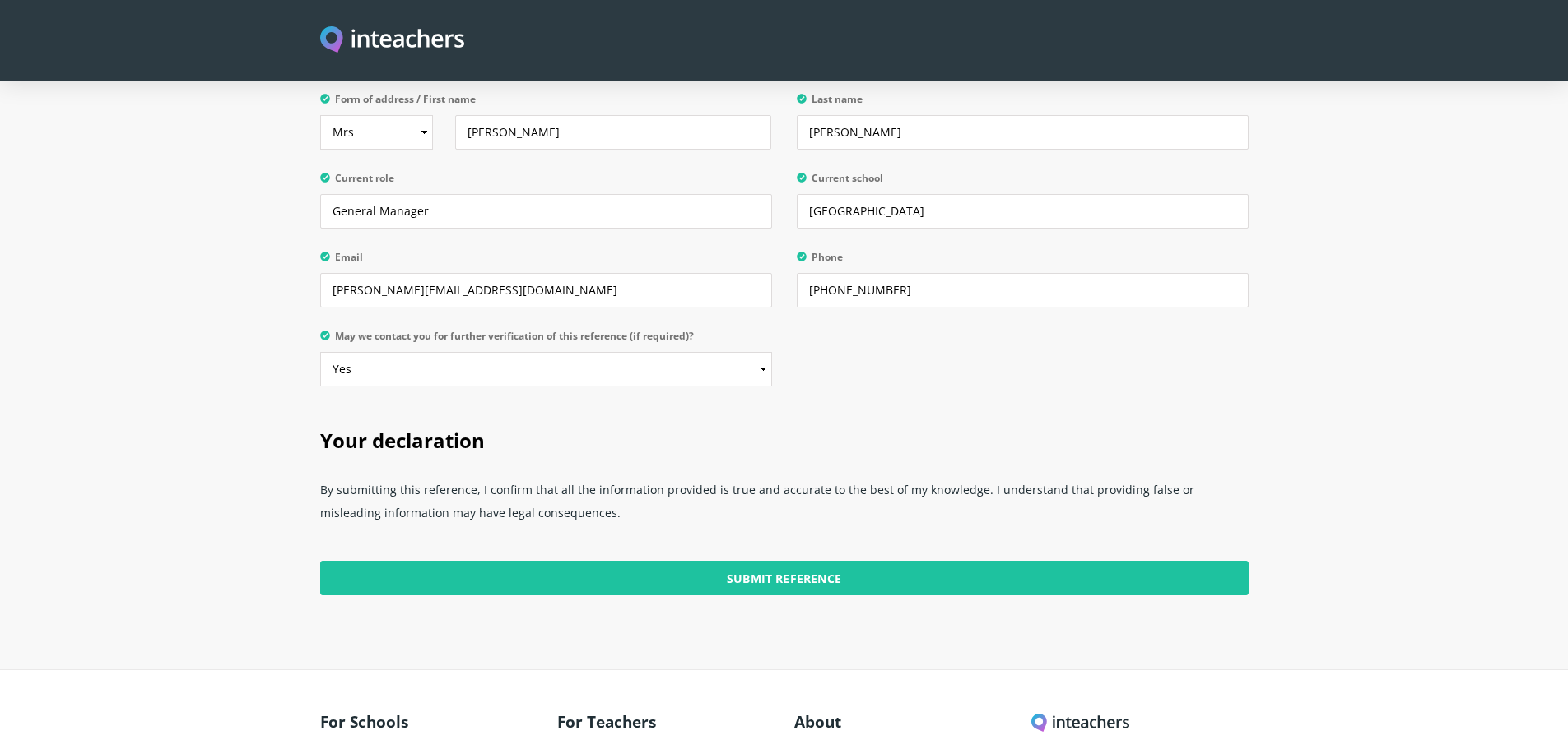
scroll to position [4319, 0]
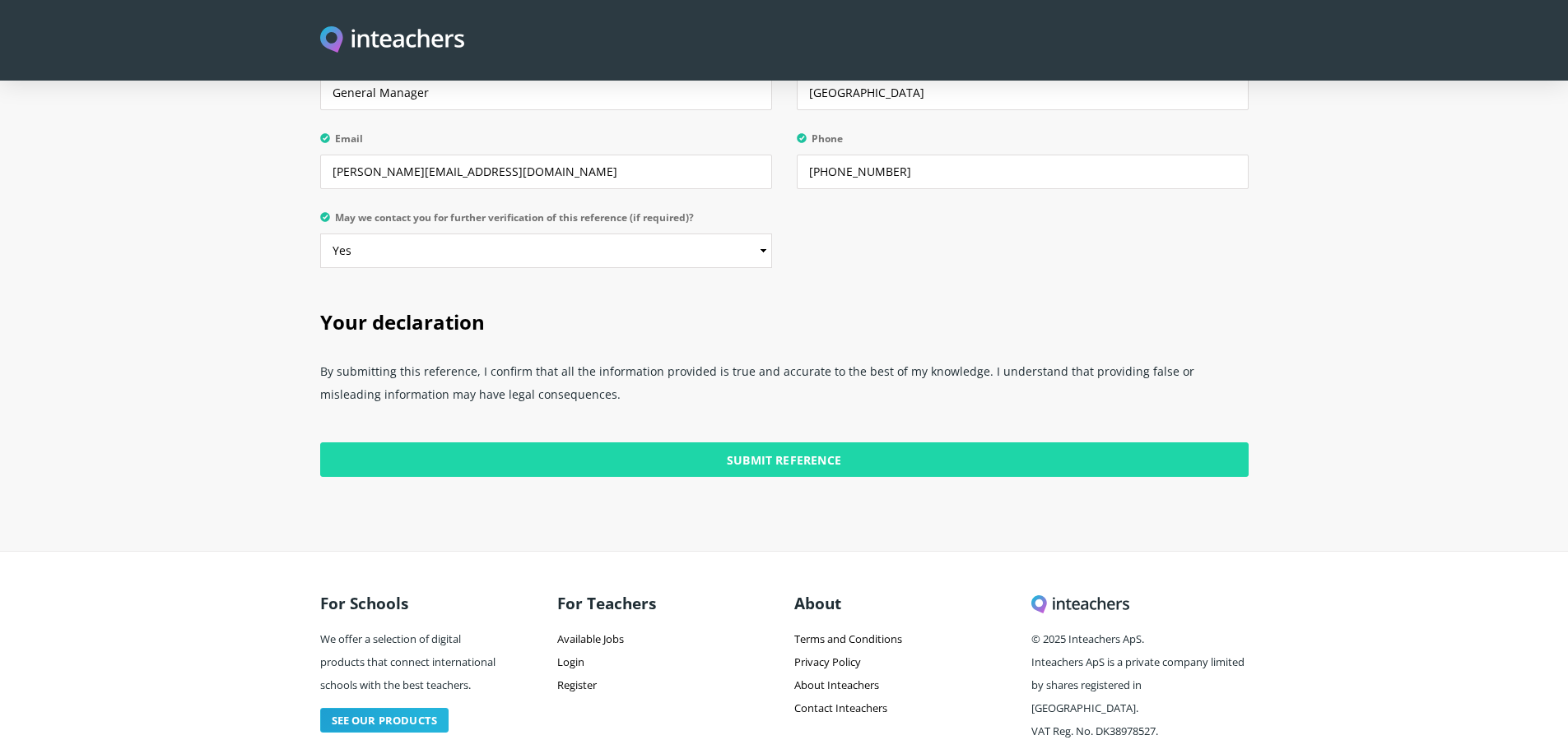
type input "No"
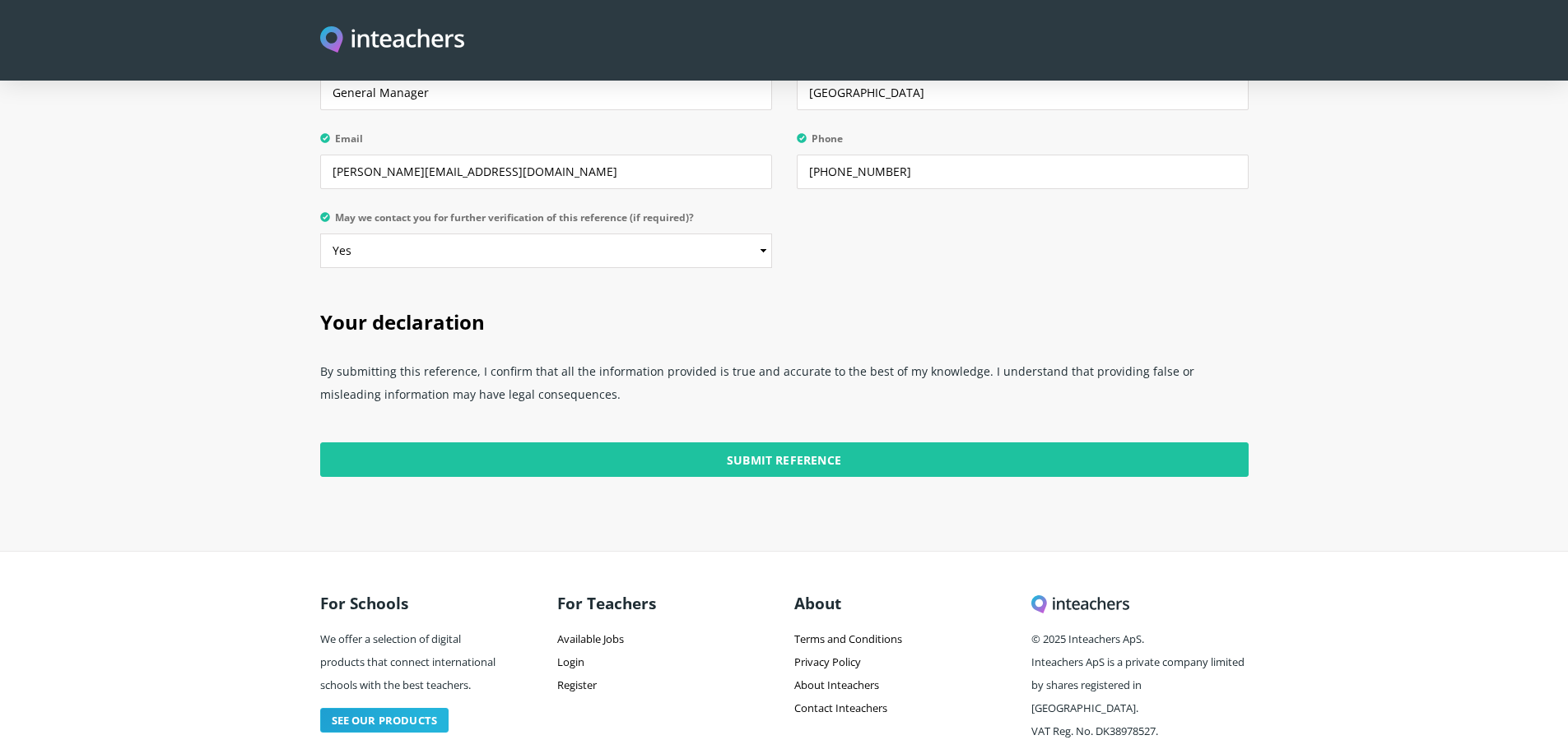
click at [798, 442] on input "Submit Reference" at bounding box center [784, 459] width 928 height 35
